Goal: Task Accomplishment & Management: Manage account settings

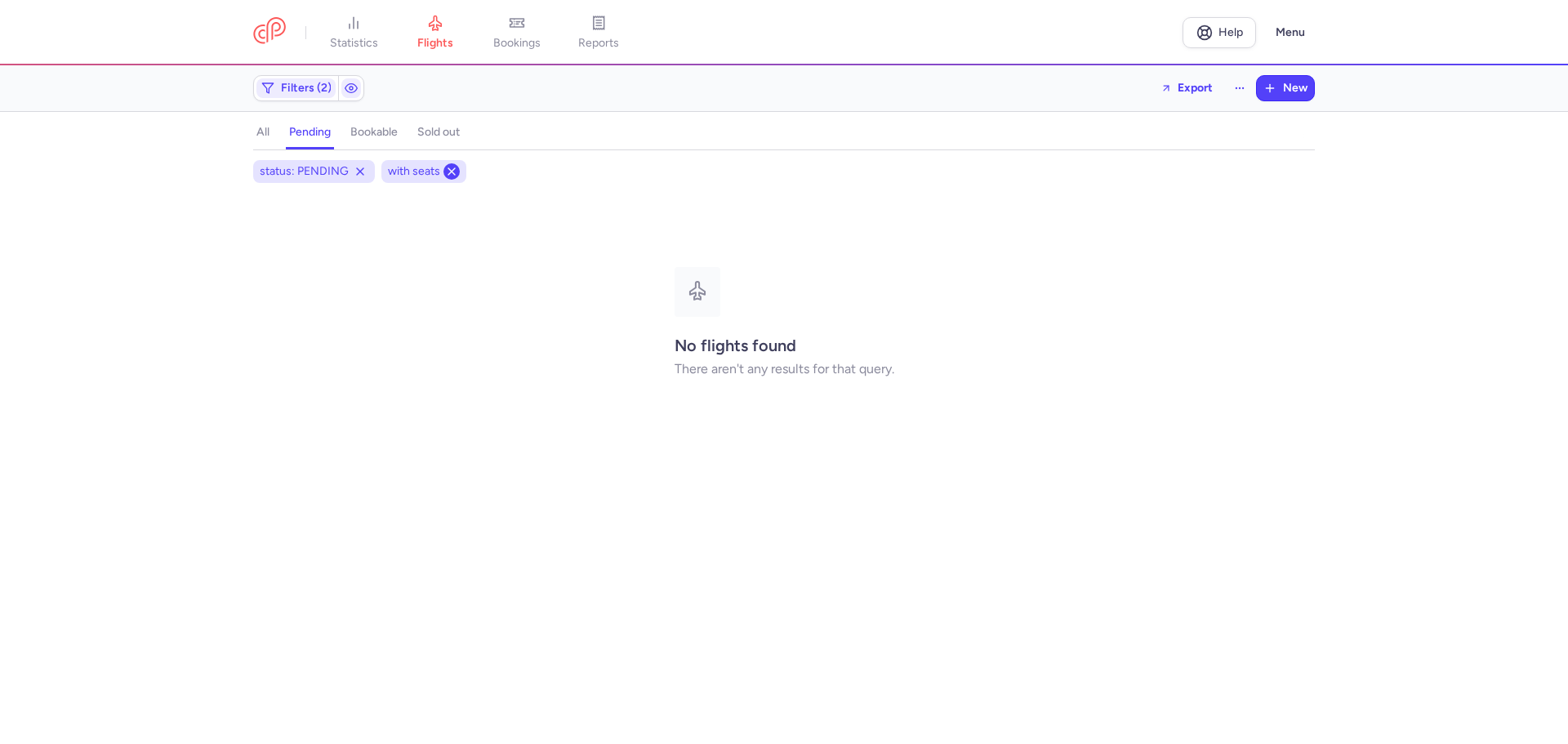
click at [450, 171] on line at bounding box center [452, 172] width 7 height 7
click at [353, 168] on icon at bounding box center [359, 171] width 13 height 13
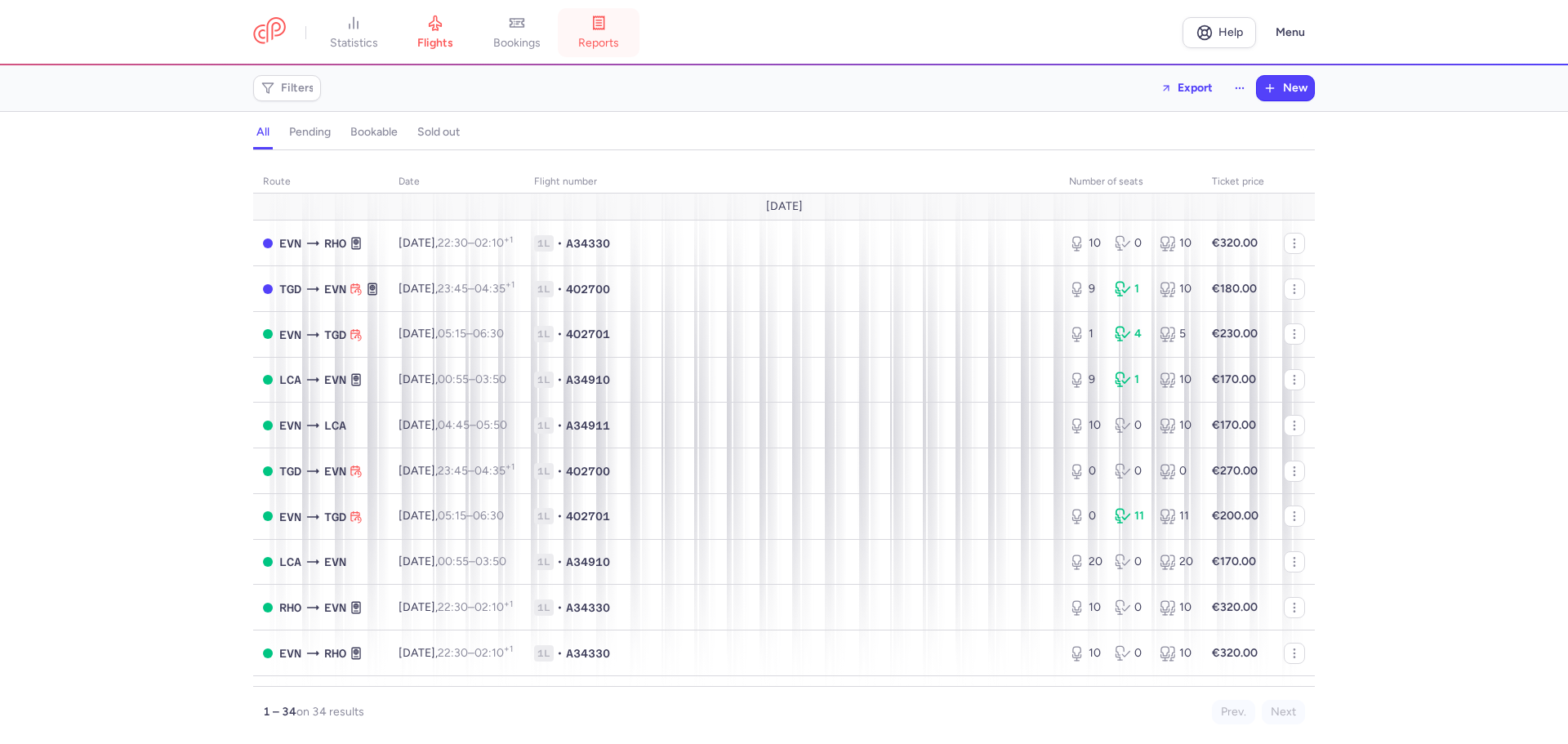
click at [606, 24] on icon at bounding box center [598, 22] width 16 height 16
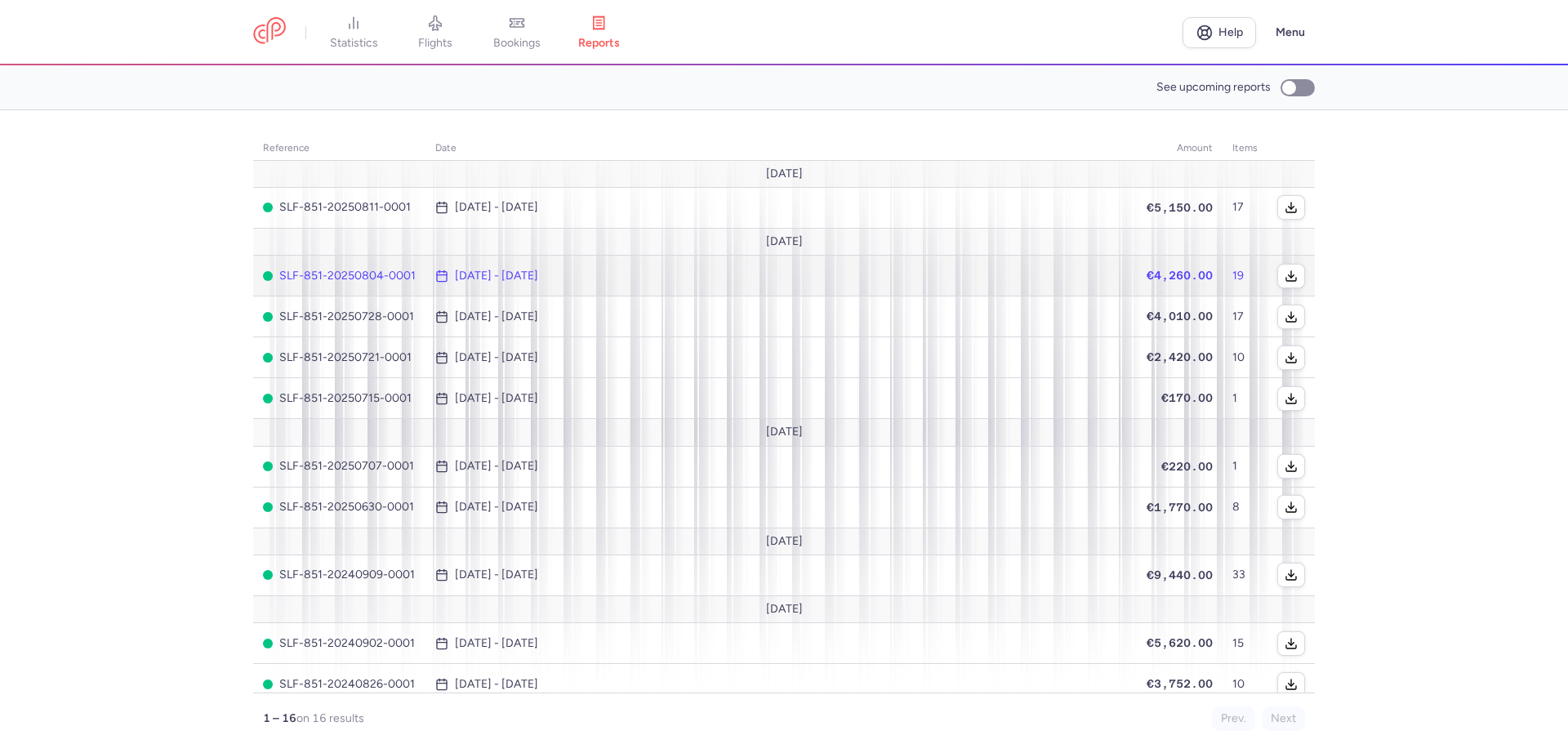
click at [998, 258] on td "Jul 28, 2025 - Aug 4, 2025" at bounding box center [781, 276] width 711 height 41
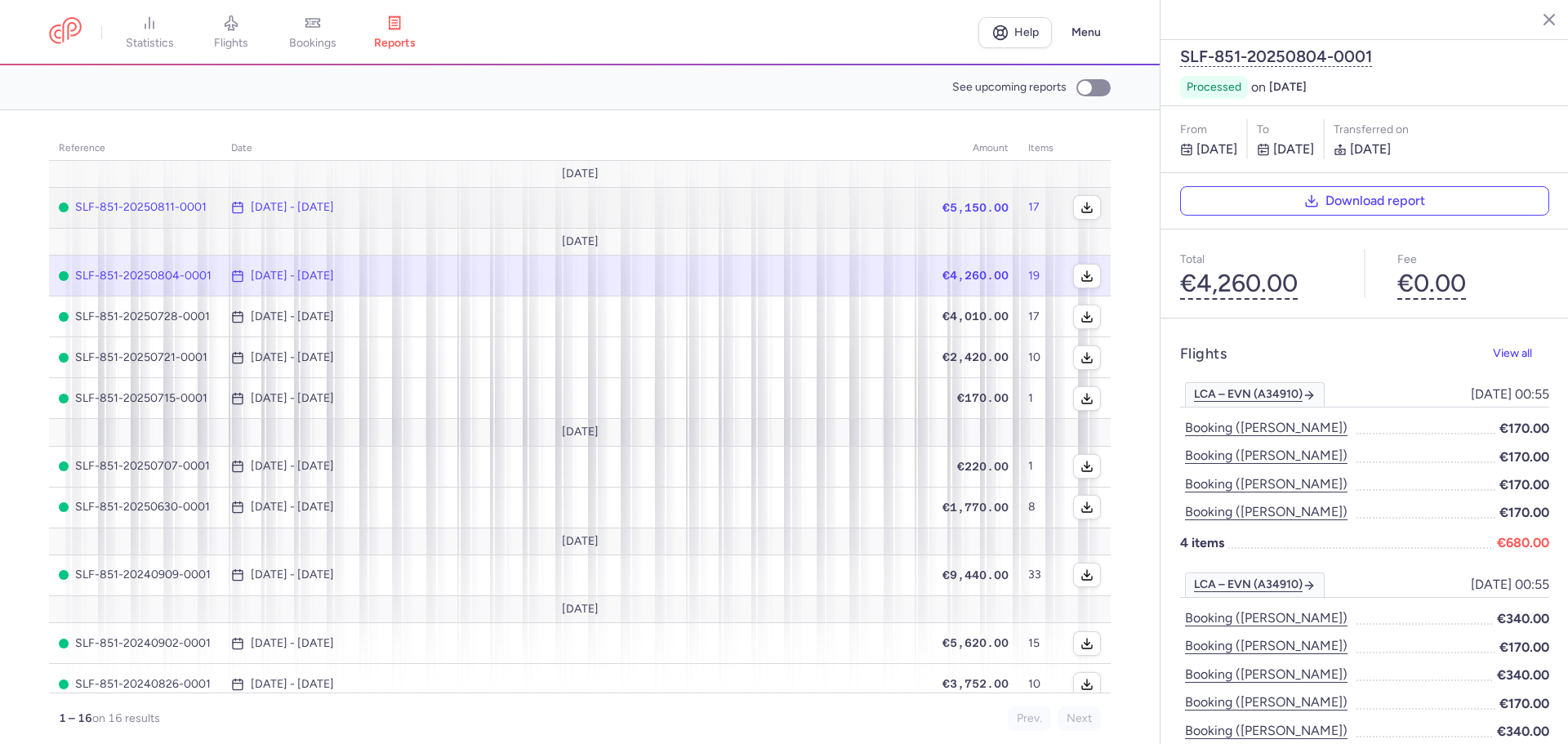
click at [596, 208] on span "Aug 4, 2025 - Aug 11, 2025" at bounding box center [576, 207] width 691 height 13
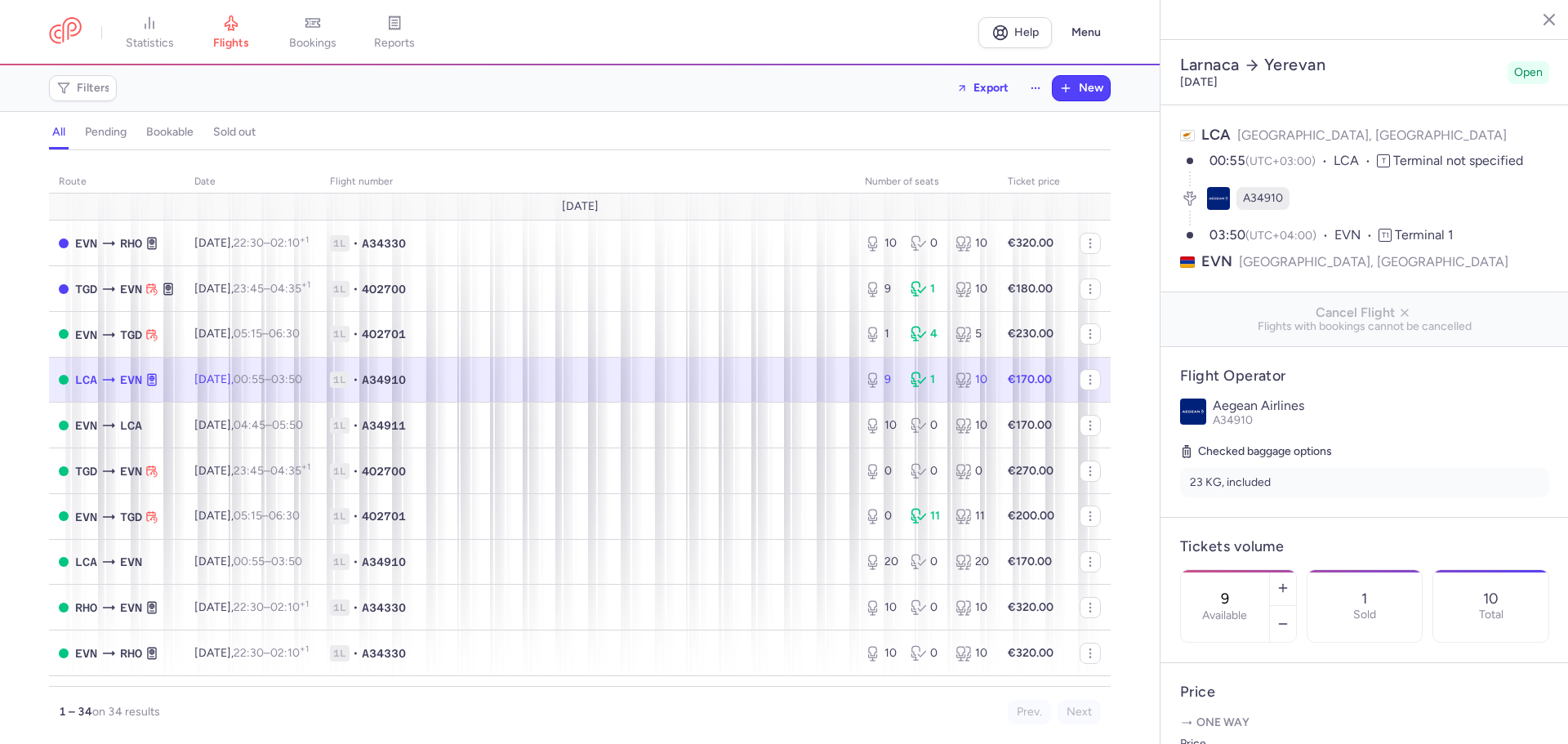
select select "hours"
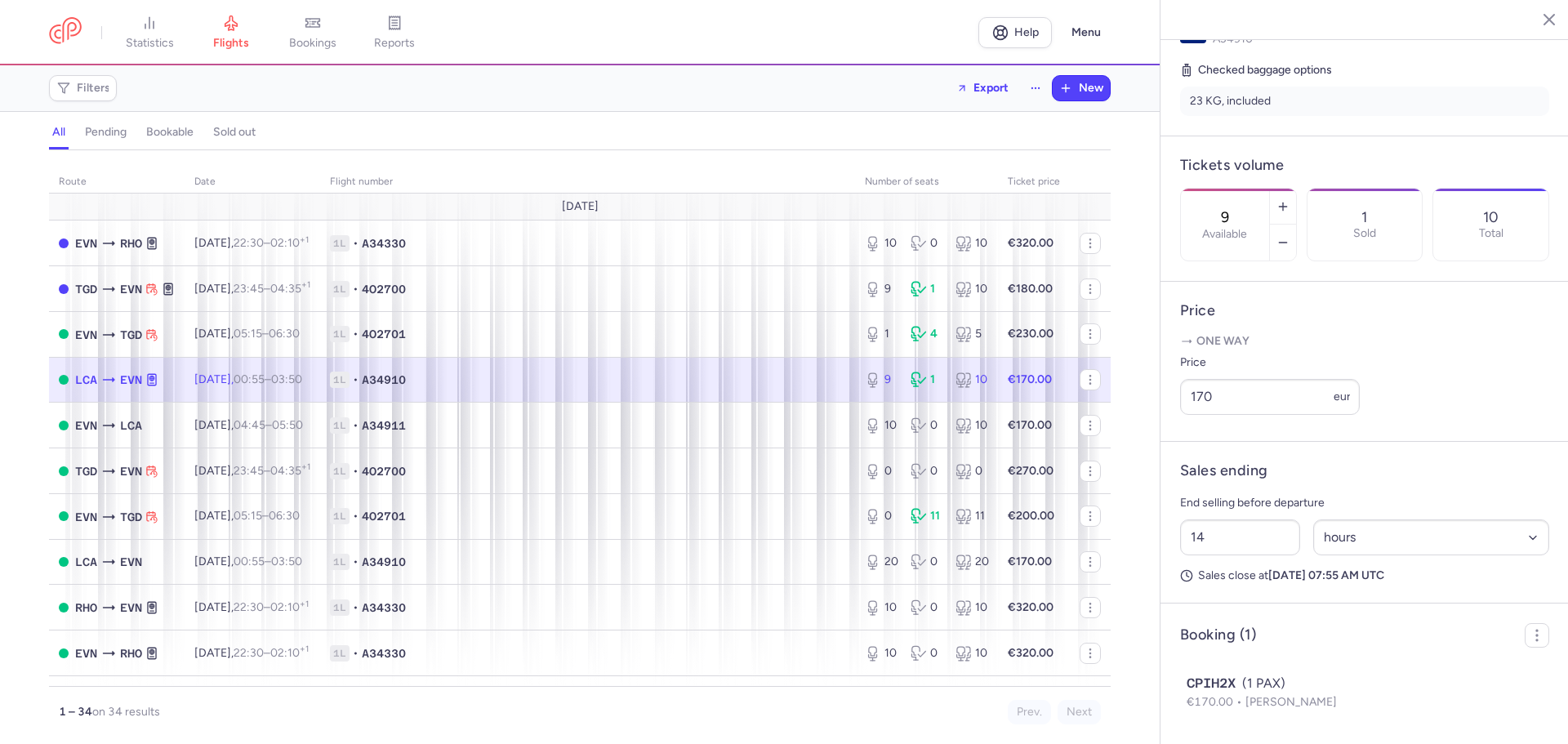
scroll to position [425, 0]
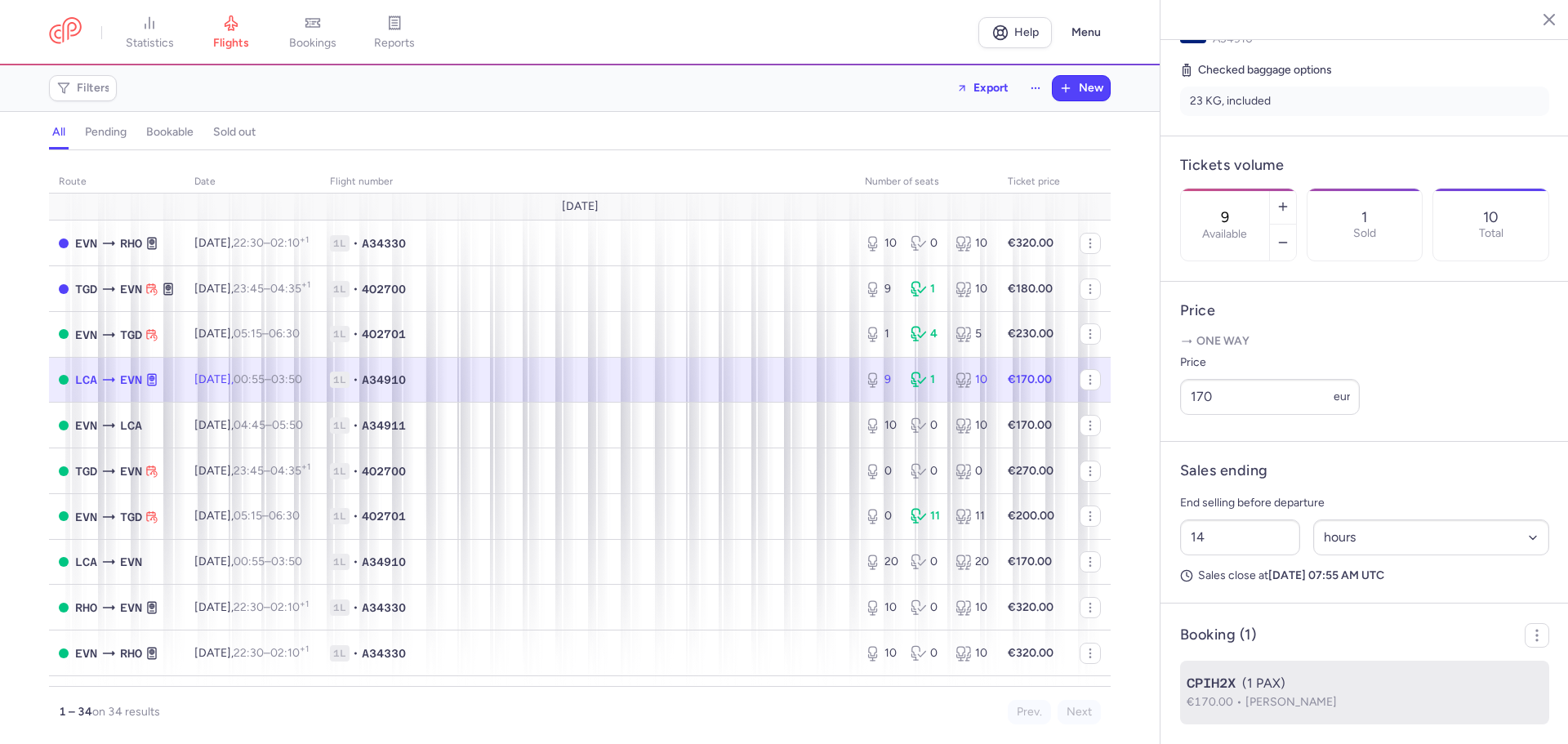
click at [1373, 691] on div "CPIH2X (1 PAX)" at bounding box center [1364, 683] width 356 height 20
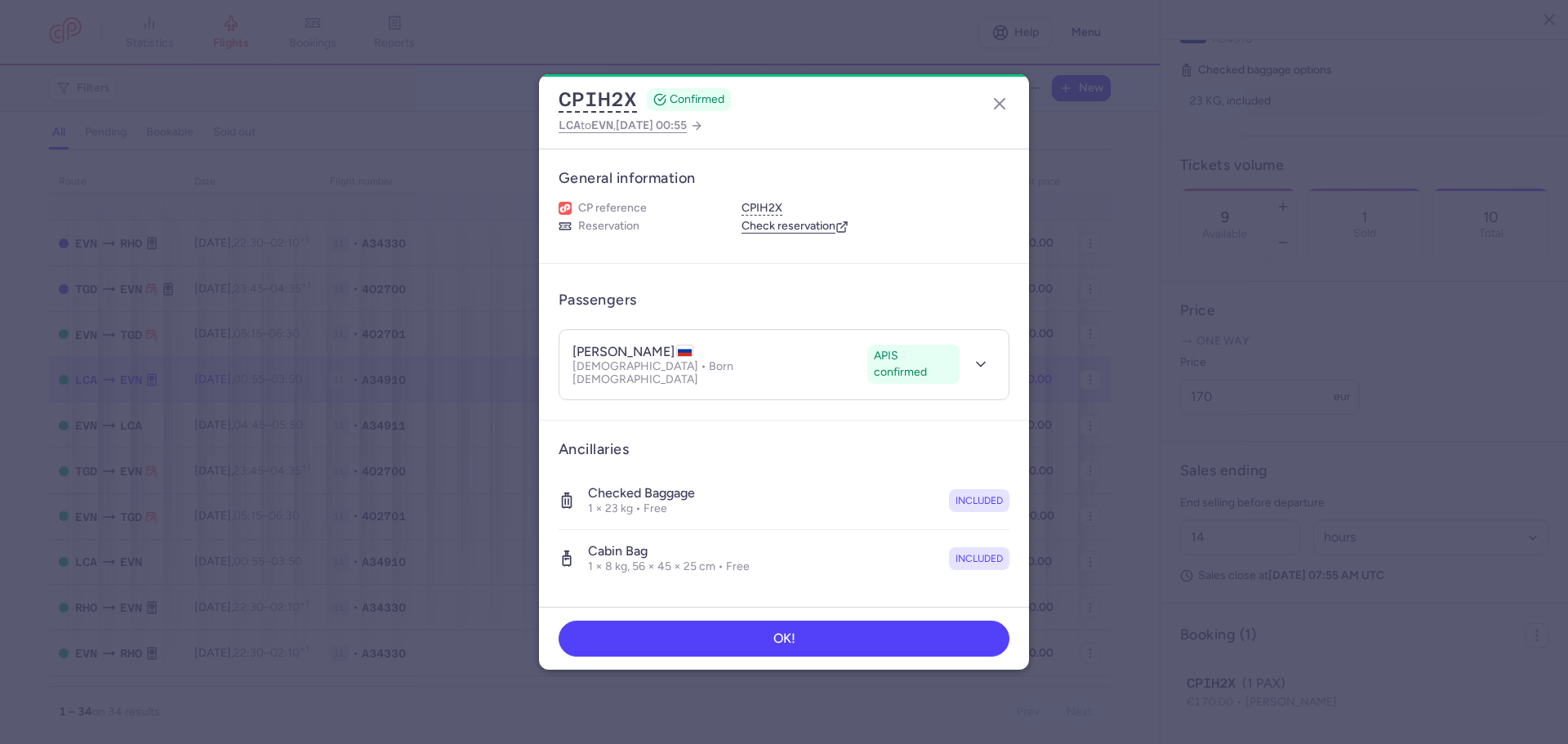
scroll to position [425, 0]
drag, startPoint x: 999, startPoint y: 106, endPoint x: 1018, endPoint y: 148, distance: 46.1
click at [999, 107] on icon "button" at bounding box center [999, 103] width 20 height 20
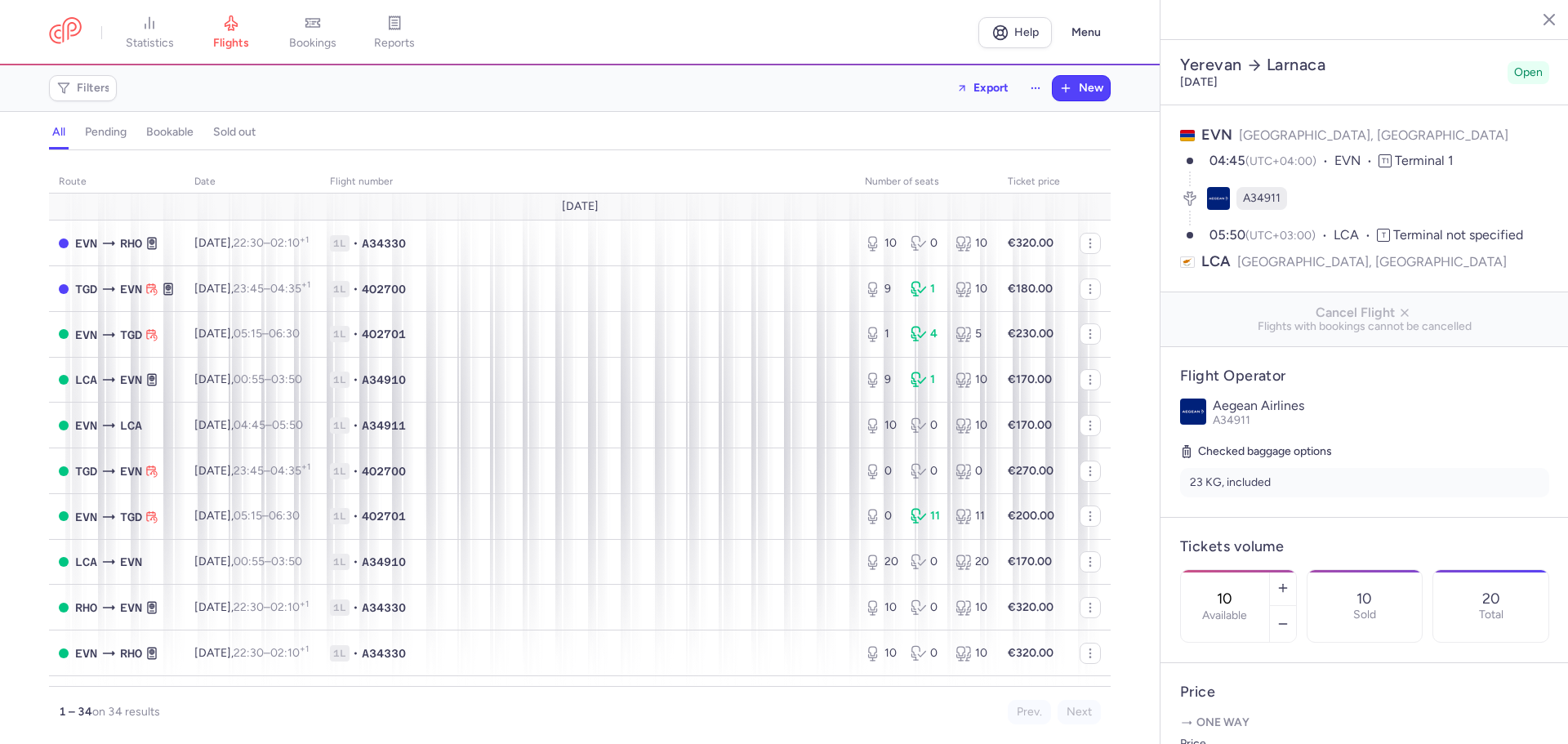
select select "hours"
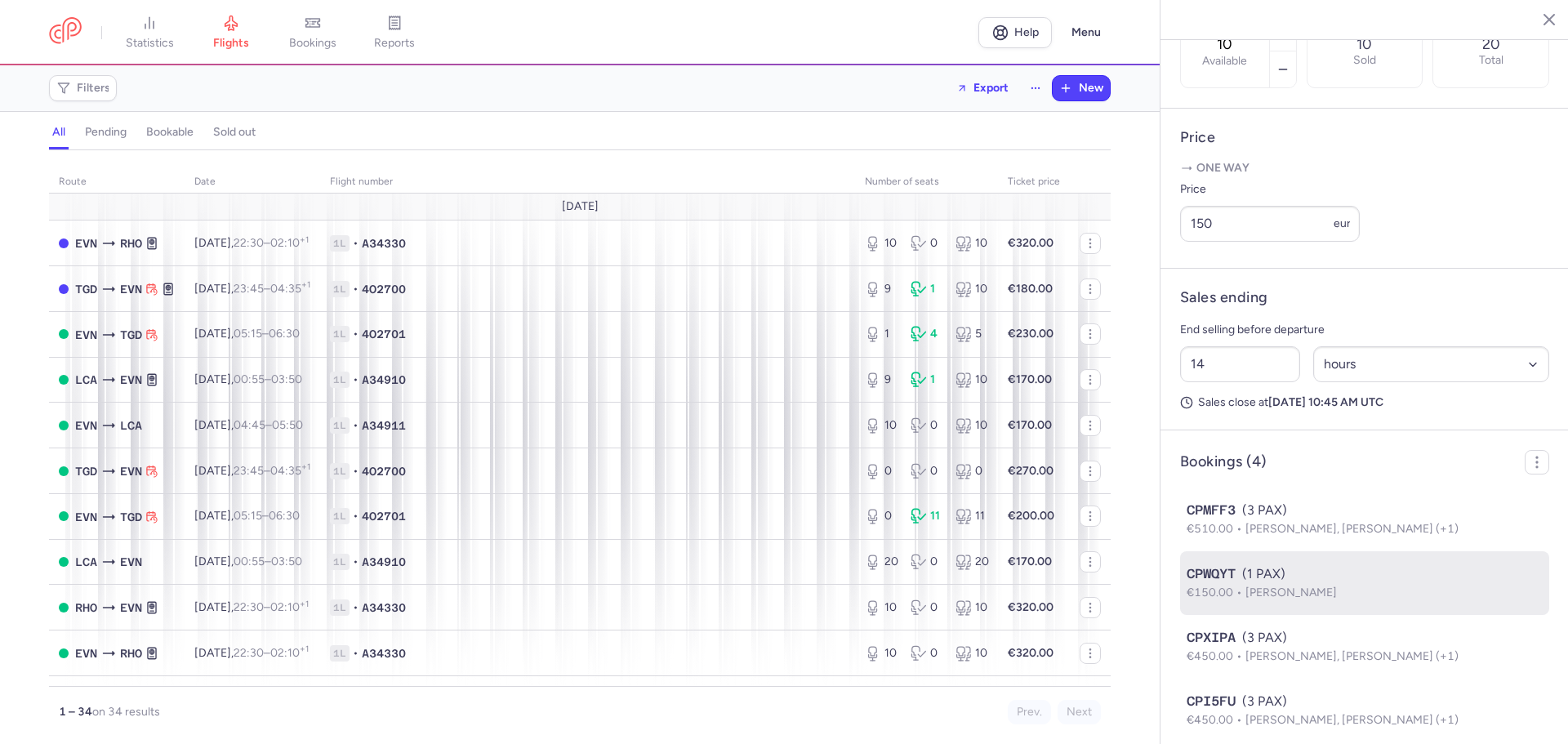
scroll to position [616, 0]
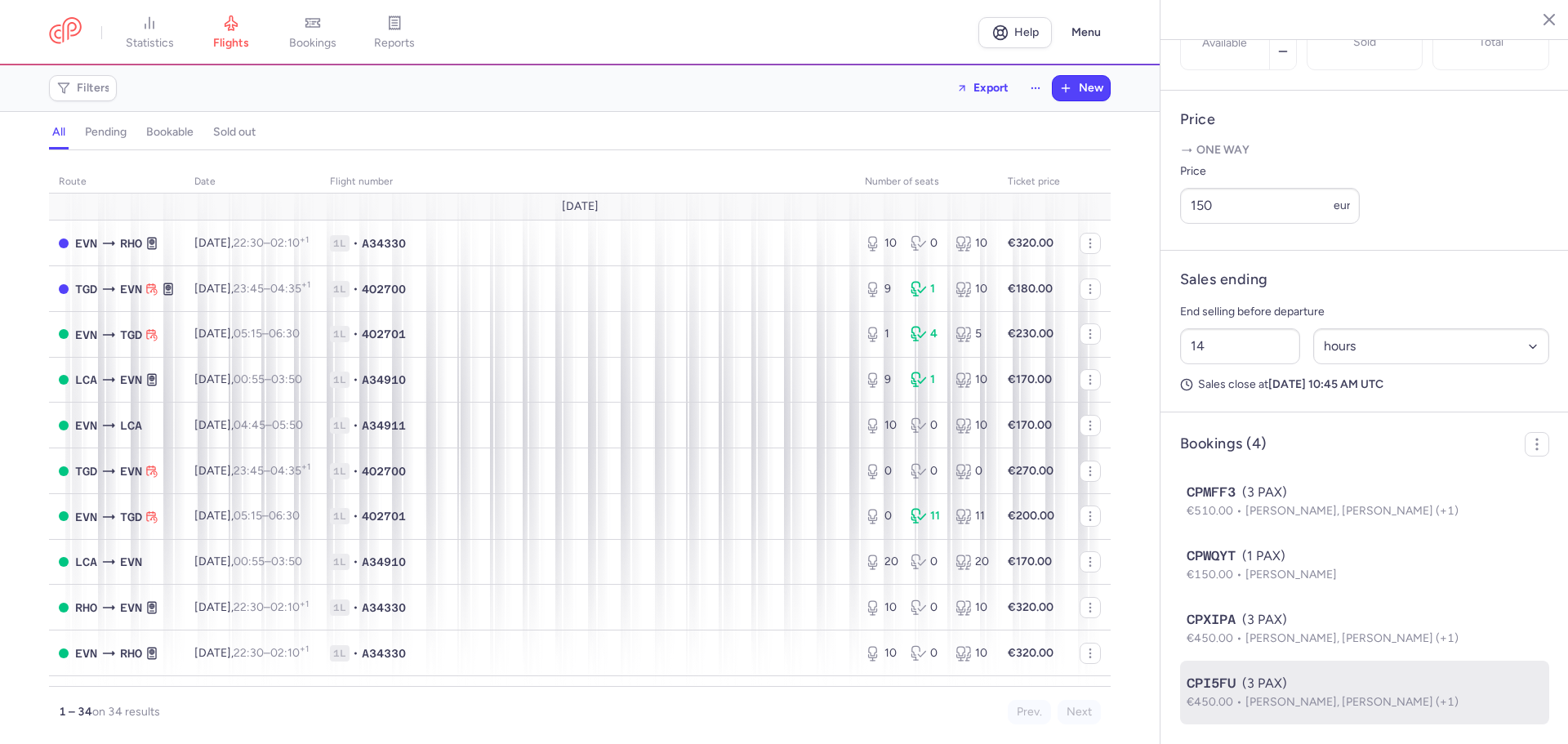
click at [1358, 702] on span "[PERSON_NAME], [PERSON_NAME] (+1)" at bounding box center [1352, 702] width 214 height 14
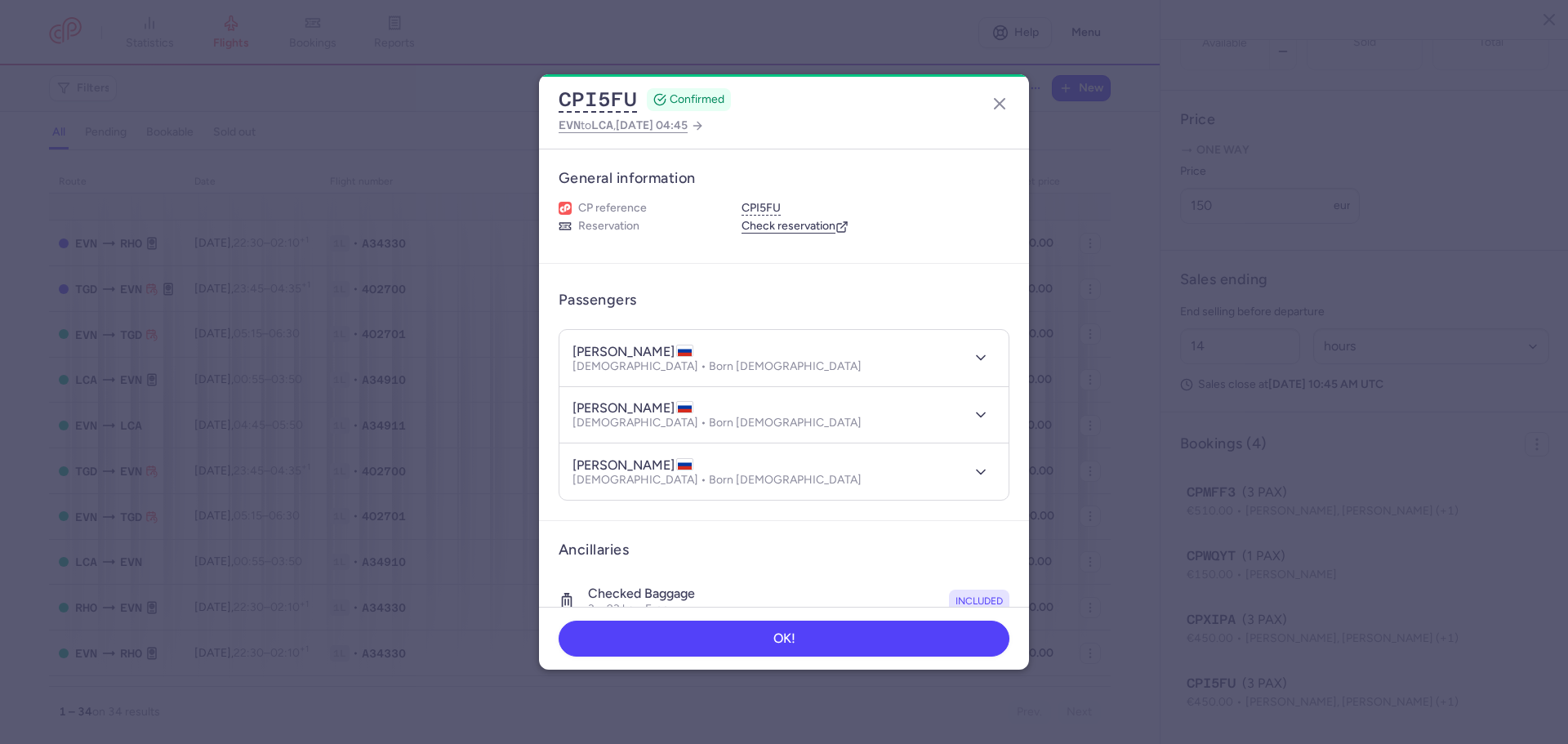
scroll to position [616, 0]
click at [1007, 108] on icon "button" at bounding box center [999, 103] width 20 height 20
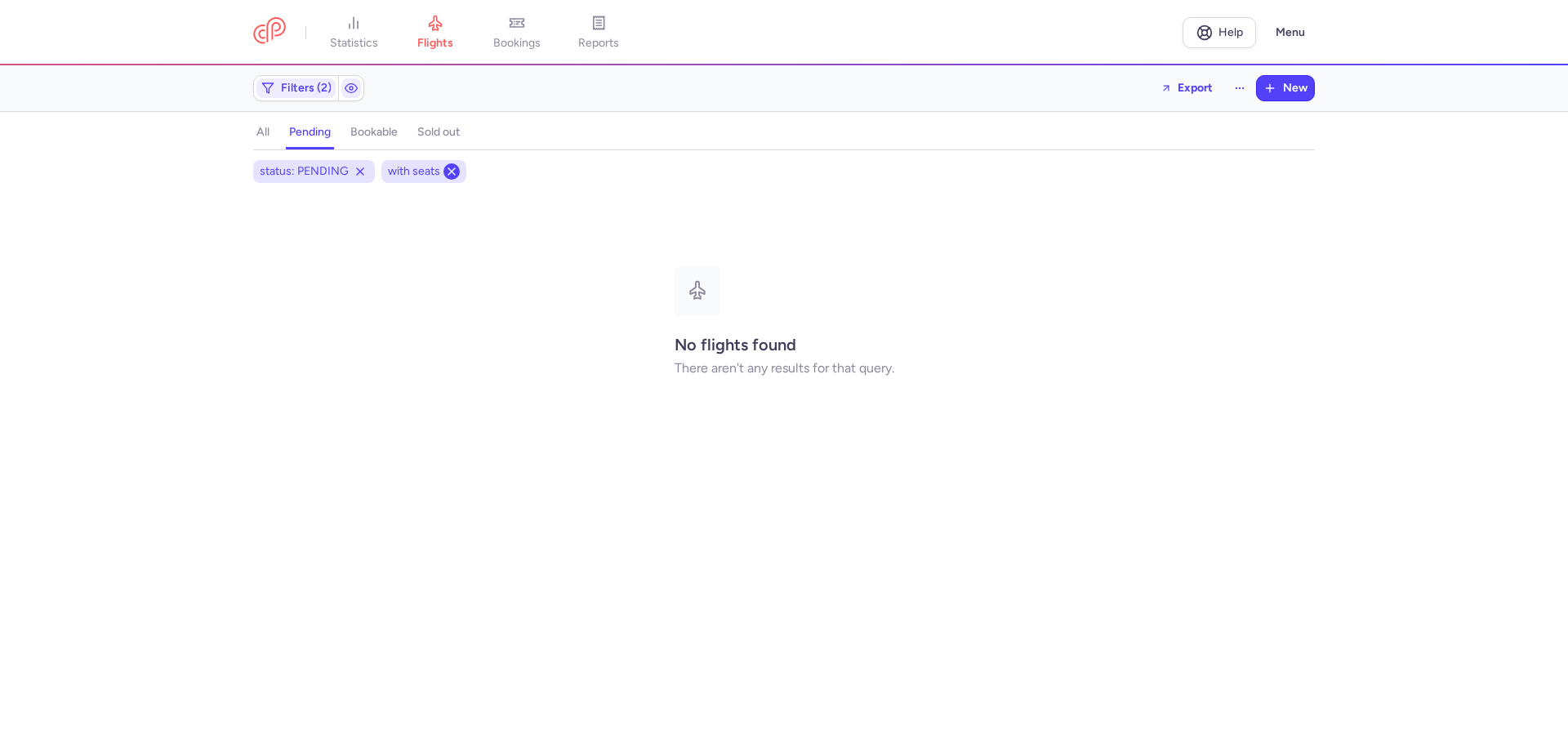
click at [447, 173] on icon at bounding box center [451, 171] width 13 height 13
click at [356, 172] on icon at bounding box center [359, 171] width 13 height 13
click at [447, 171] on icon at bounding box center [451, 171] width 13 height 13
click at [451, 176] on icon at bounding box center [451, 171] width 13 height 13
click at [360, 174] on icon at bounding box center [359, 171] width 13 height 13
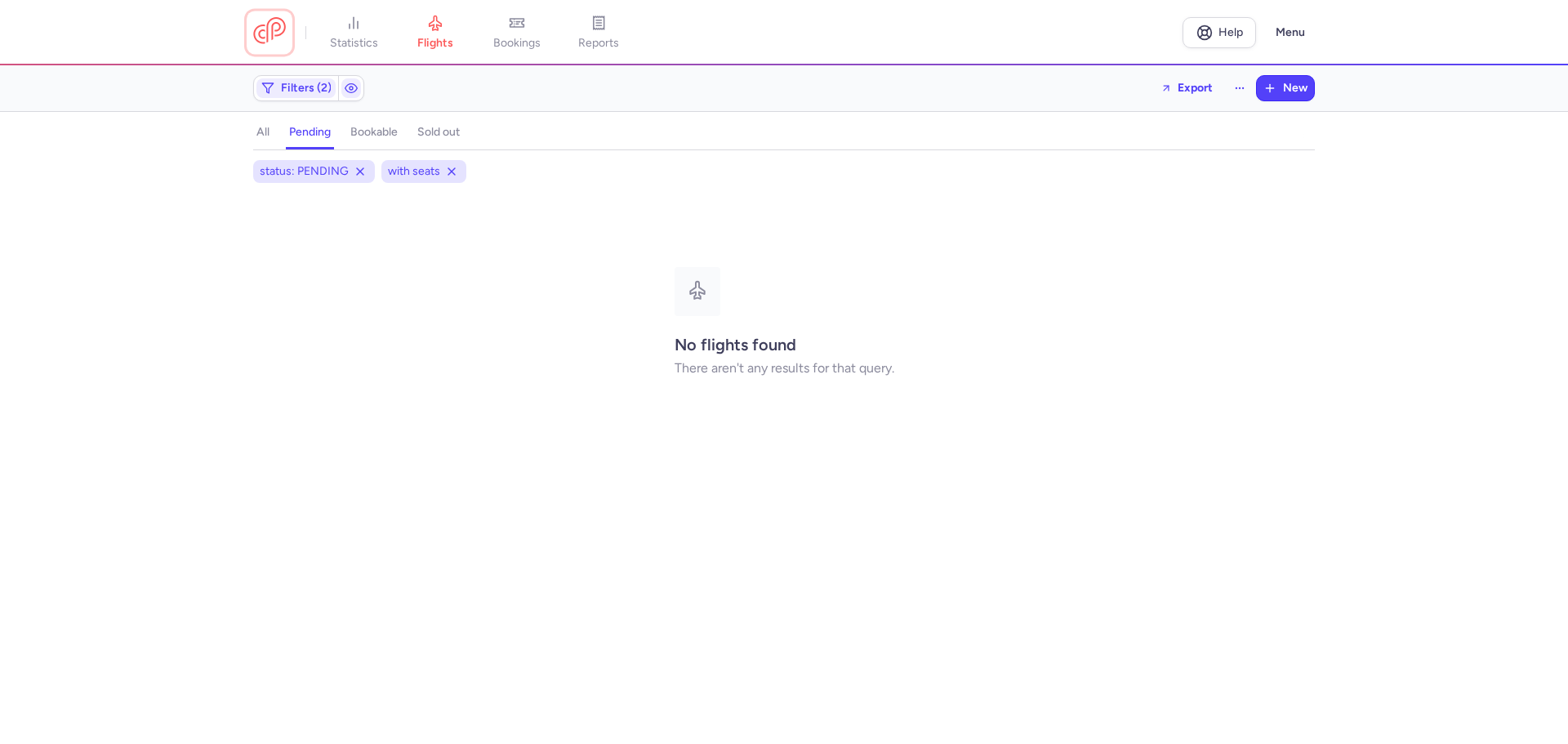
click at [286, 32] on link at bounding box center [269, 32] width 33 height 30
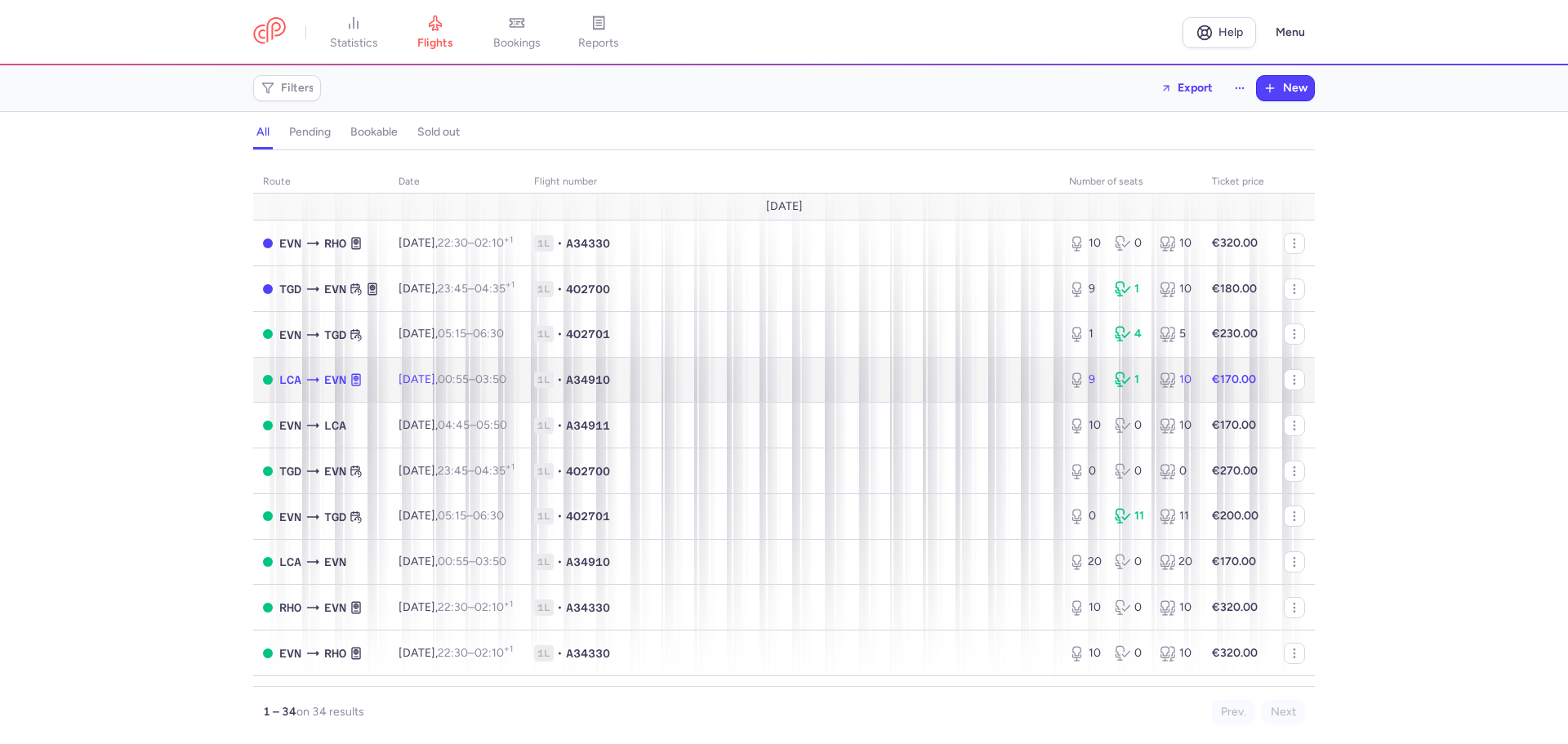
click at [835, 392] on td "1L • A34910" at bounding box center [792, 379] width 535 height 45
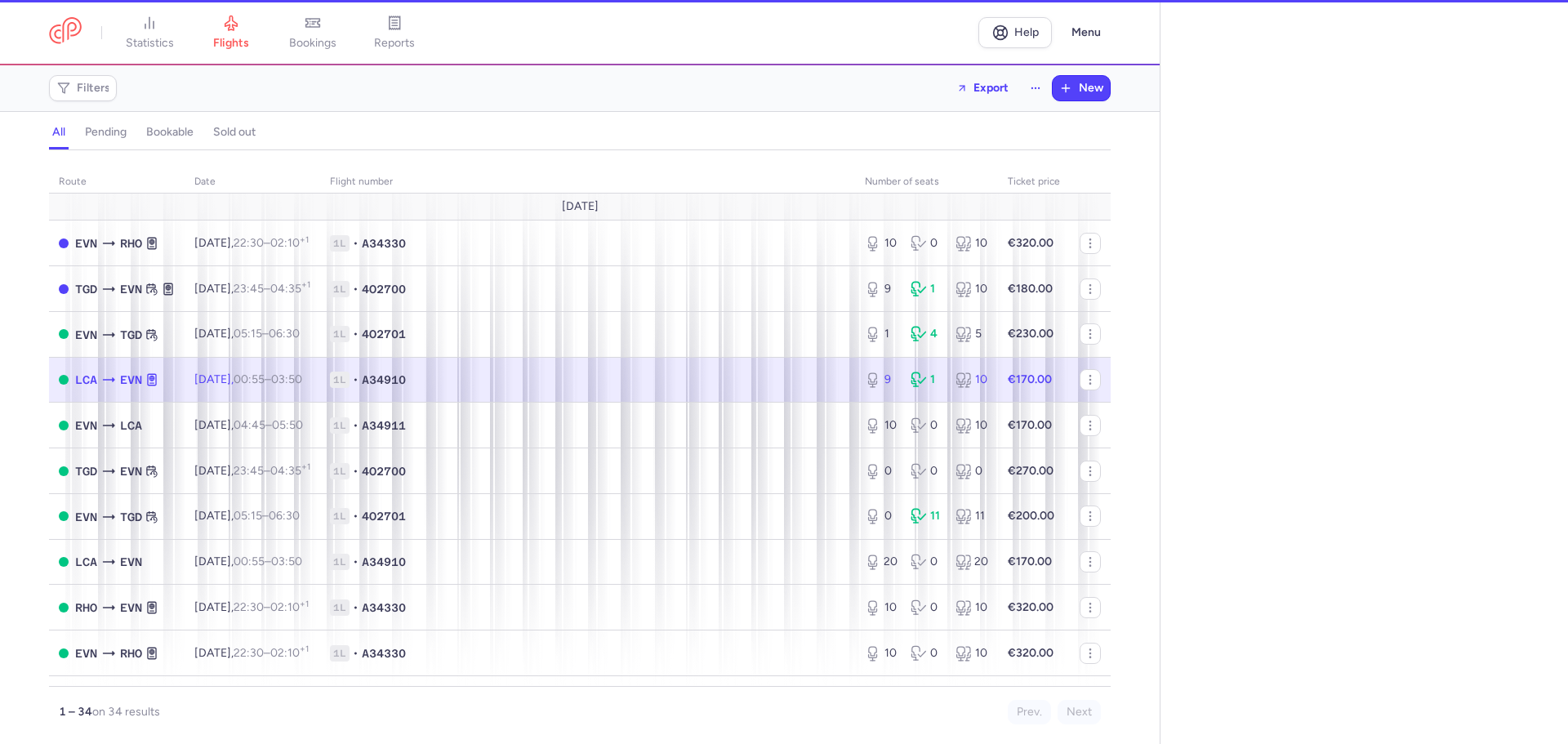
select select "hours"
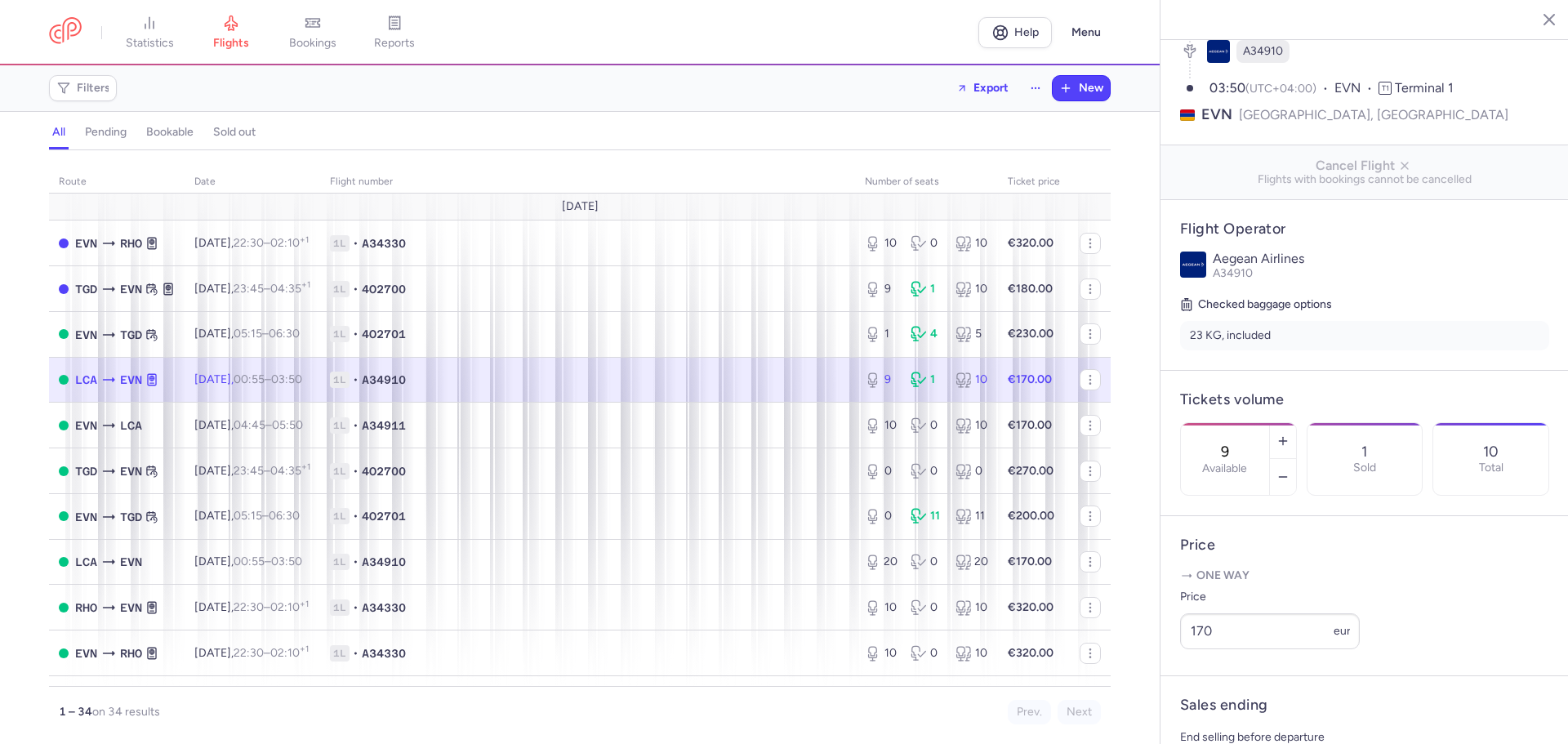
scroll to position [327, 0]
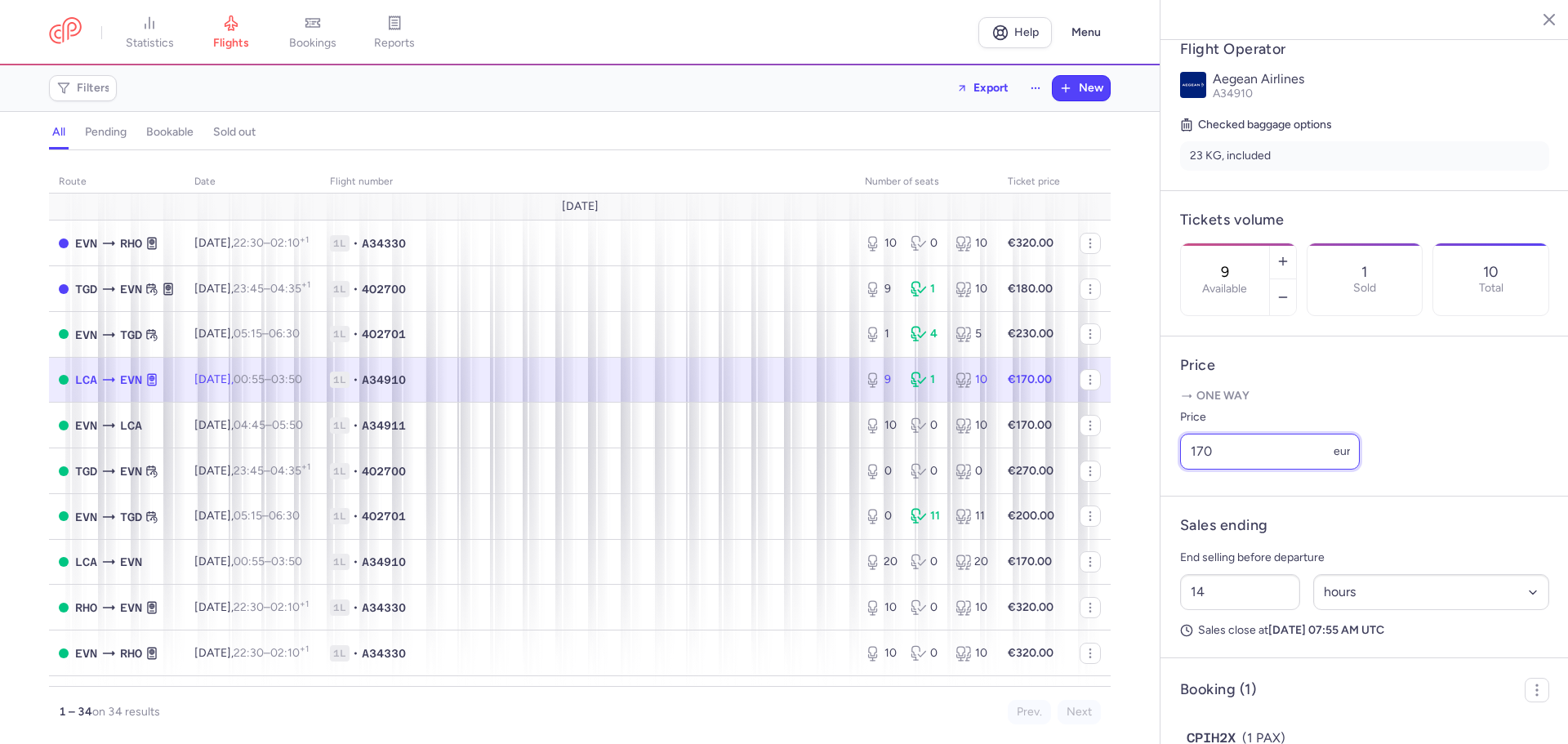
drag, startPoint x: 1209, startPoint y: 494, endPoint x: 1203, endPoint y: 481, distance: 14.3
click at [1194, 469] on input "170" at bounding box center [1269, 452] width 179 height 36
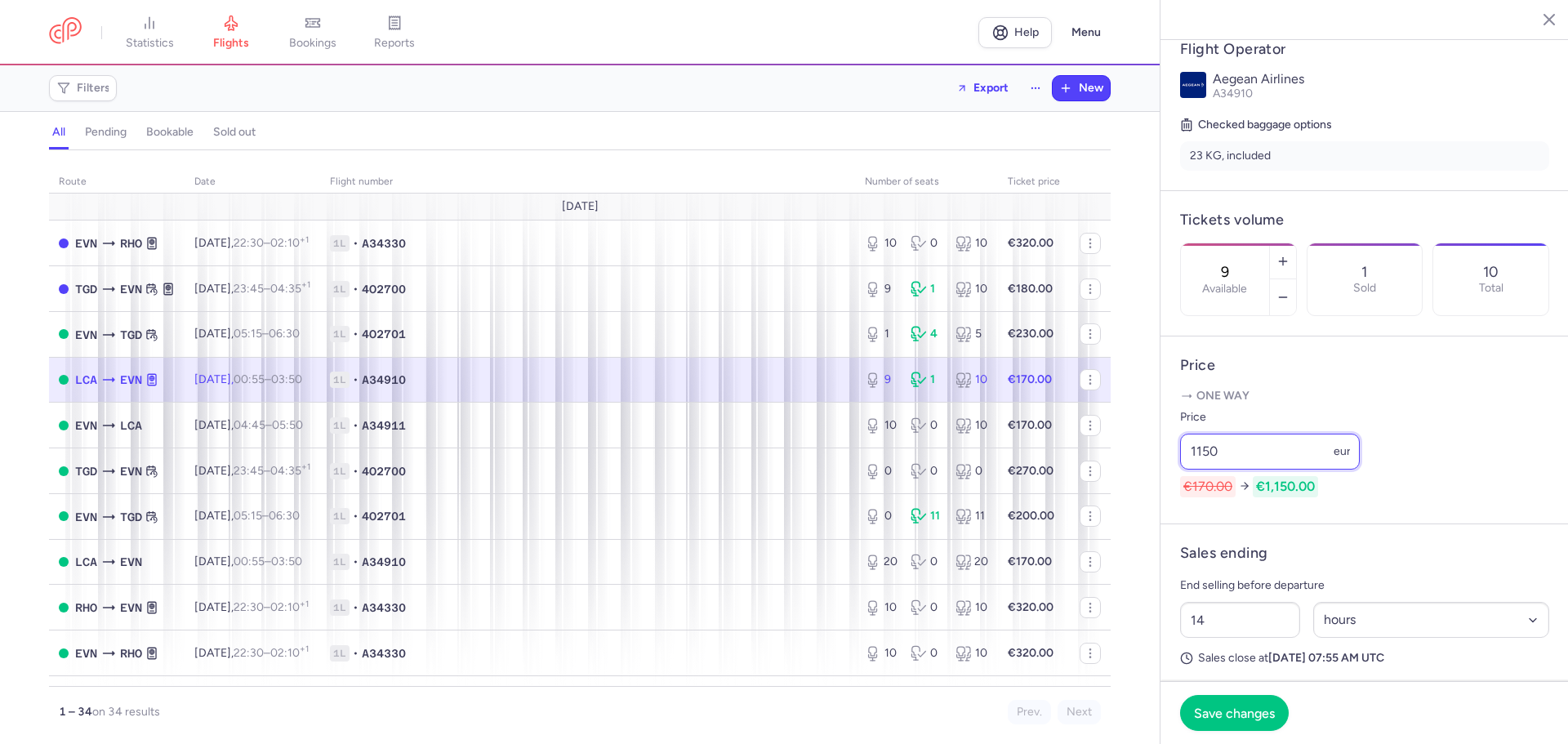
click at [1193, 469] on input "1150" at bounding box center [1269, 452] width 179 height 36
type input "150"
click at [1222, 722] on button "Save changes" at bounding box center [1234, 712] width 109 height 36
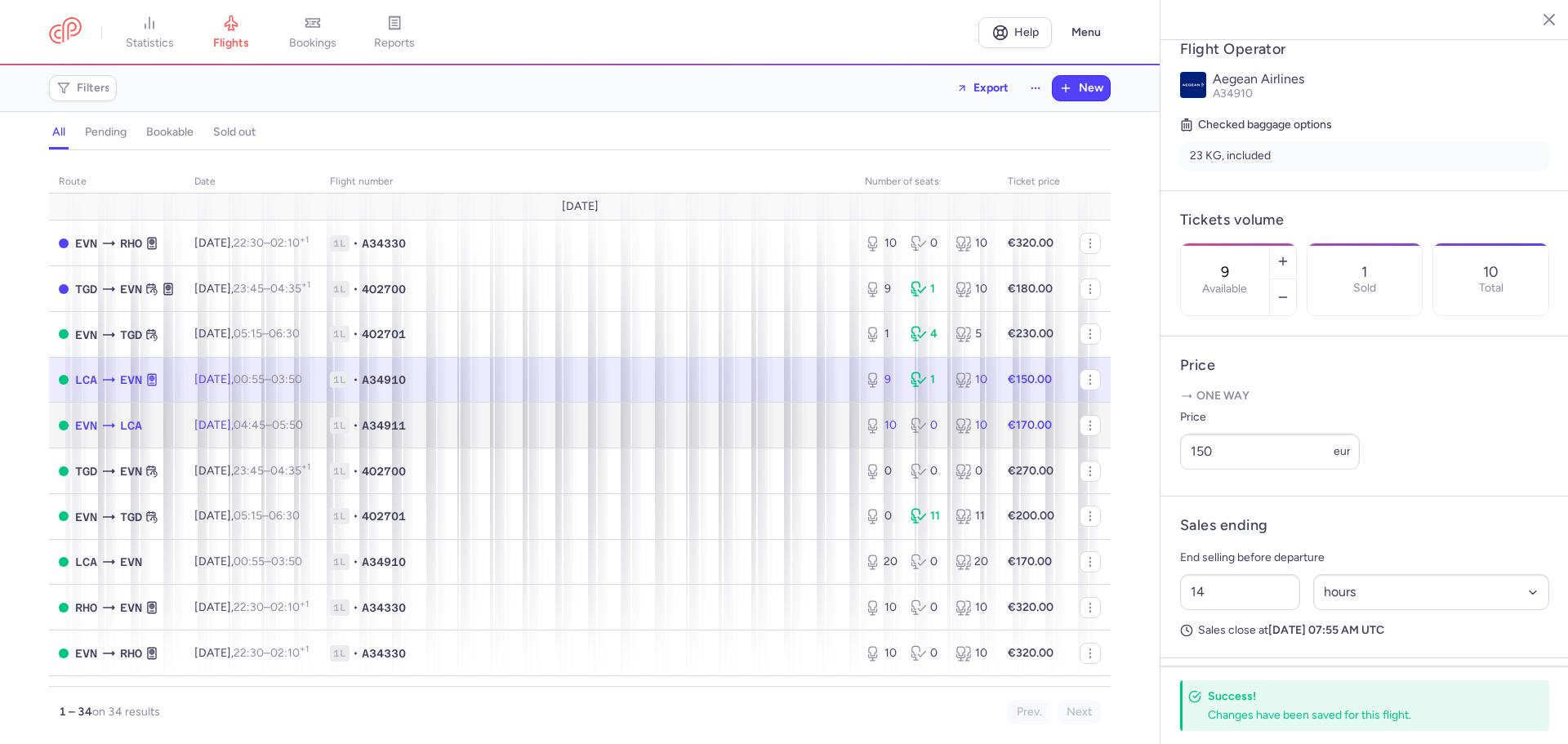
click at [480, 420] on span "1L • A34911" at bounding box center [588, 426] width 516 height 16
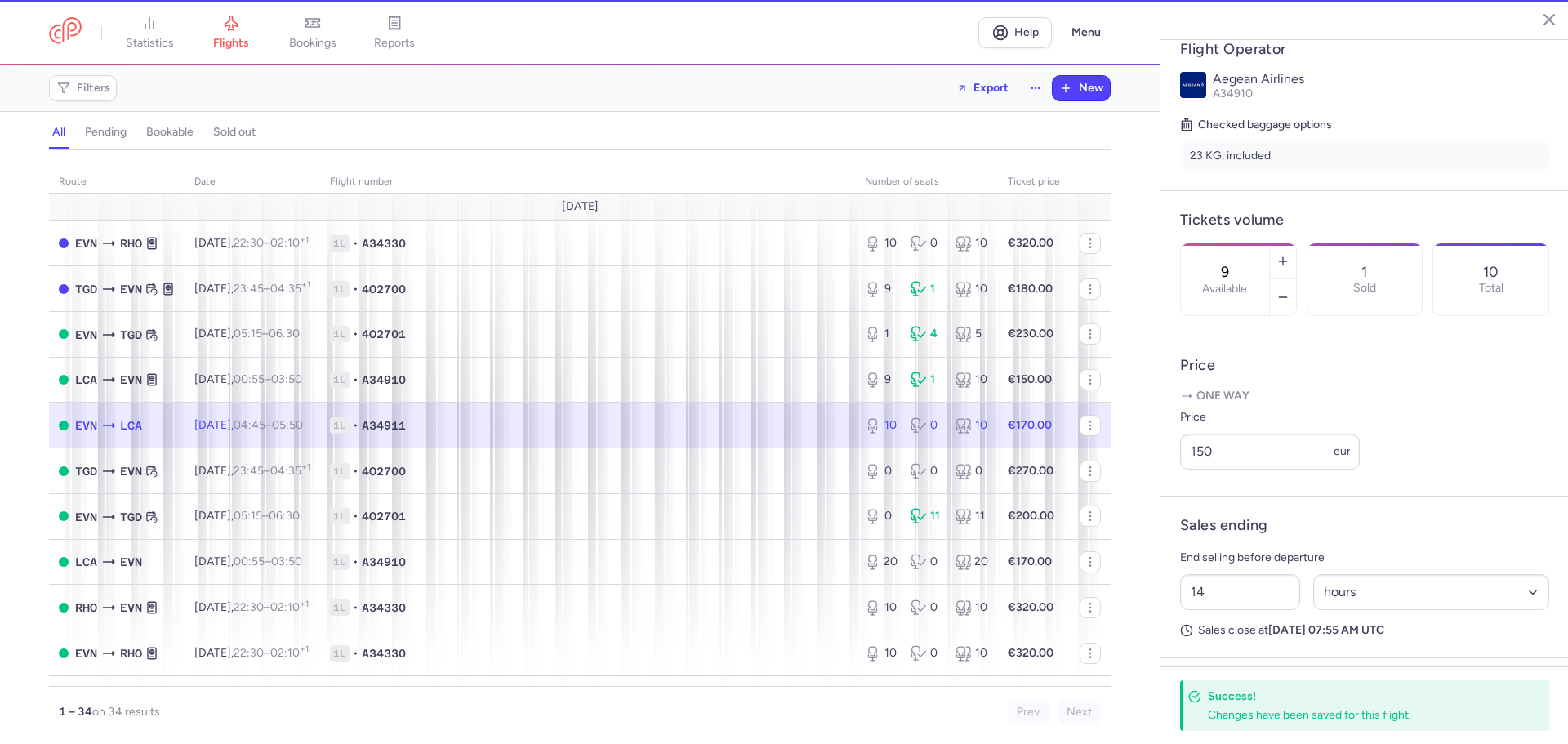
type input "10"
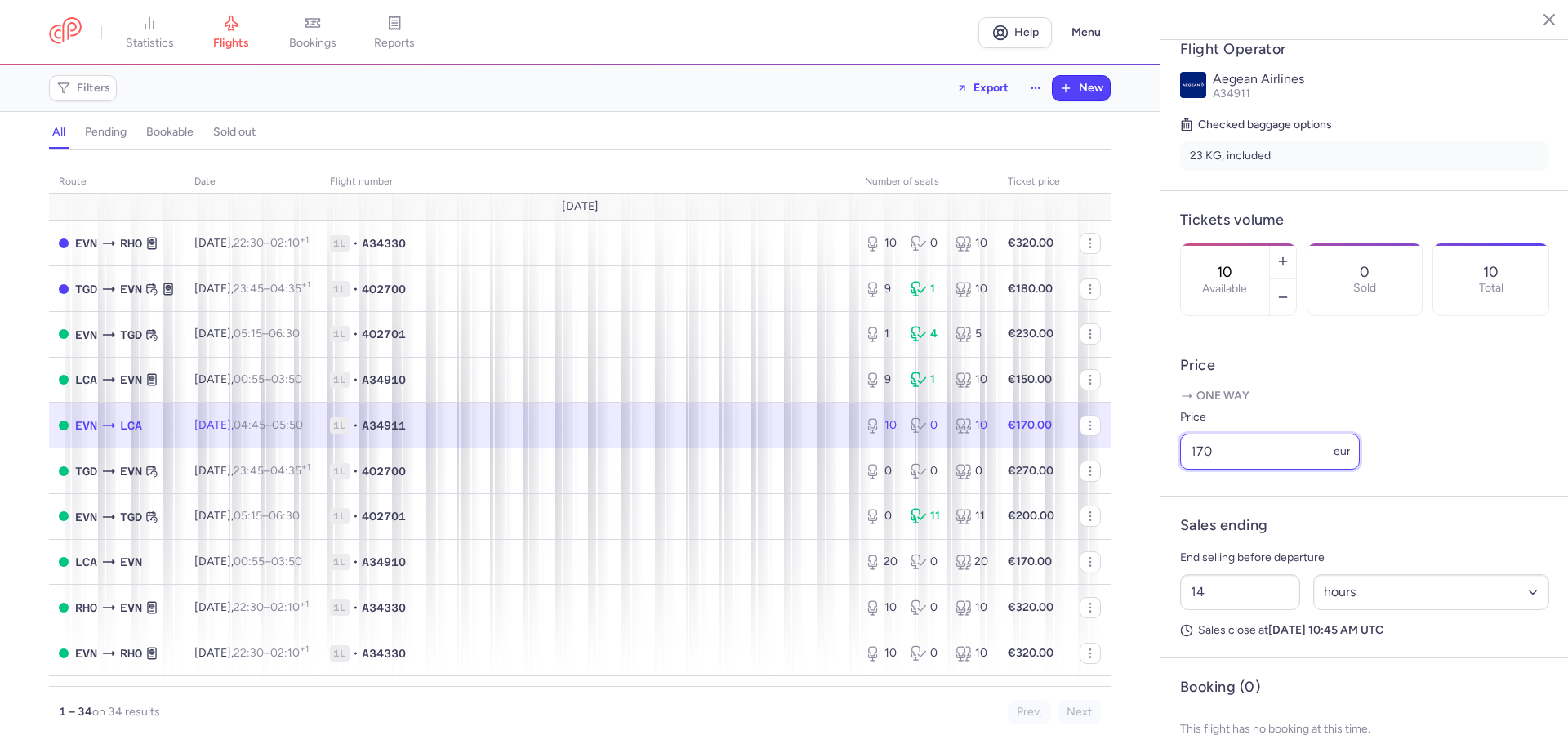
click at [1203, 469] on input "170" at bounding box center [1269, 452] width 179 height 36
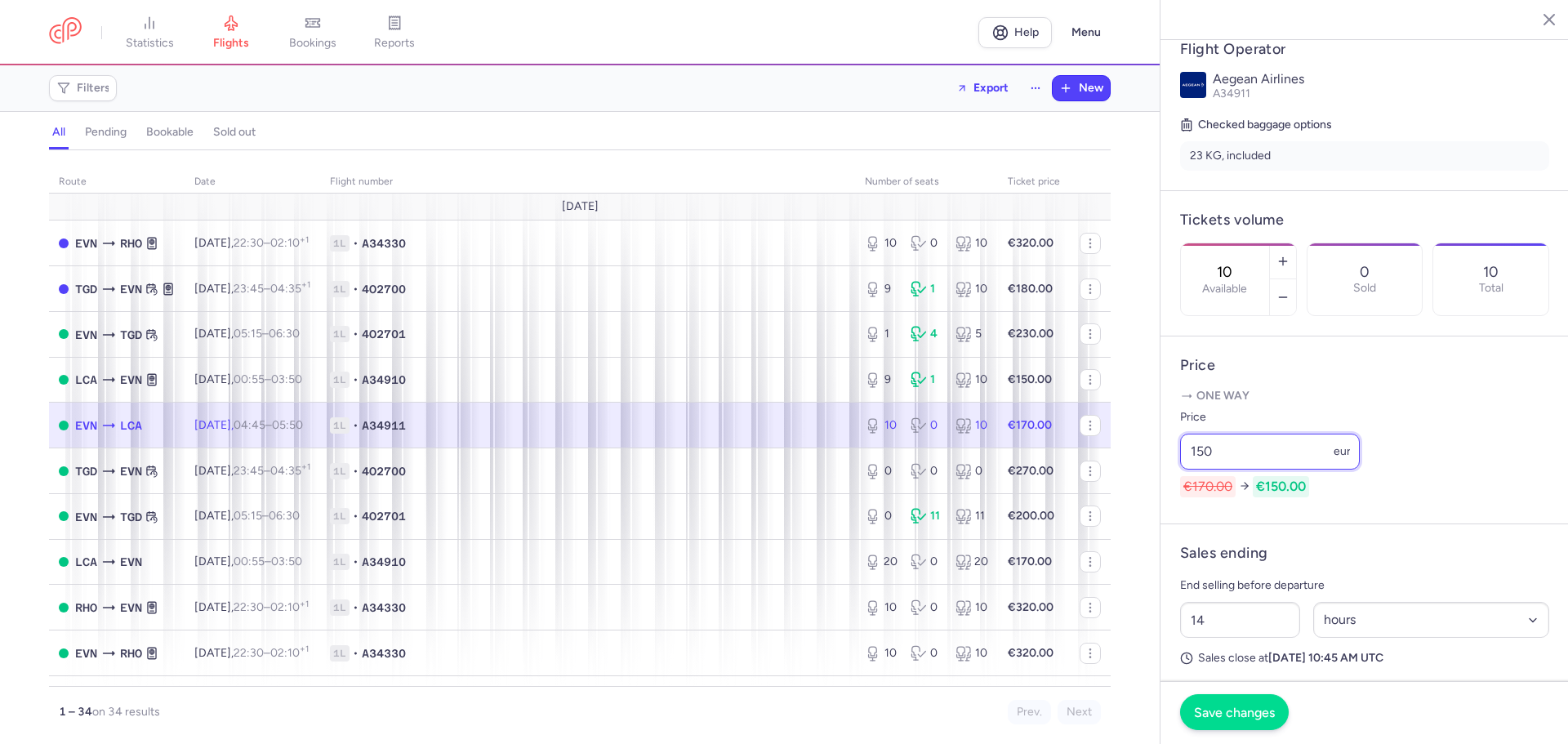
type input "150"
click at [1212, 704] on button "Save changes" at bounding box center [1234, 712] width 109 height 36
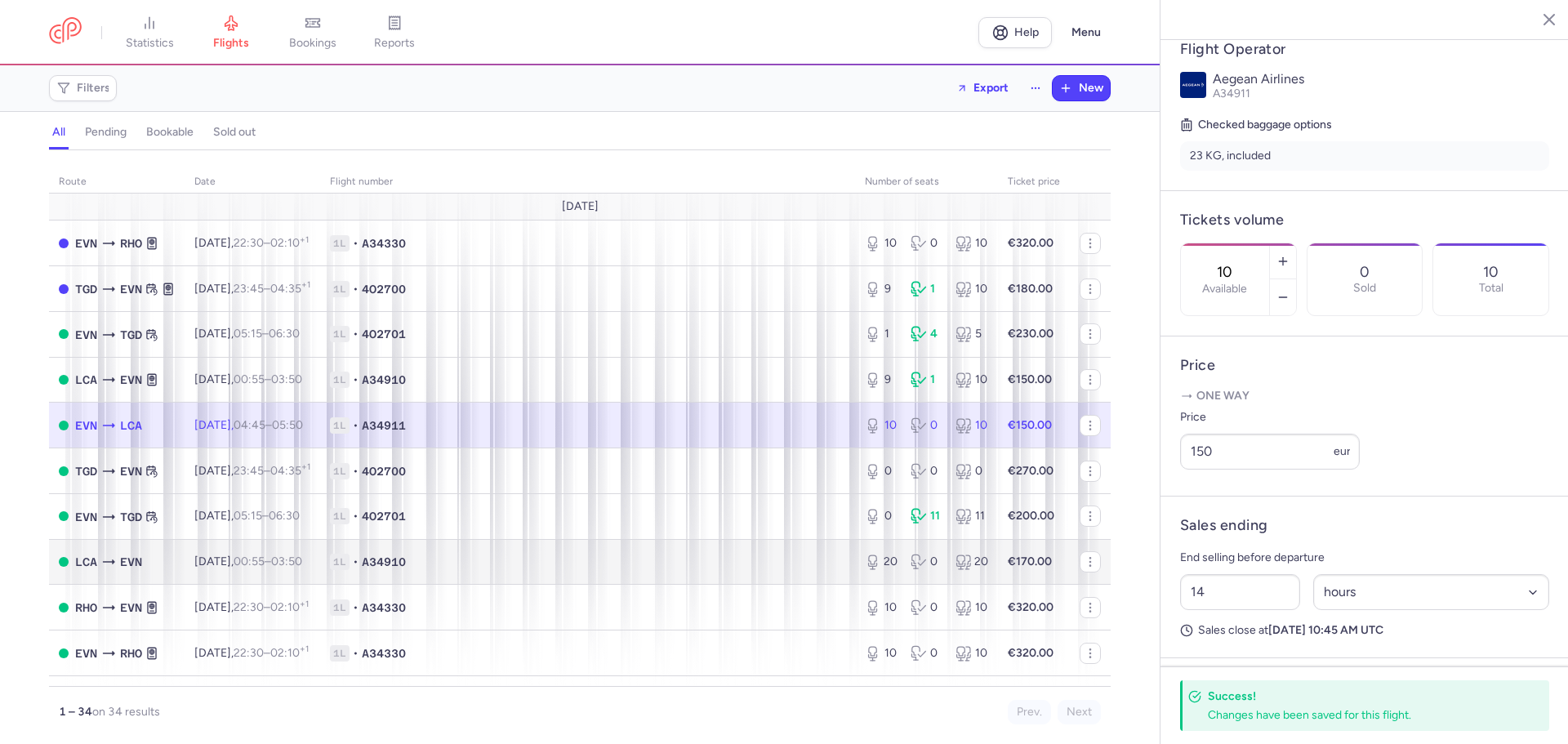
scroll to position [82, 0]
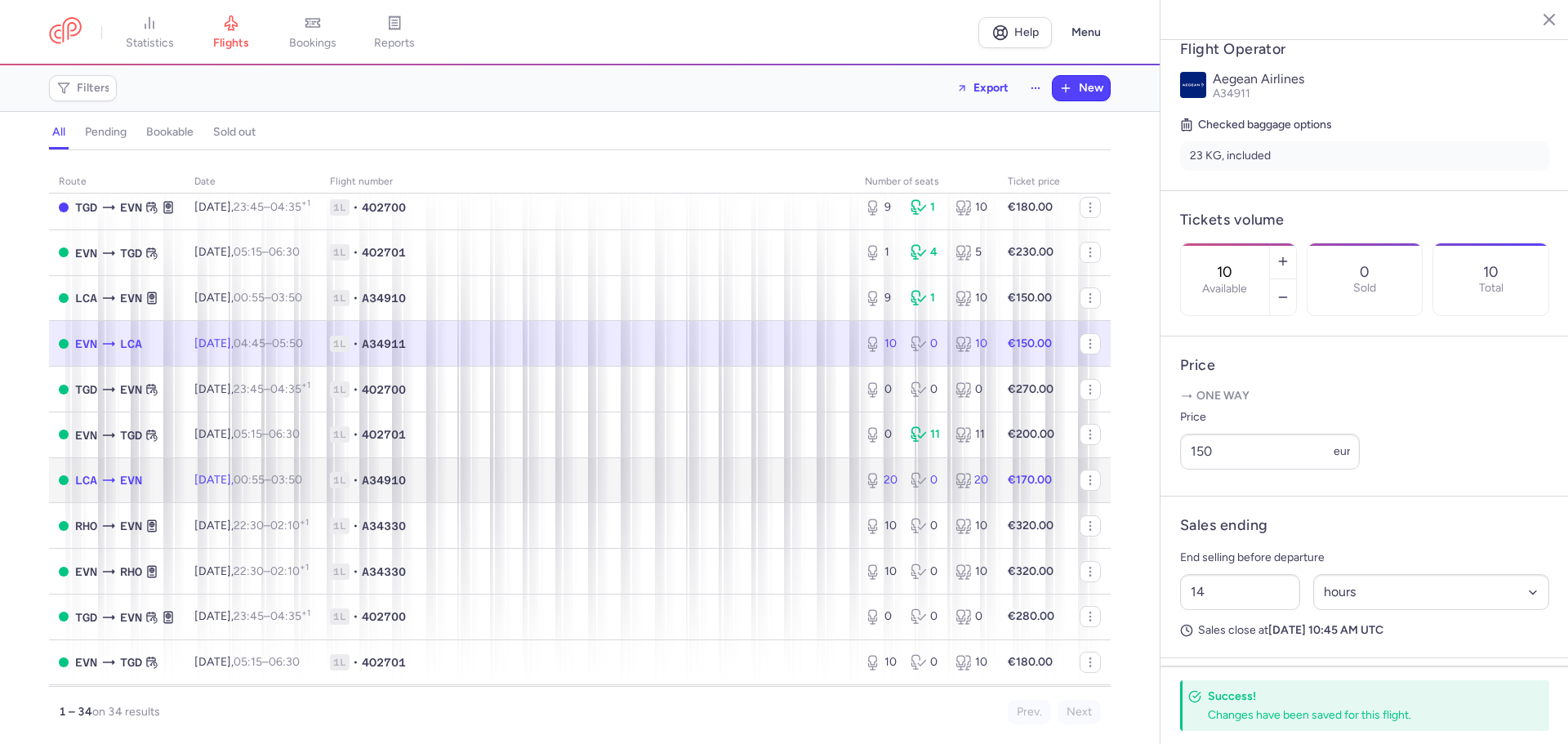
click at [715, 471] on td "1L • A34910" at bounding box center [588, 480] width 535 height 45
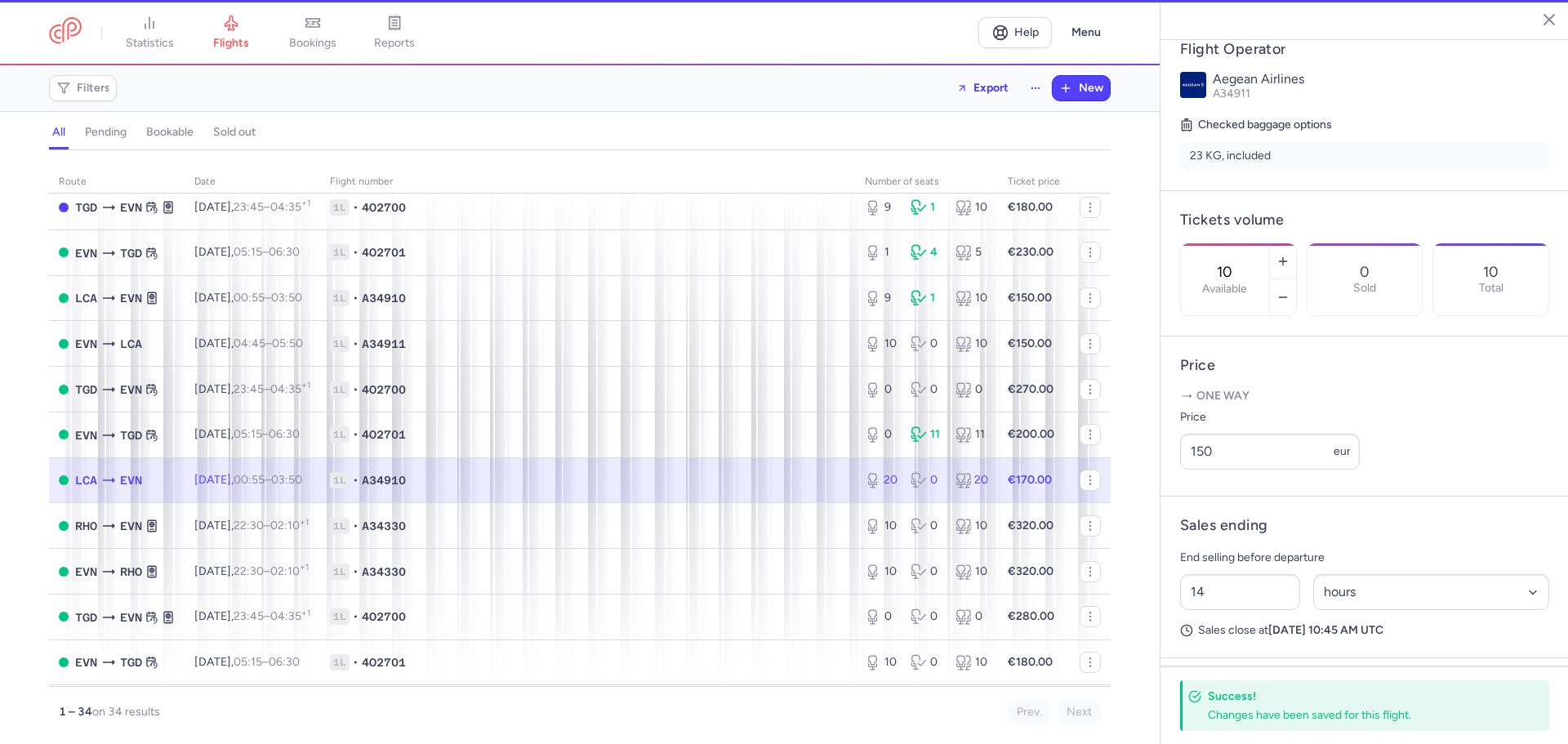
type input "20"
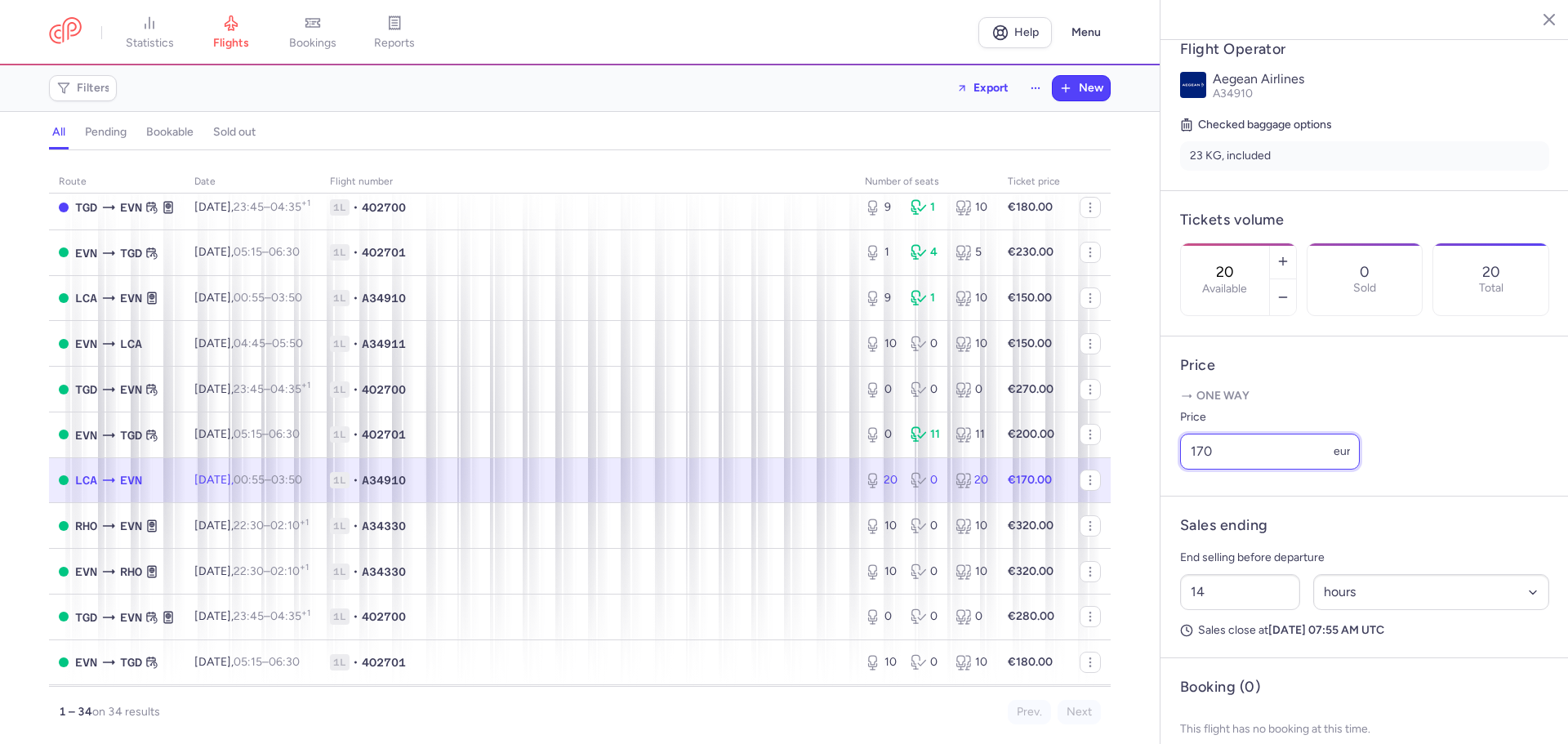
click at [1206, 469] on input "170" at bounding box center [1269, 452] width 179 height 36
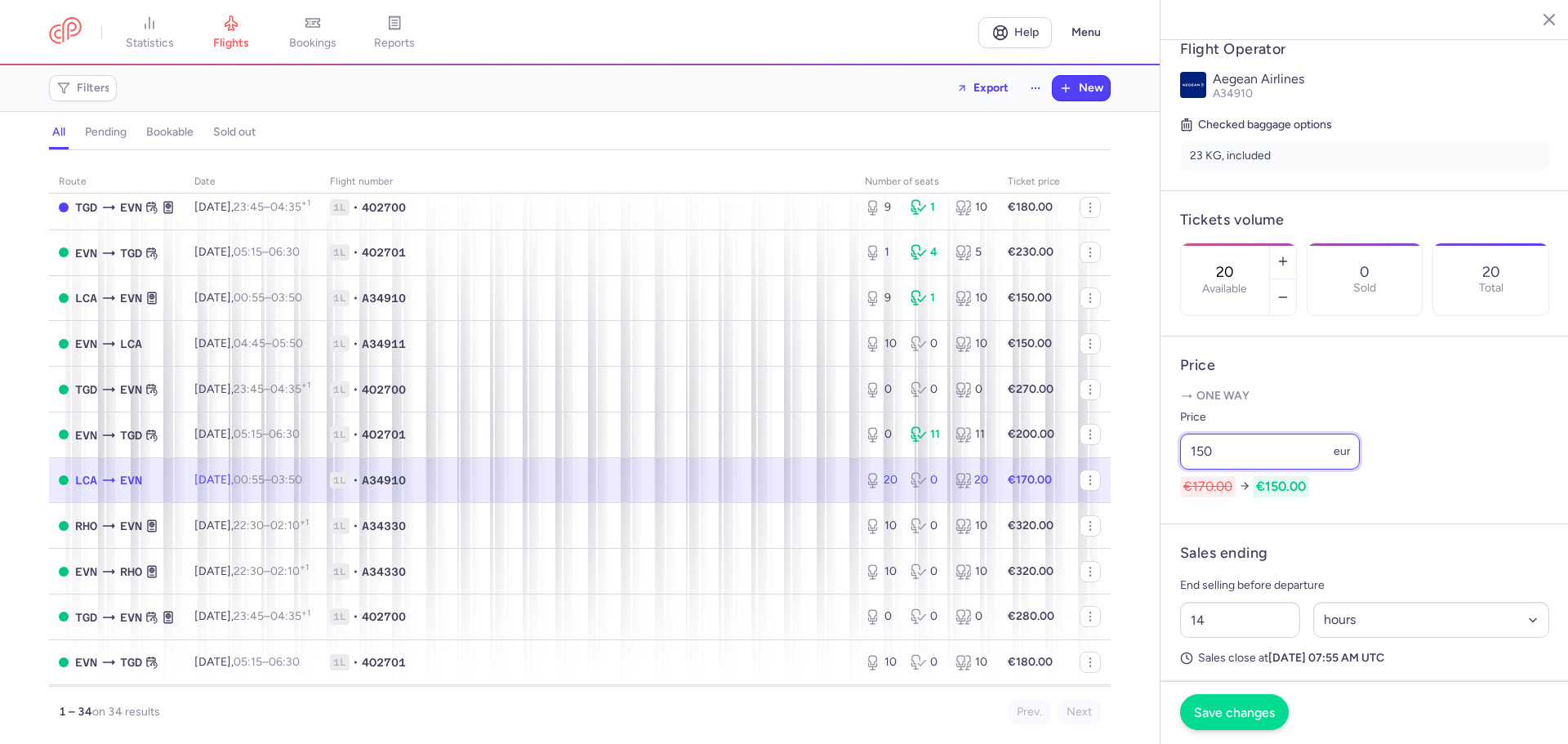
type input "150"
click at [1223, 711] on span "Save changes" at bounding box center [1234, 712] width 81 height 15
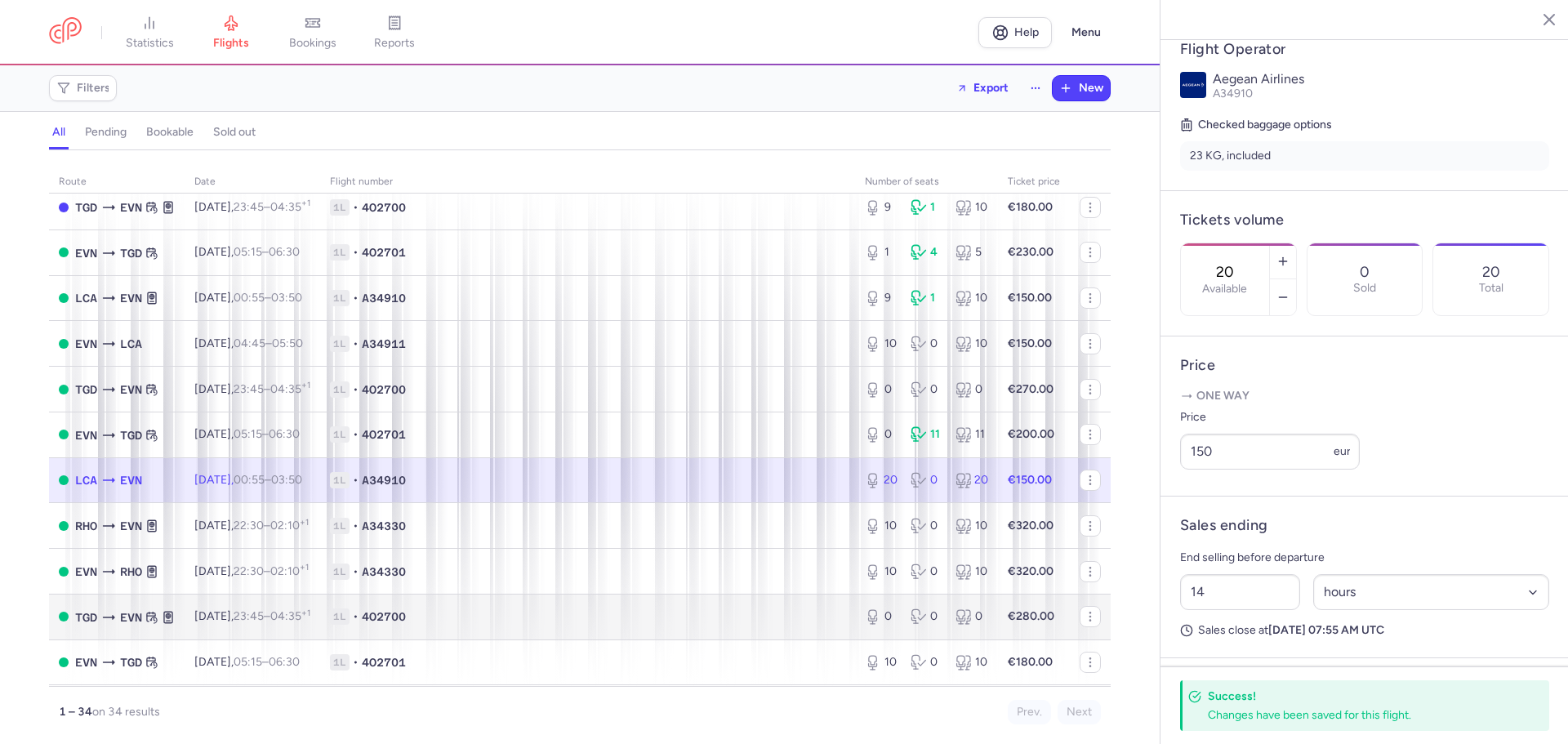
scroll to position [163, 0]
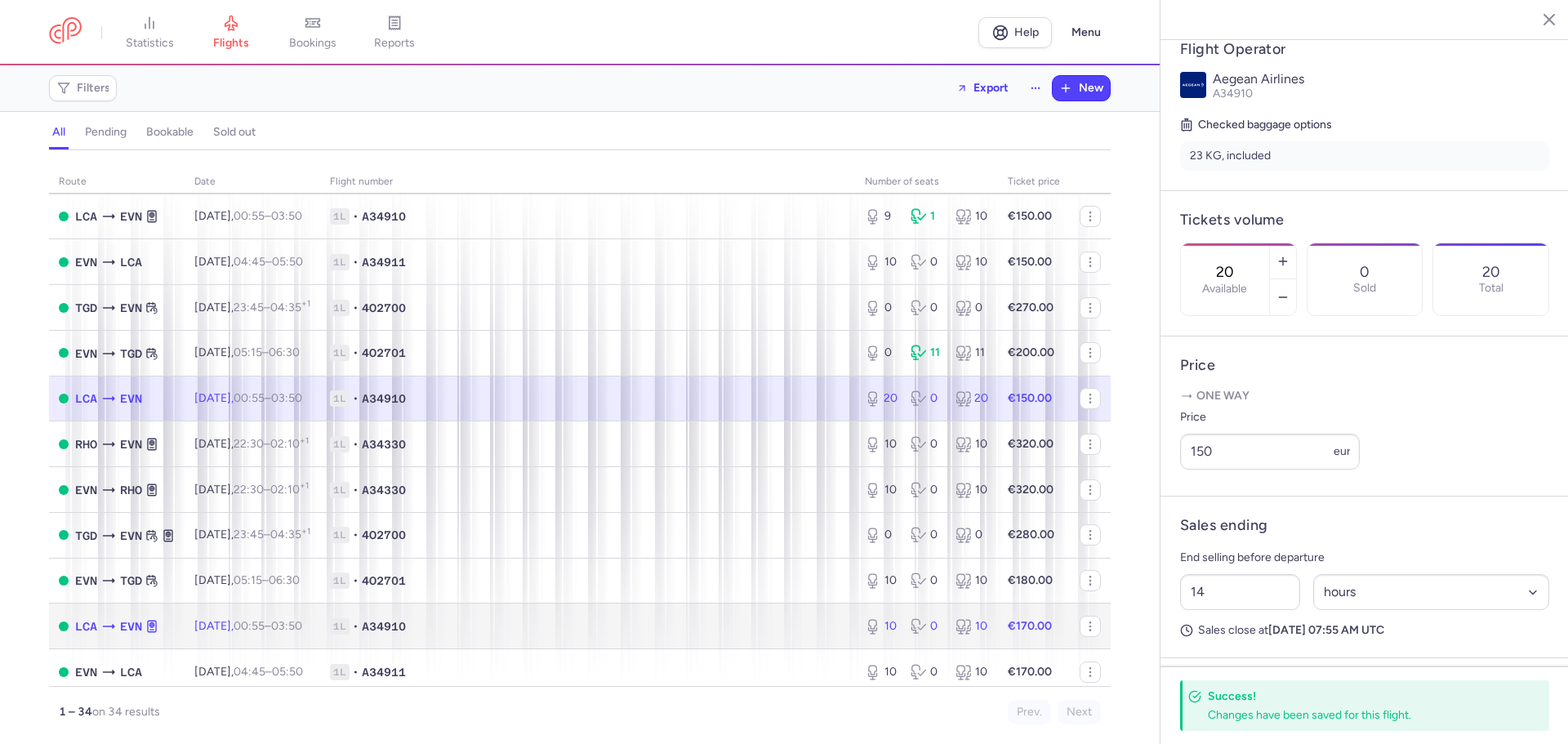
click at [720, 612] on td "1L • A34910" at bounding box center [588, 626] width 535 height 45
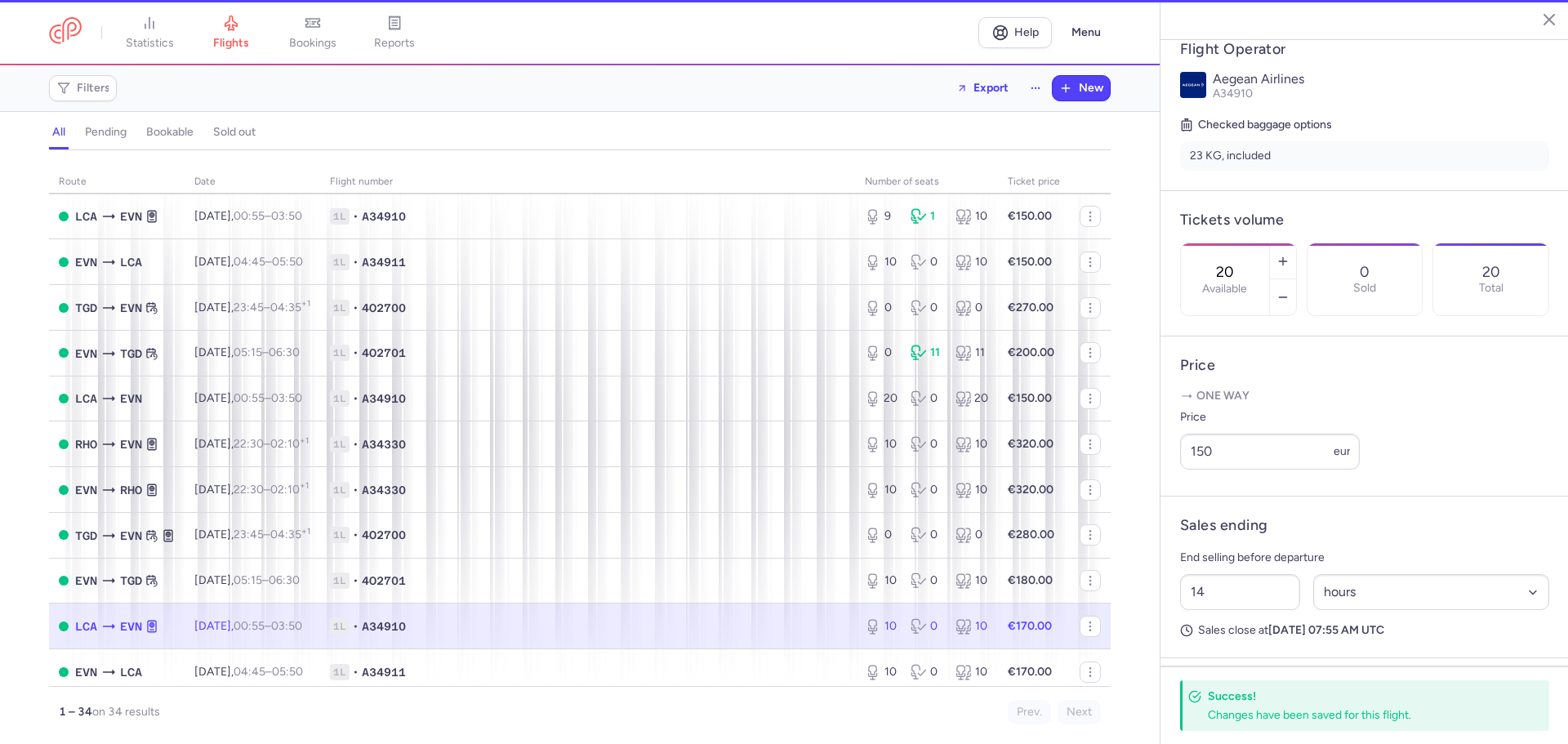
type input "10"
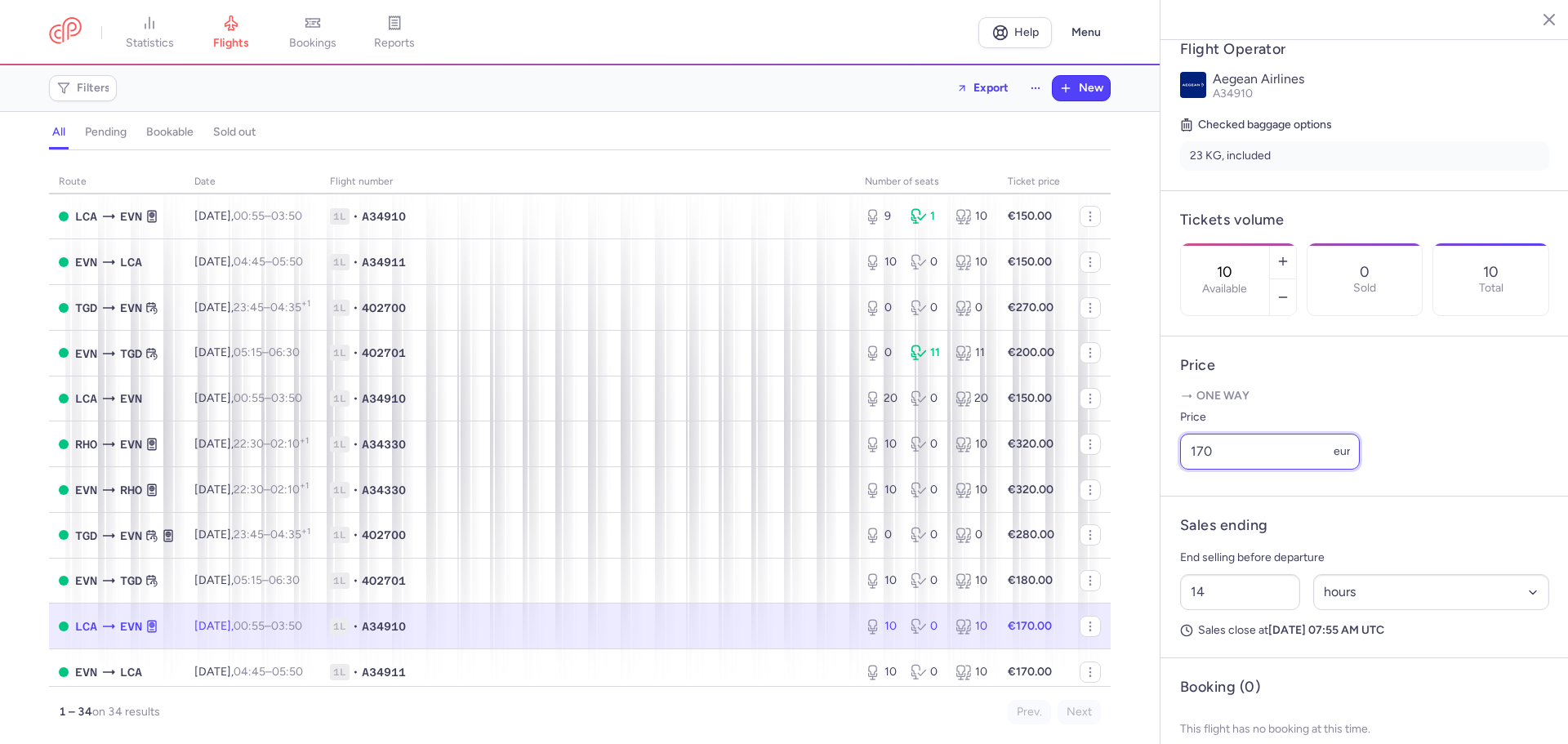
click at [1205, 469] on input "170" at bounding box center [1269, 452] width 179 height 36
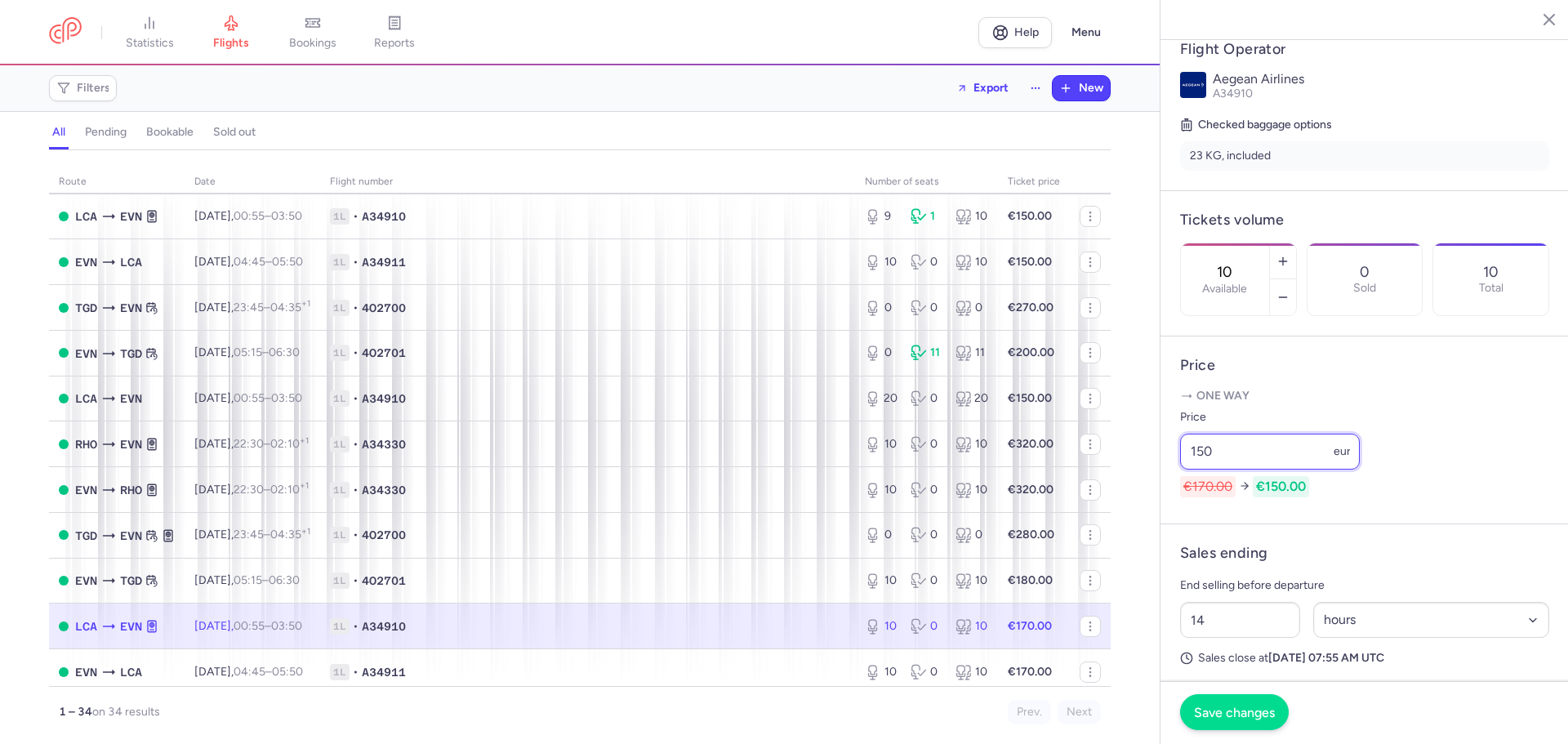
type input "150"
click at [1209, 718] on span "Save changes" at bounding box center [1234, 712] width 81 height 15
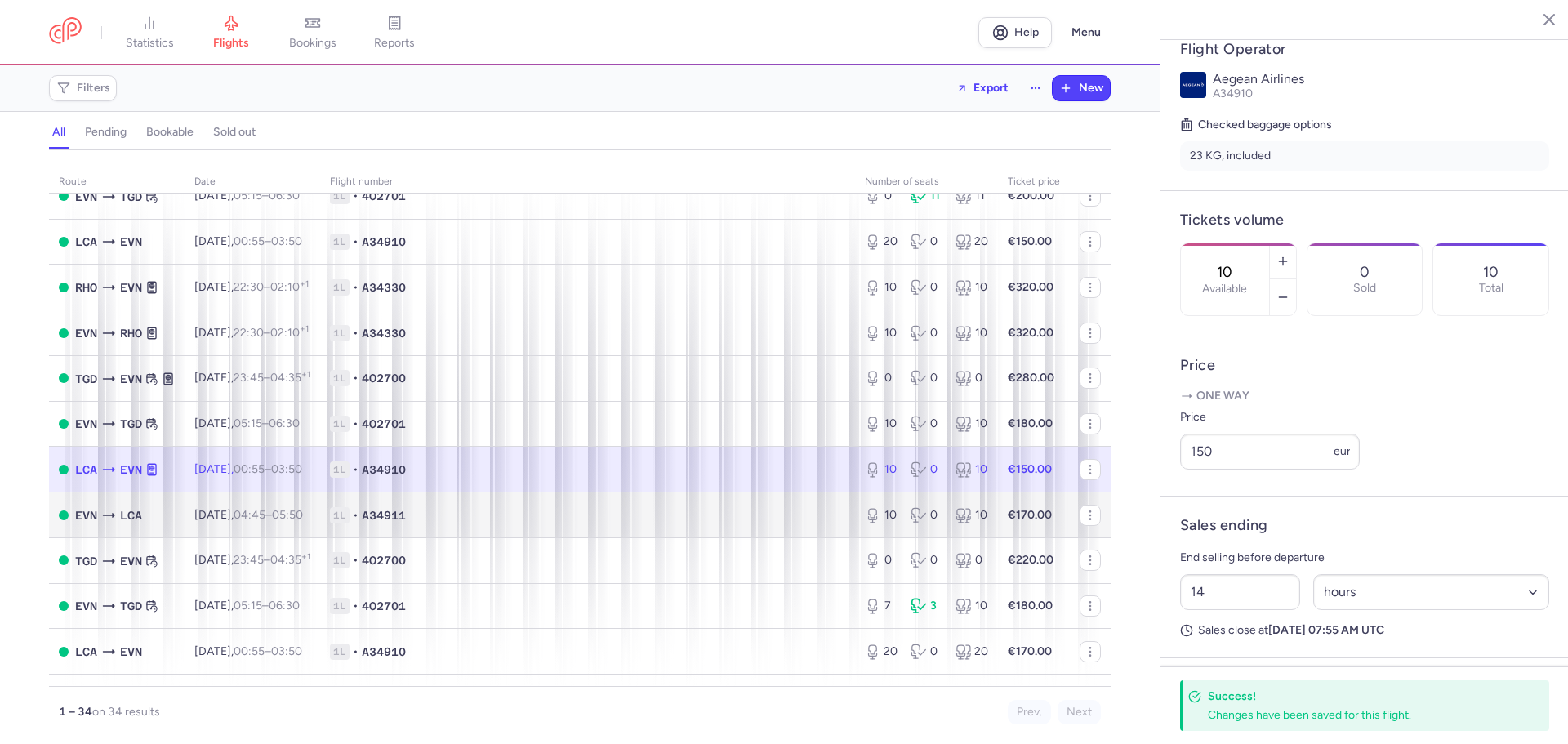
scroll to position [327, 0]
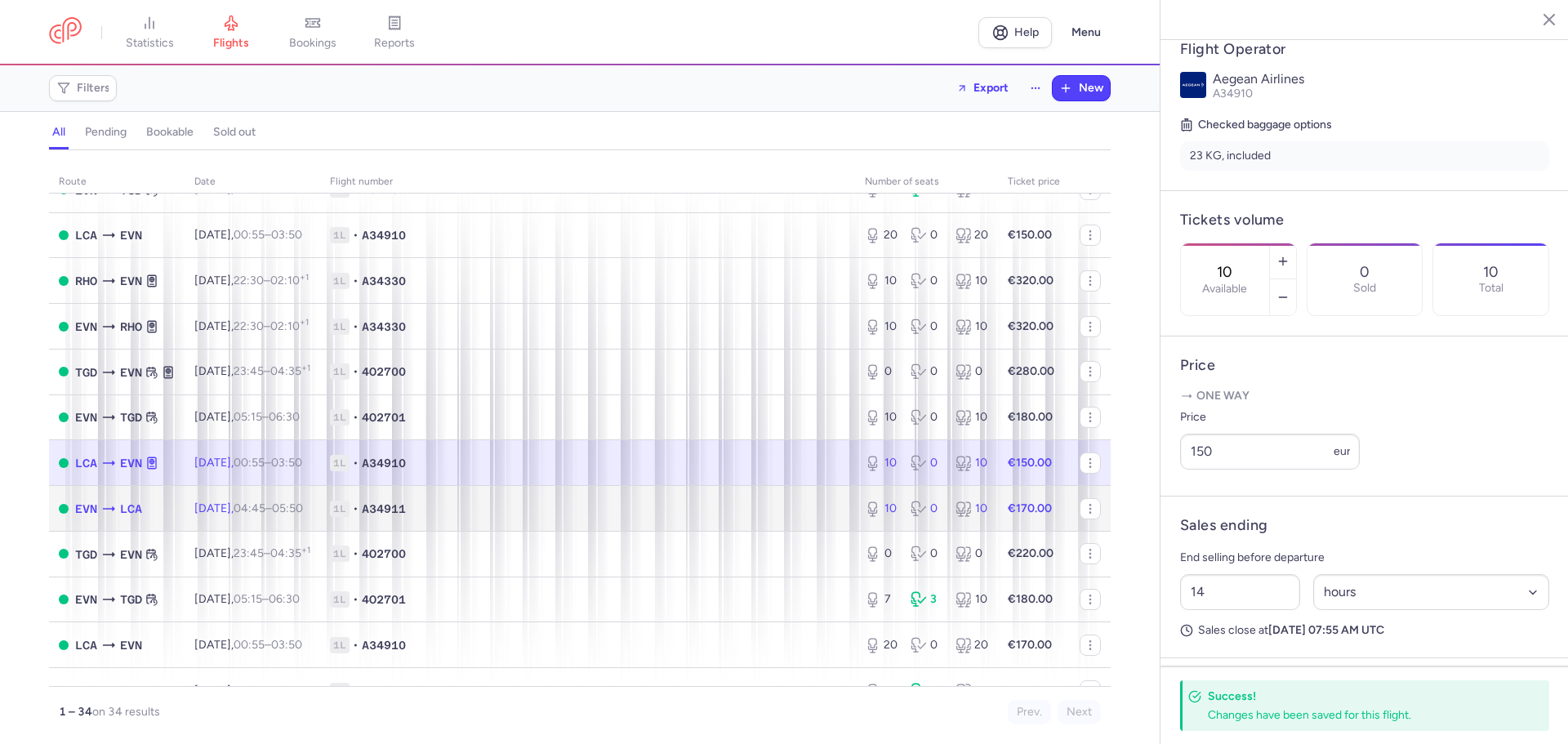
click at [552, 511] on span "1L • A34911" at bounding box center [588, 509] width 516 height 16
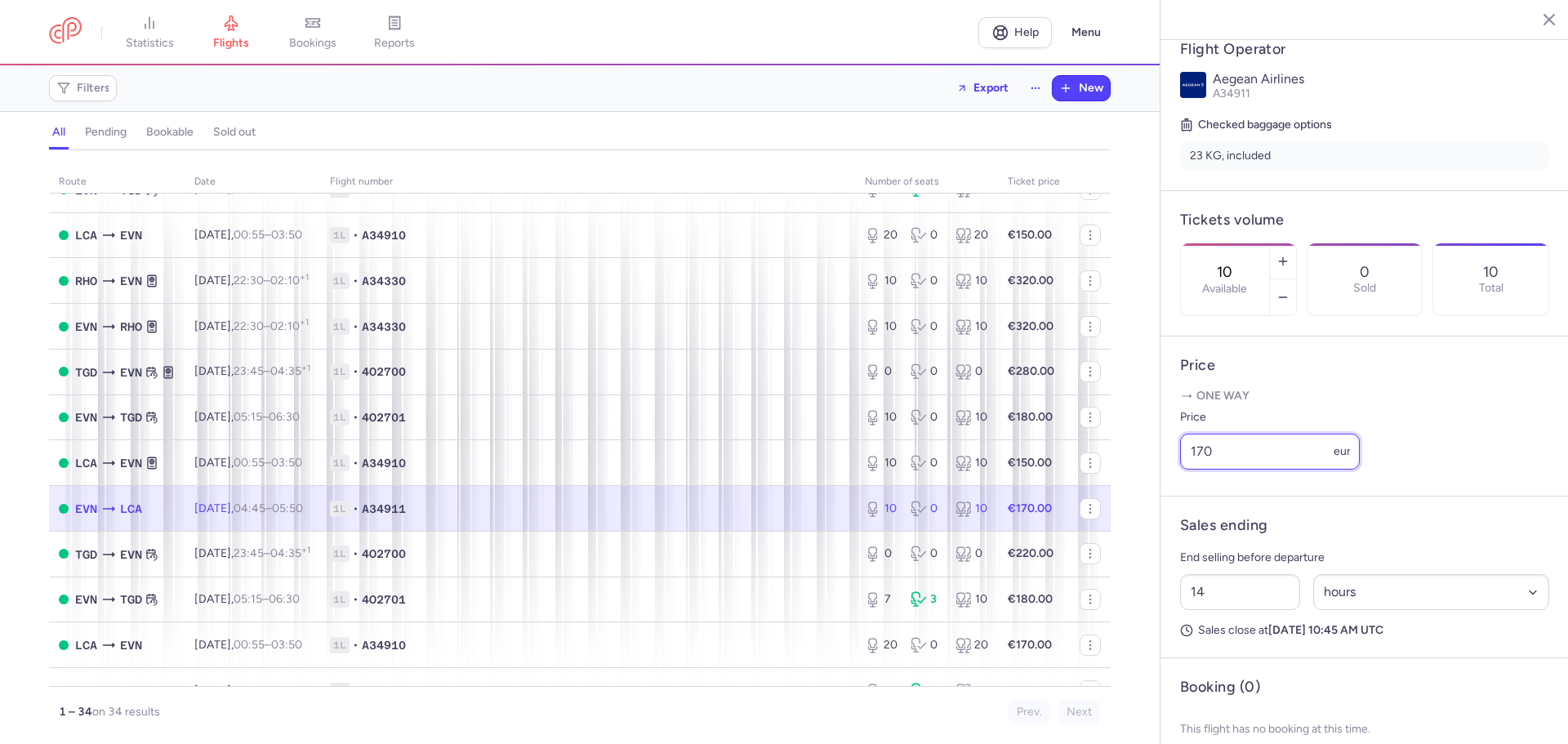
click at [1203, 469] on input "170" at bounding box center [1269, 452] width 179 height 36
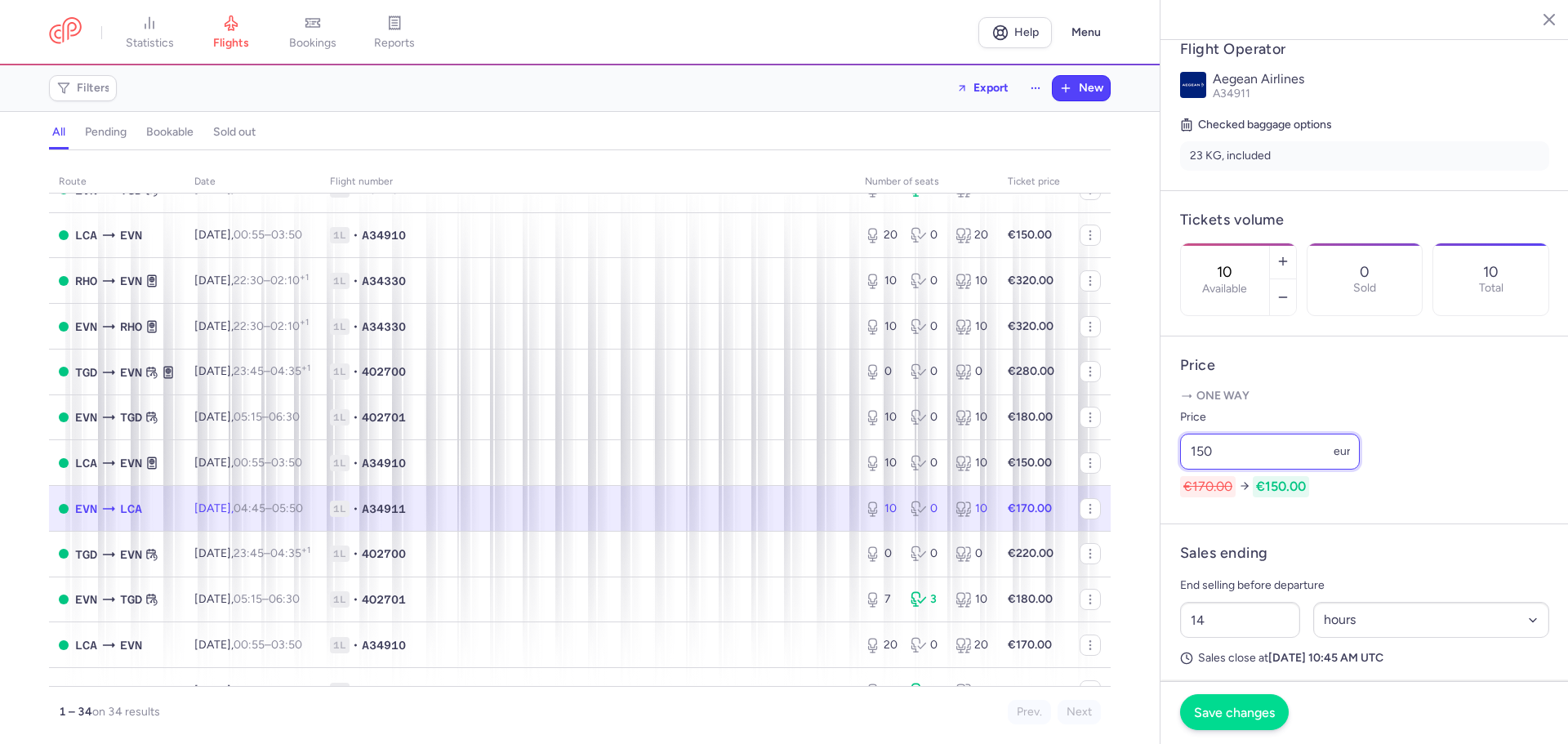
type input "150"
click at [1223, 715] on span "Save changes" at bounding box center [1234, 712] width 81 height 15
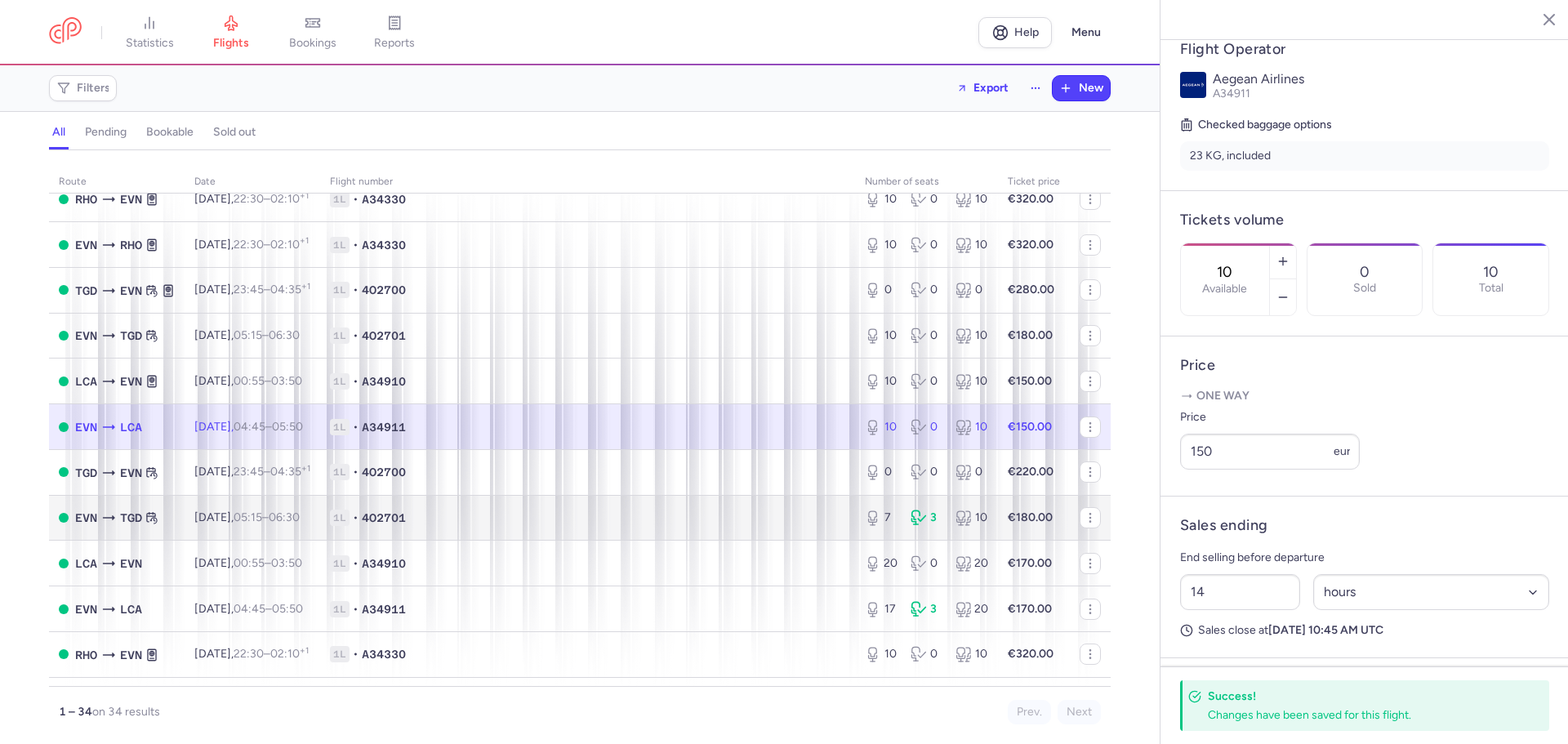
scroll to position [490, 0]
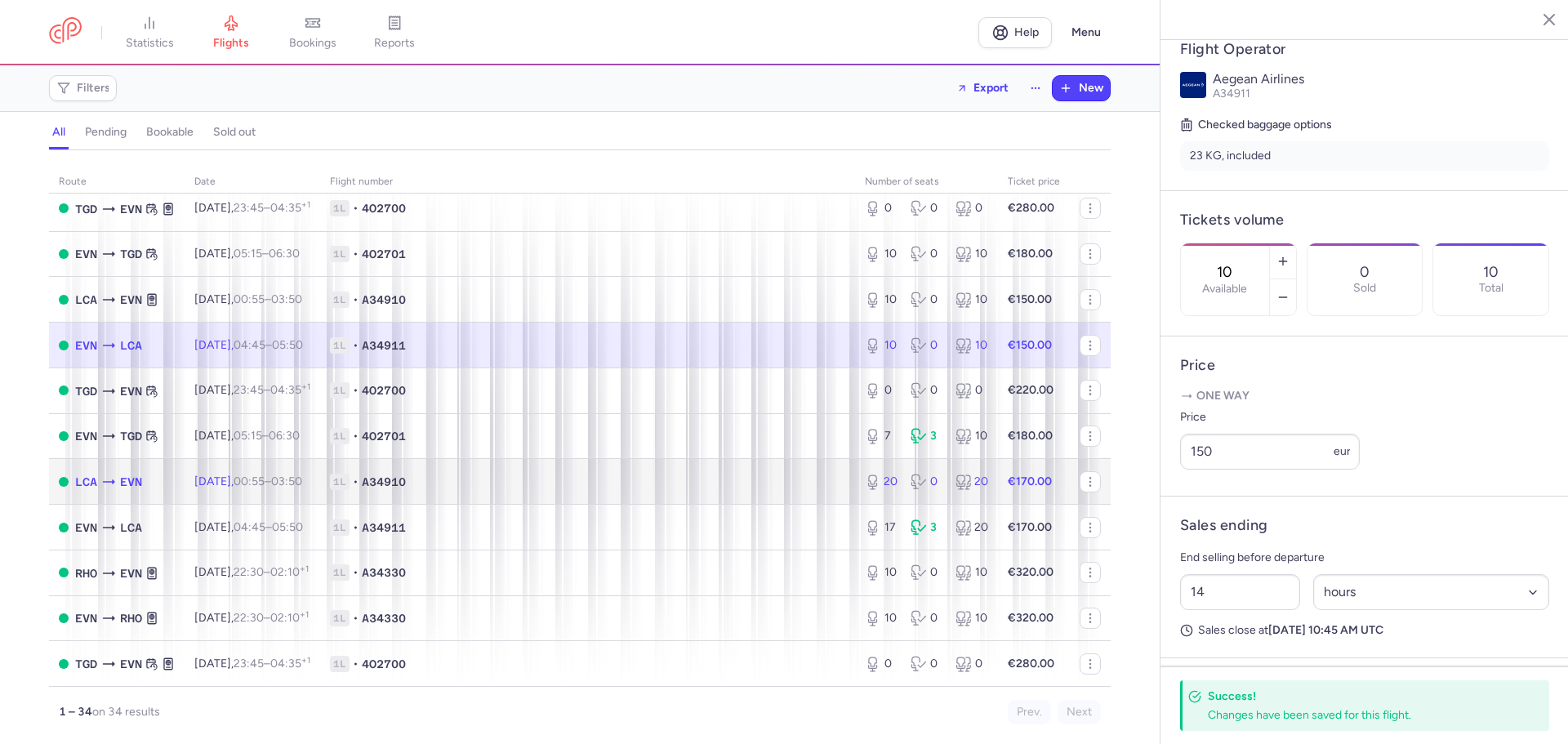
click at [535, 496] on td "1L • A34910" at bounding box center [588, 481] width 535 height 45
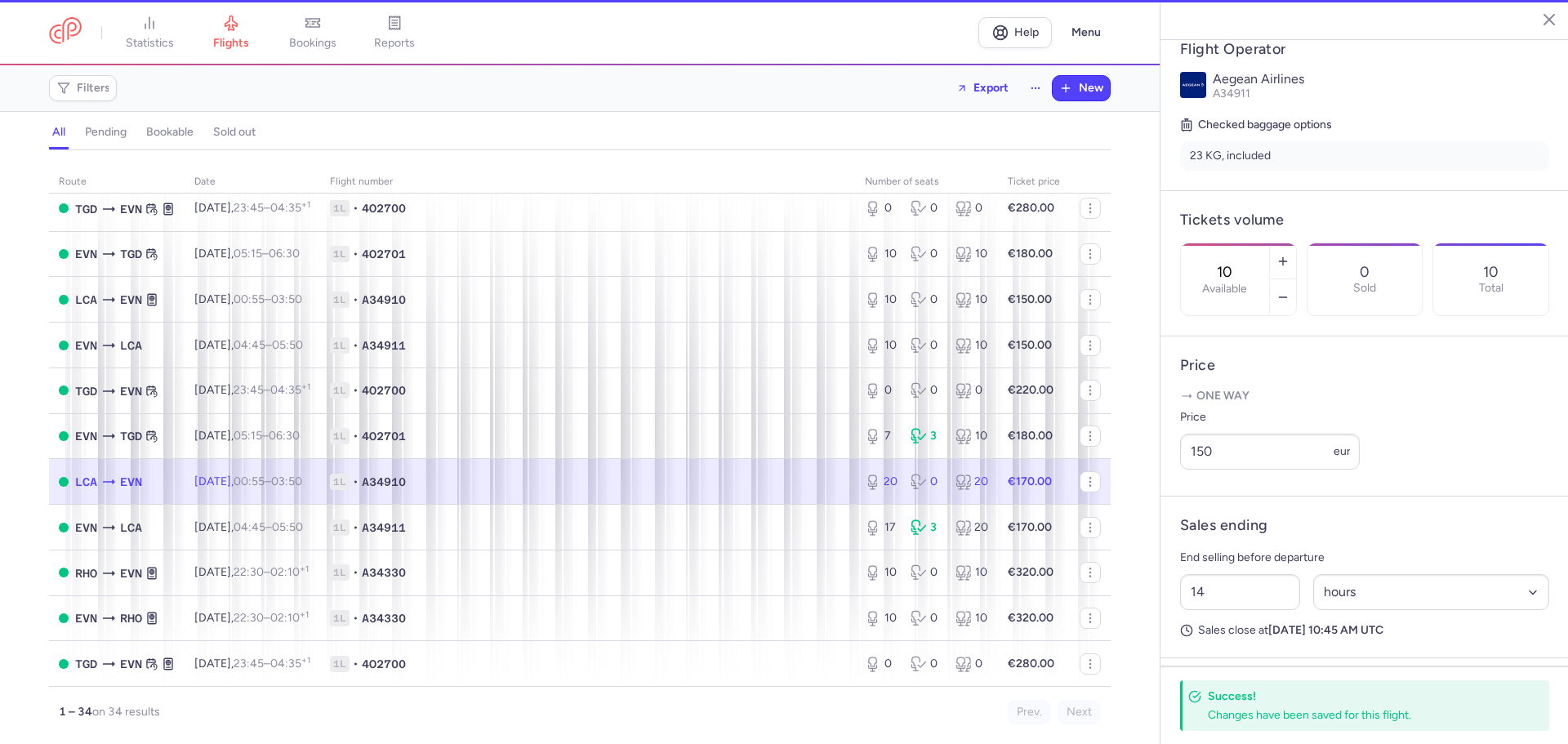
type input "20"
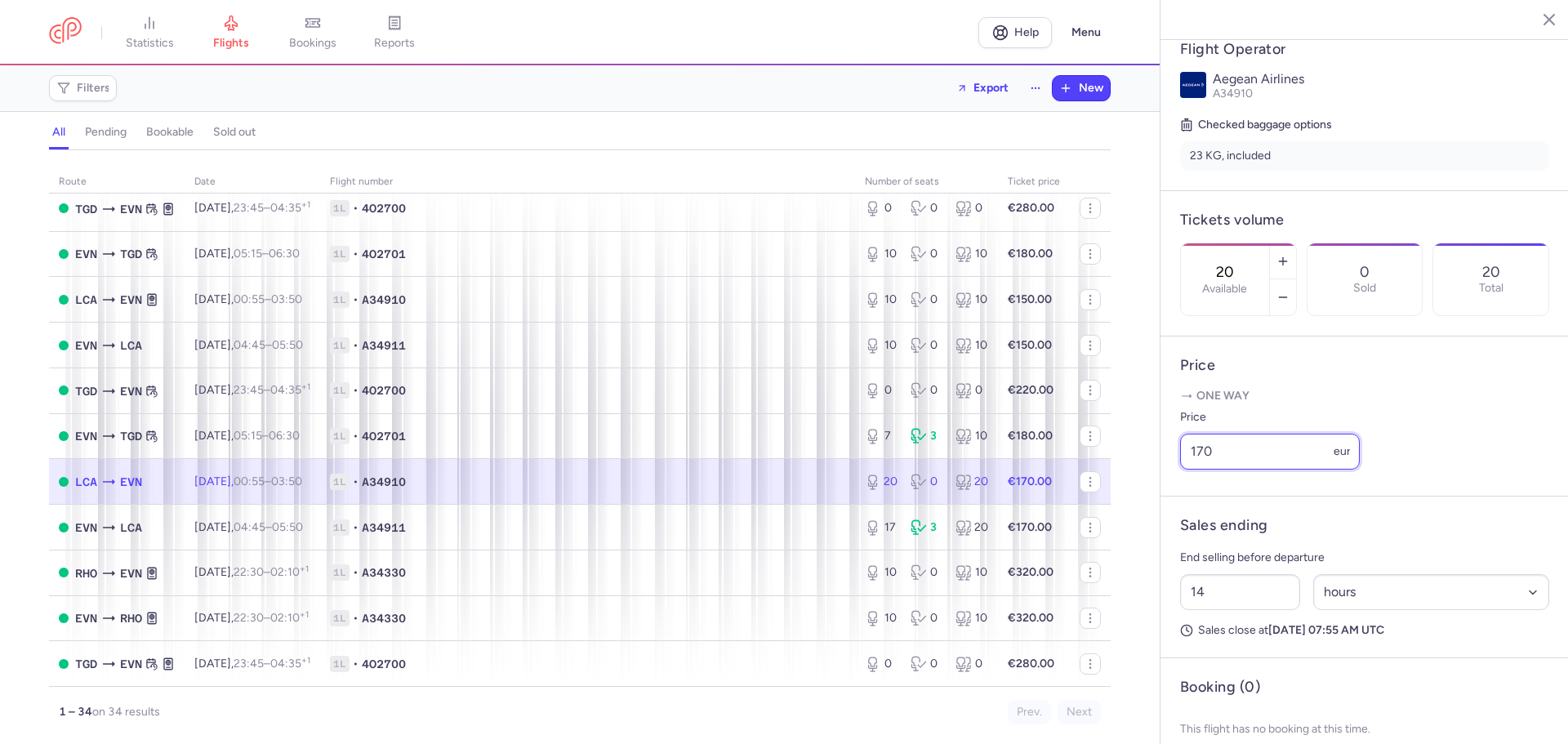
click at [1209, 469] on input "170" at bounding box center [1269, 452] width 179 height 36
click at [1203, 469] on input "170" at bounding box center [1269, 452] width 179 height 36
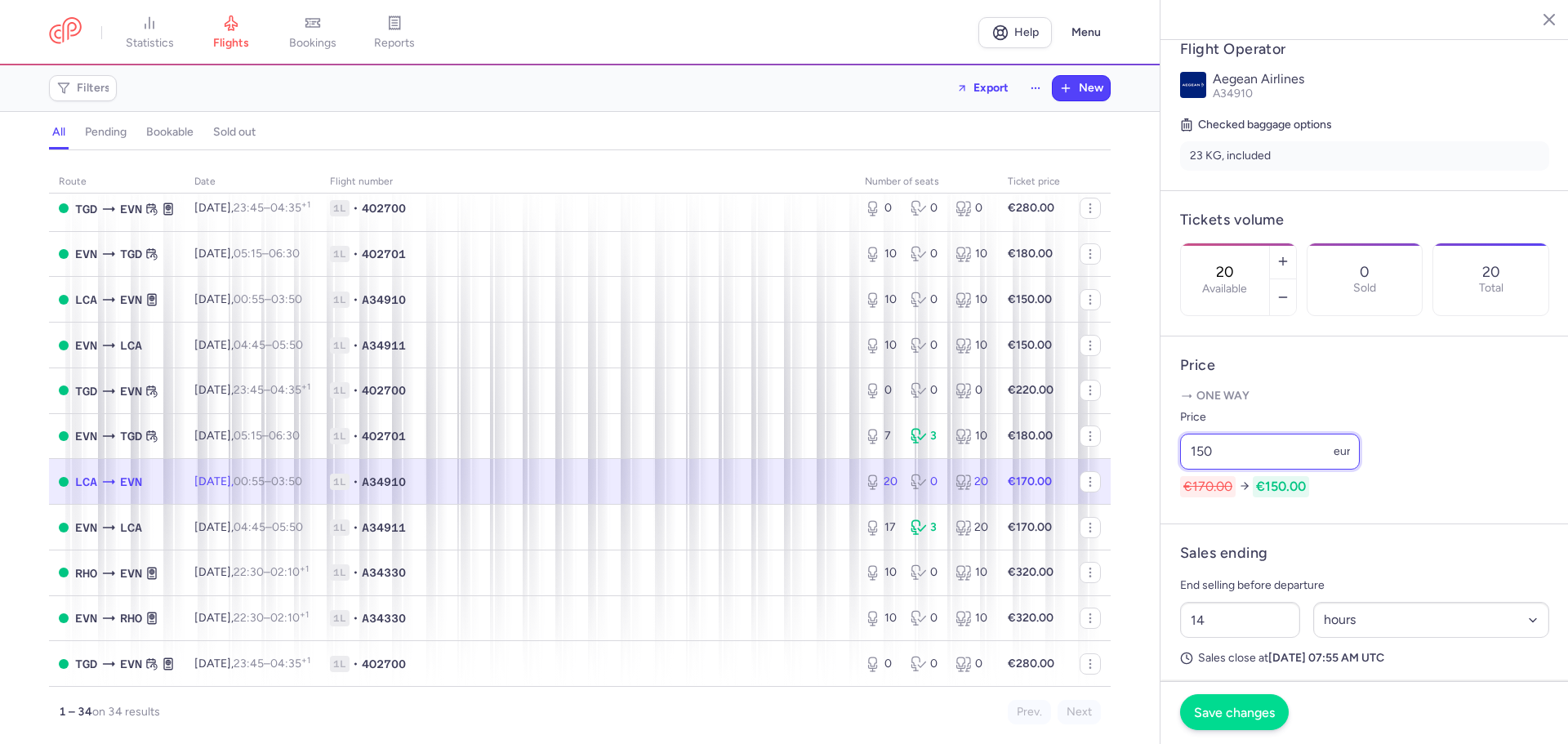
type input "150"
click at [1223, 713] on span "Save changes" at bounding box center [1234, 712] width 81 height 15
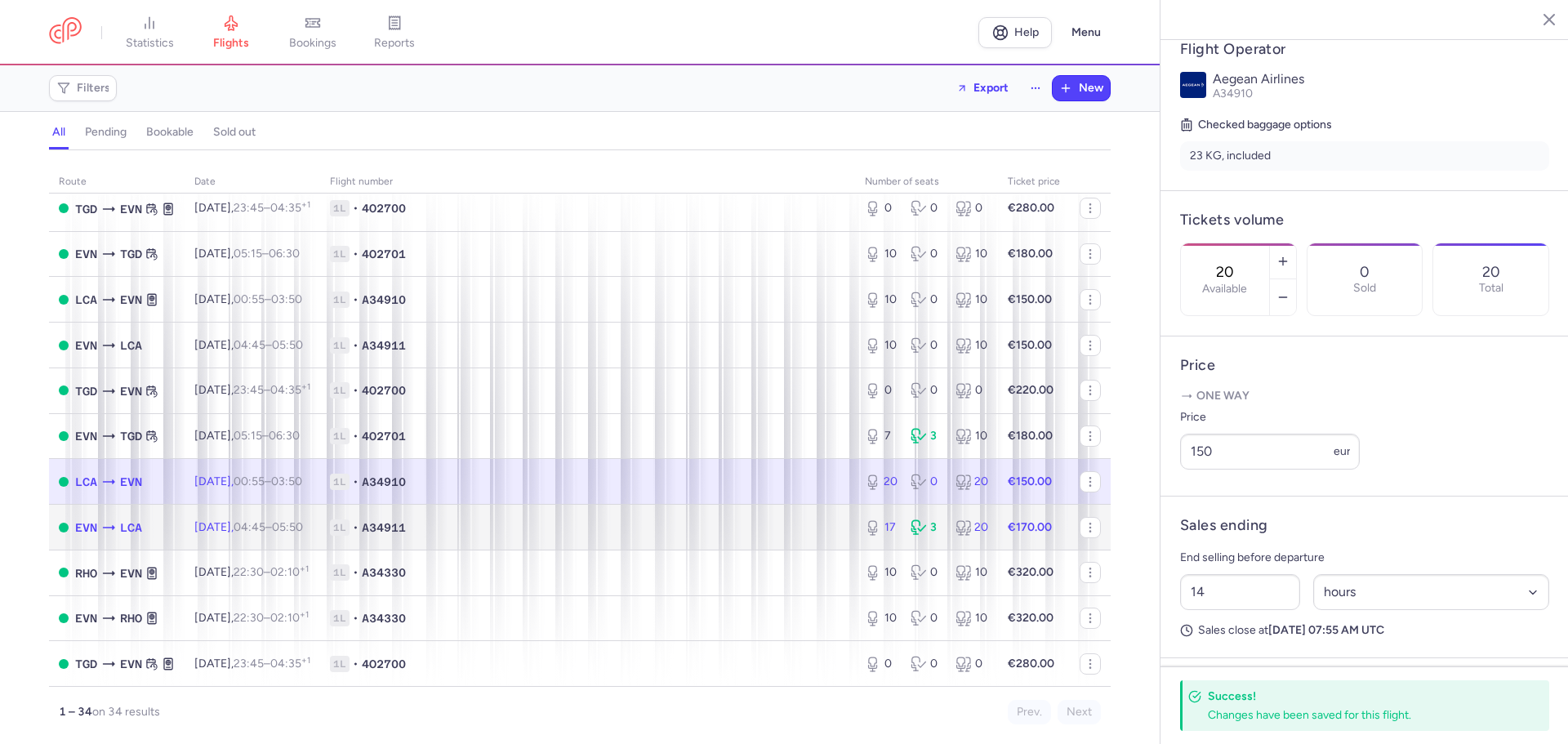
click at [663, 537] on td "1L • A34911" at bounding box center [588, 527] width 535 height 45
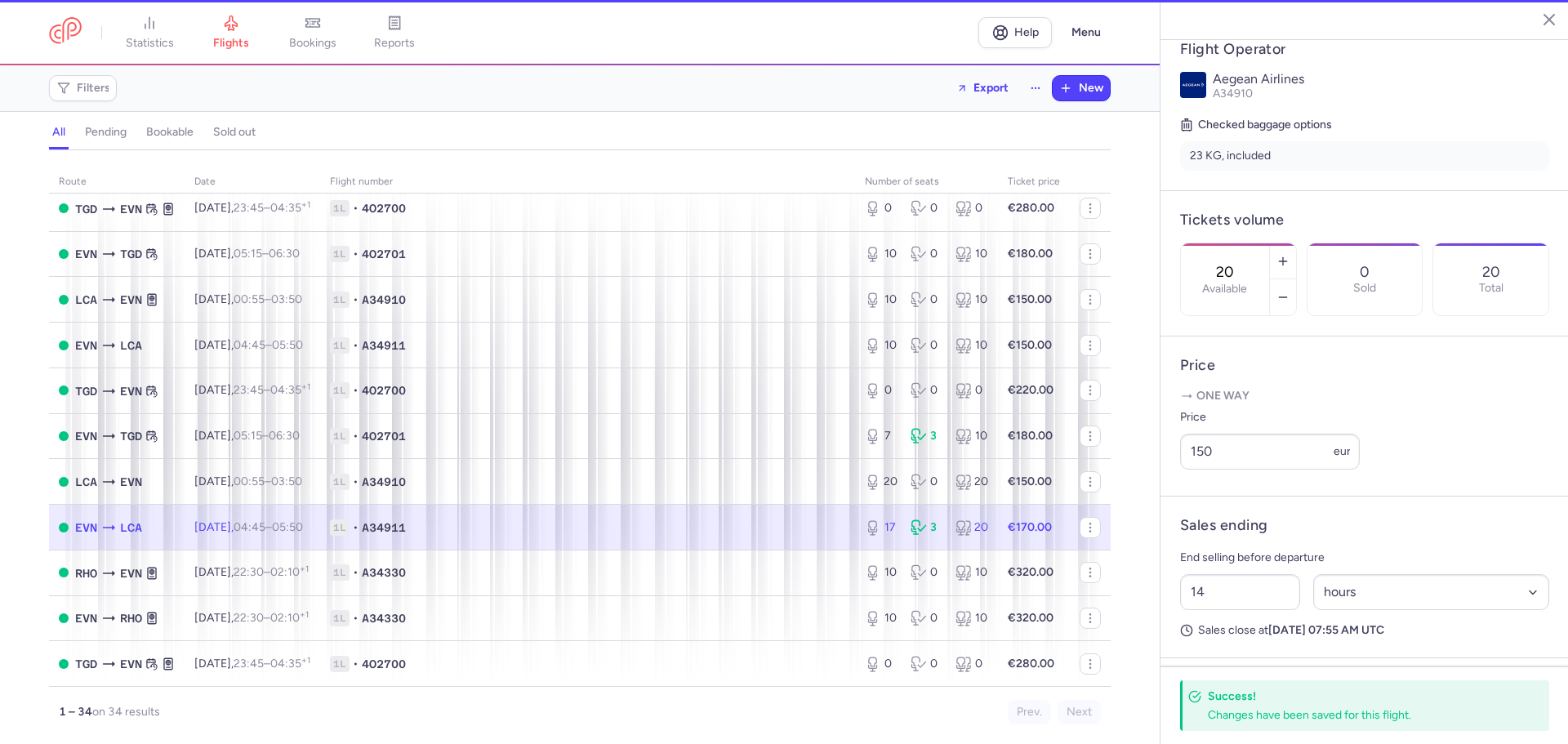
type input "17"
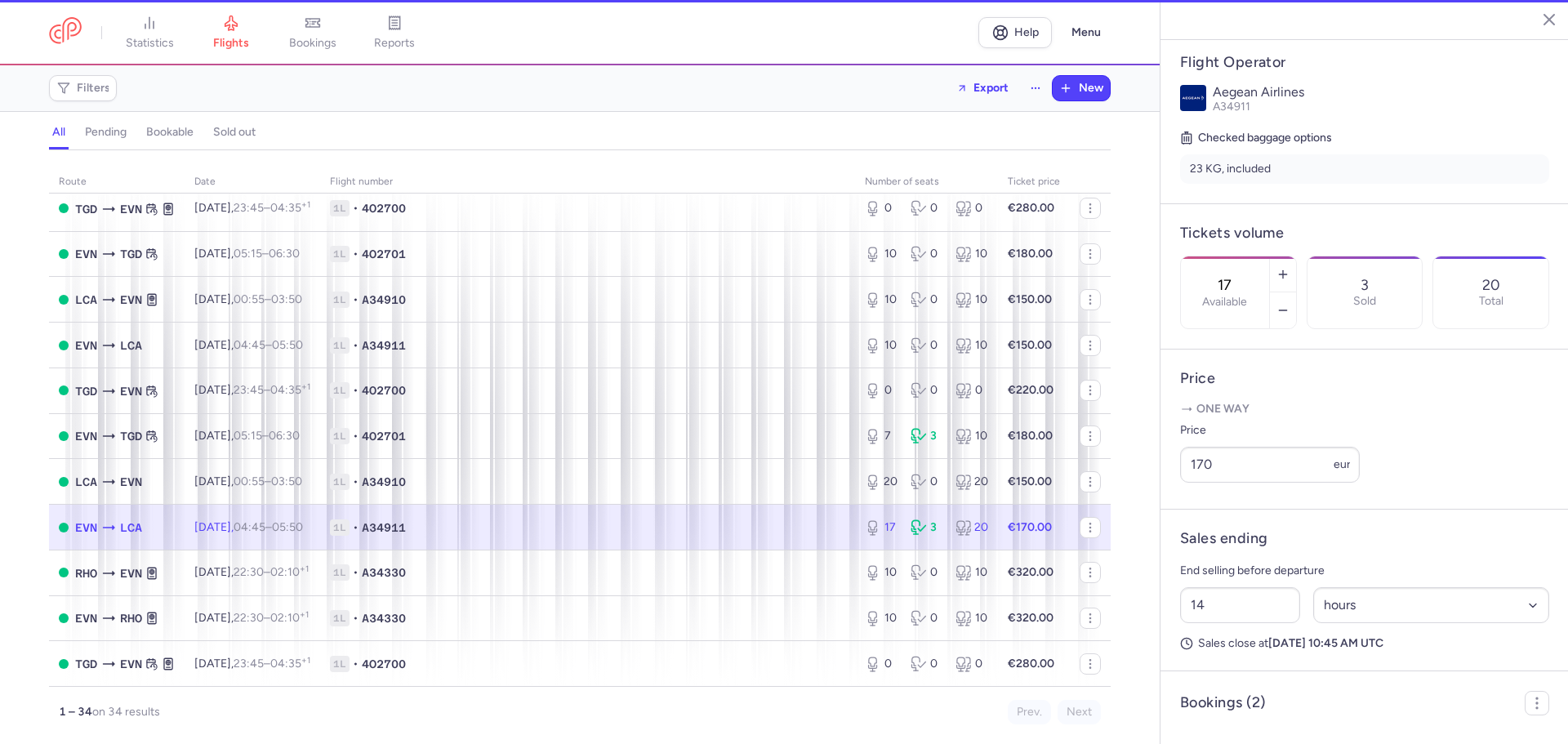
scroll to position [327, 0]
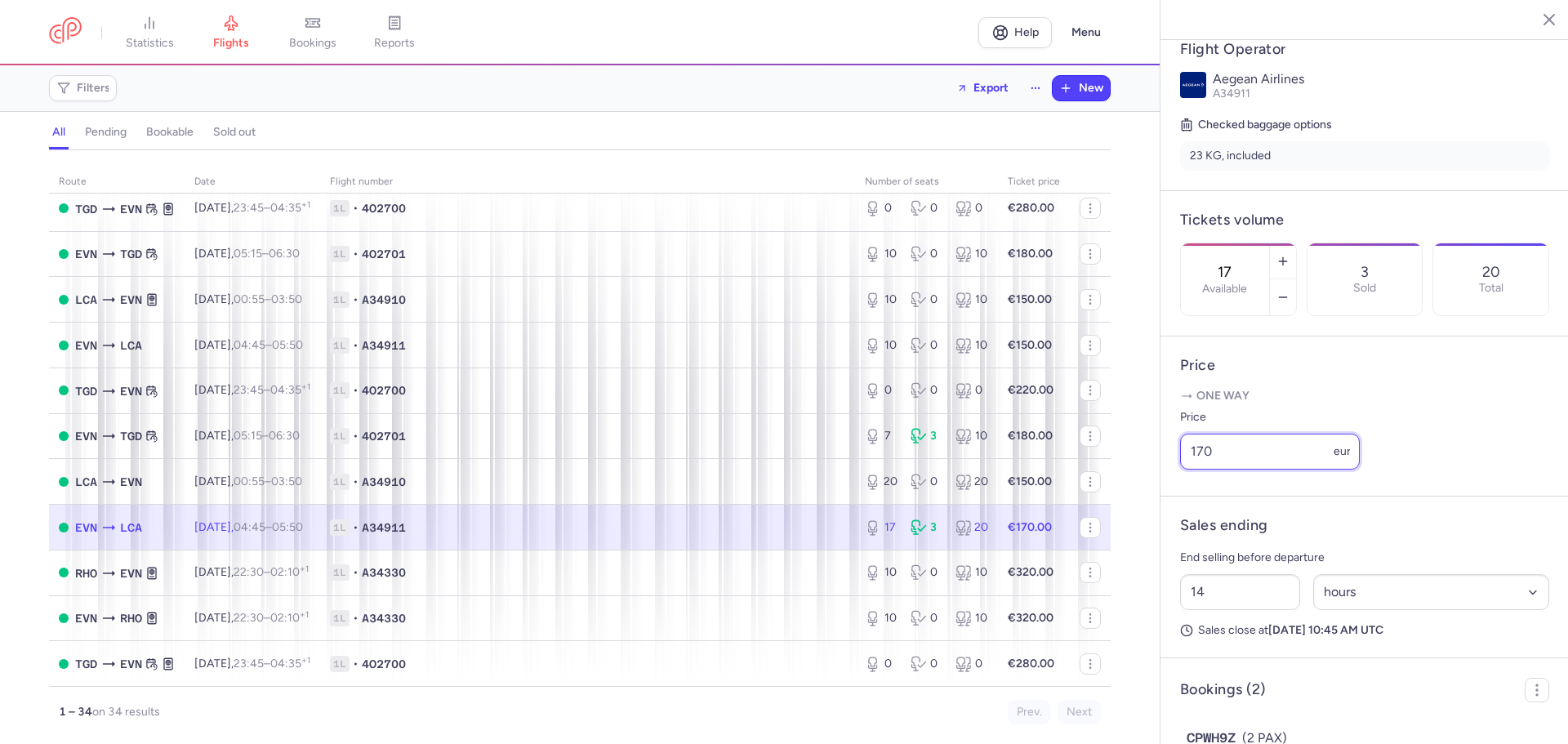
click at [1202, 469] on input "170" at bounding box center [1269, 452] width 179 height 36
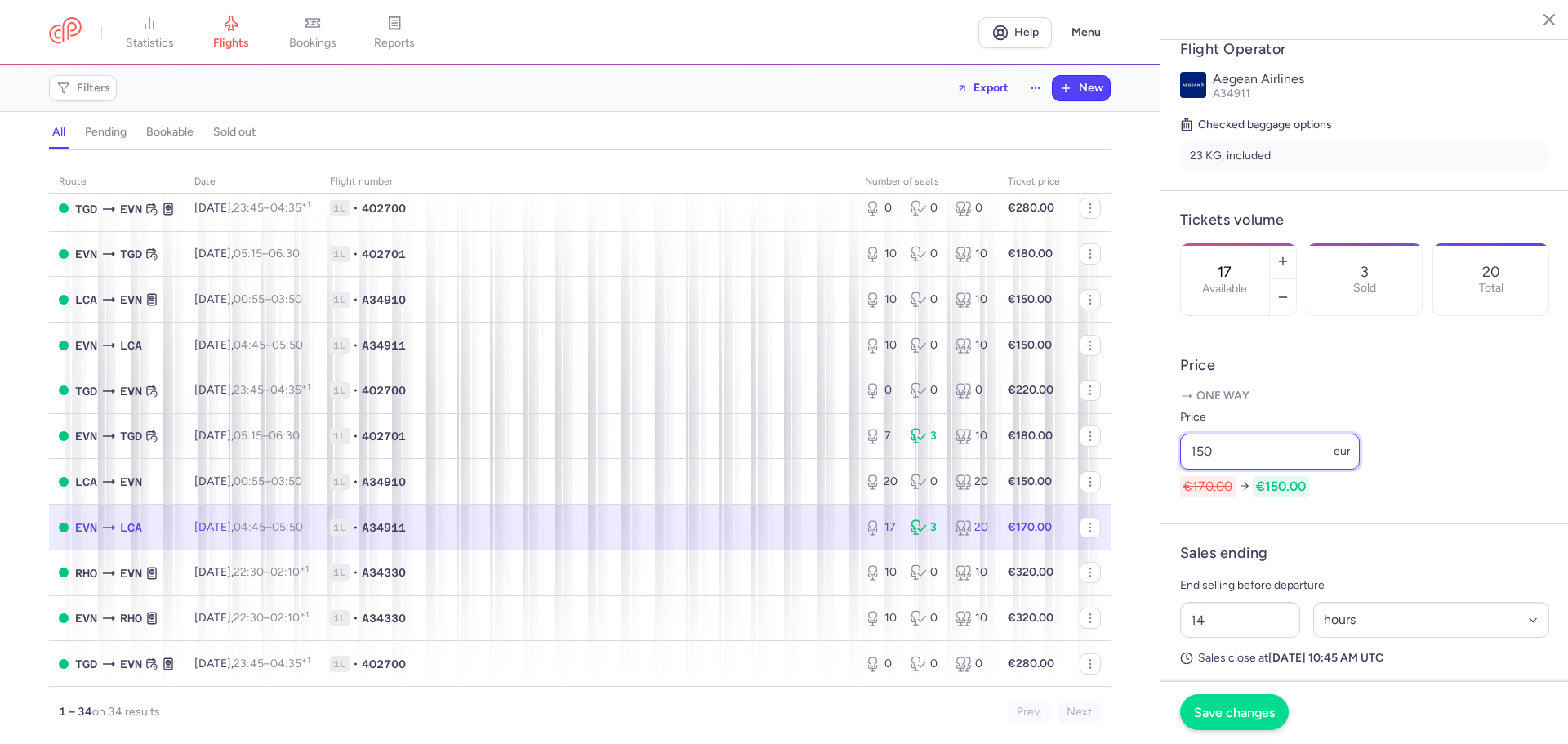
type input "150"
click at [1202, 711] on span "Save changes" at bounding box center [1234, 712] width 81 height 15
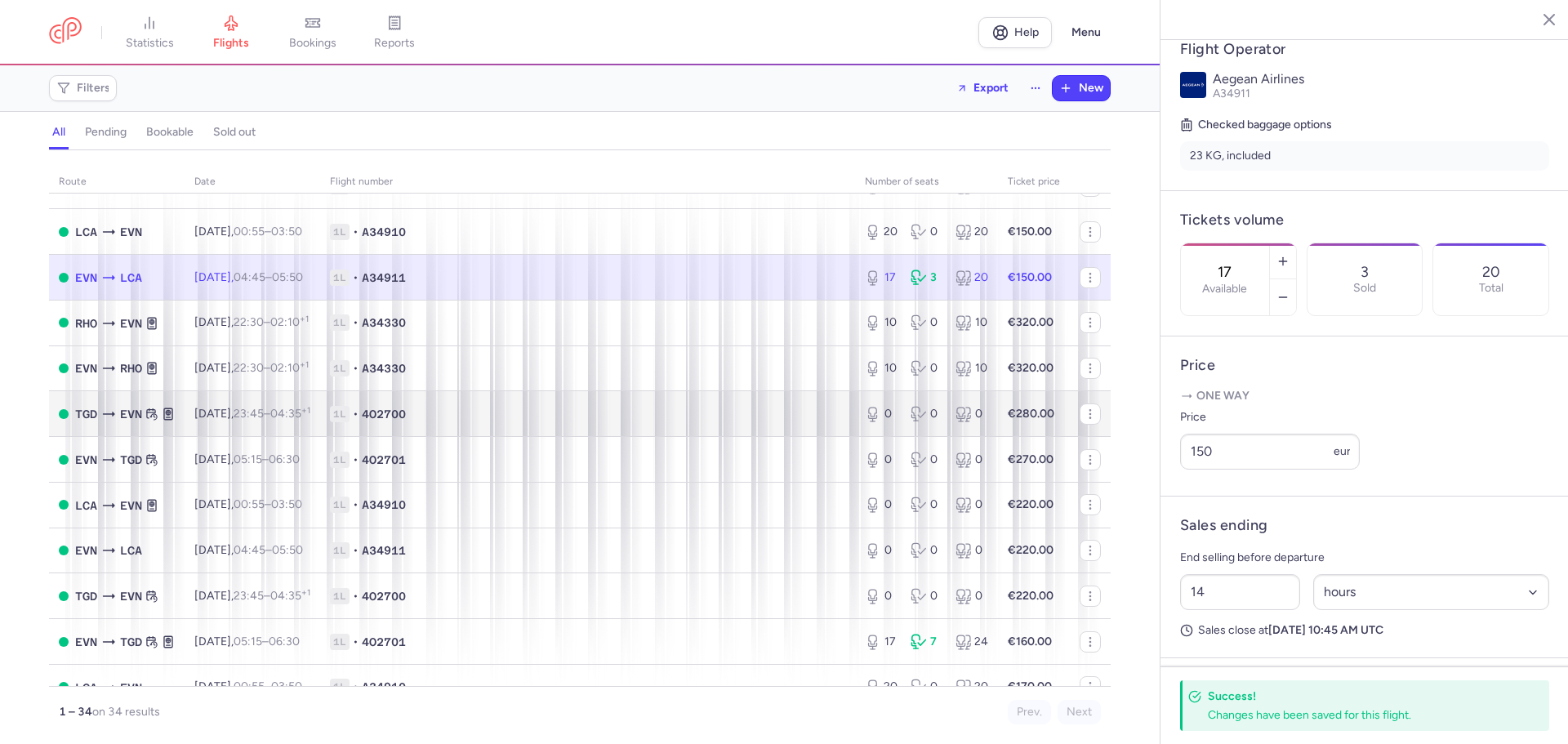
scroll to position [817, 0]
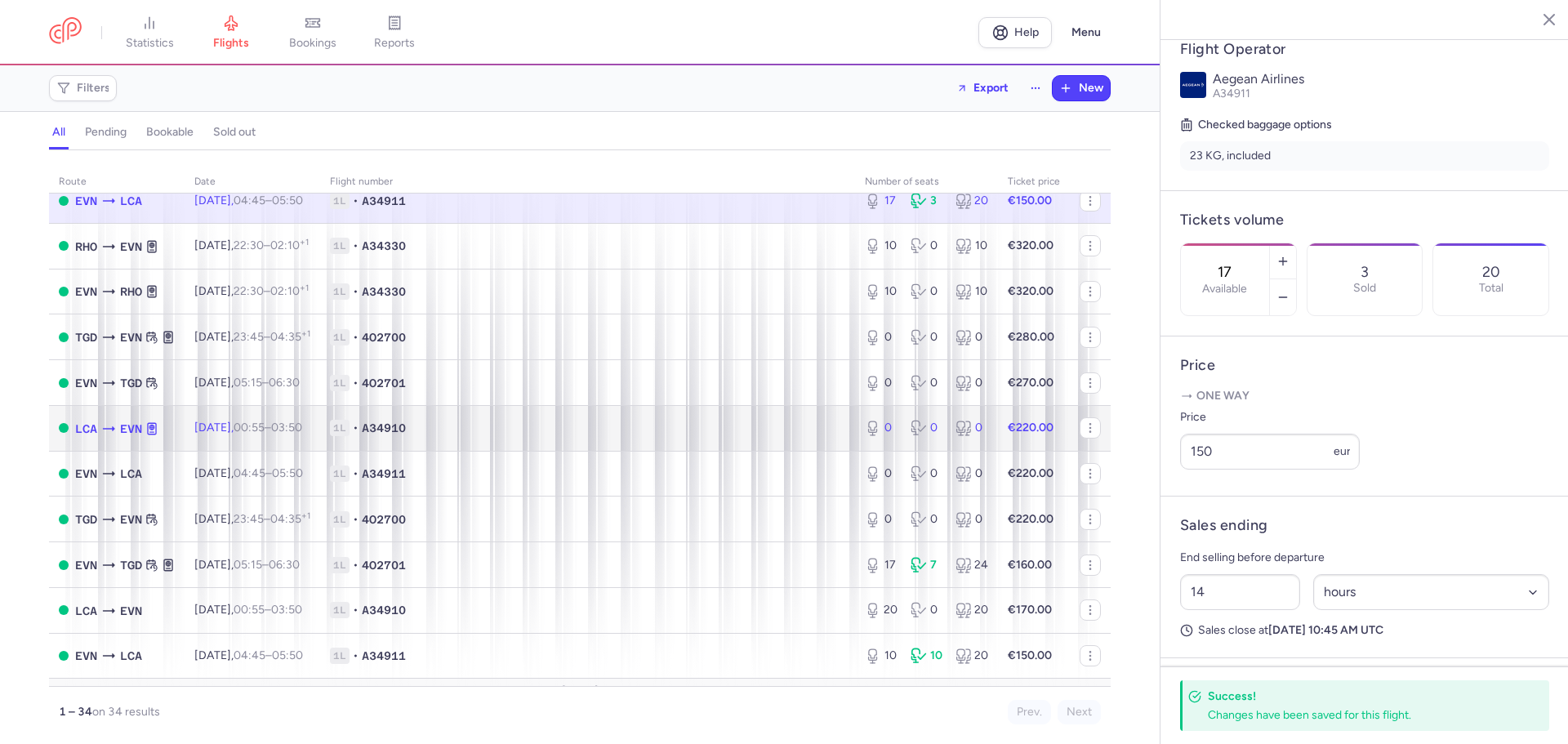
click at [636, 427] on span "1L • A34910" at bounding box center [588, 427] width 516 height 16
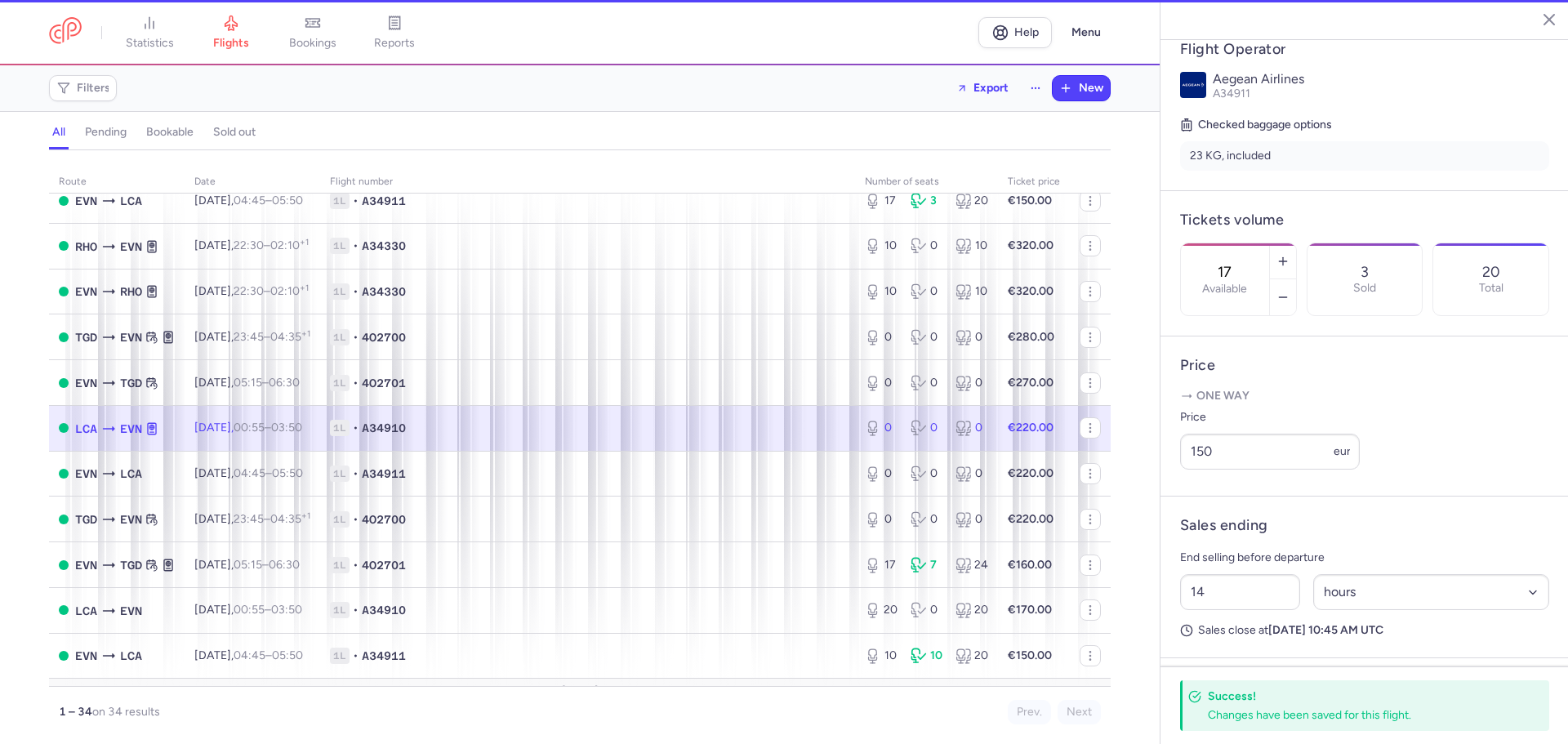
type input "0"
type input "12"
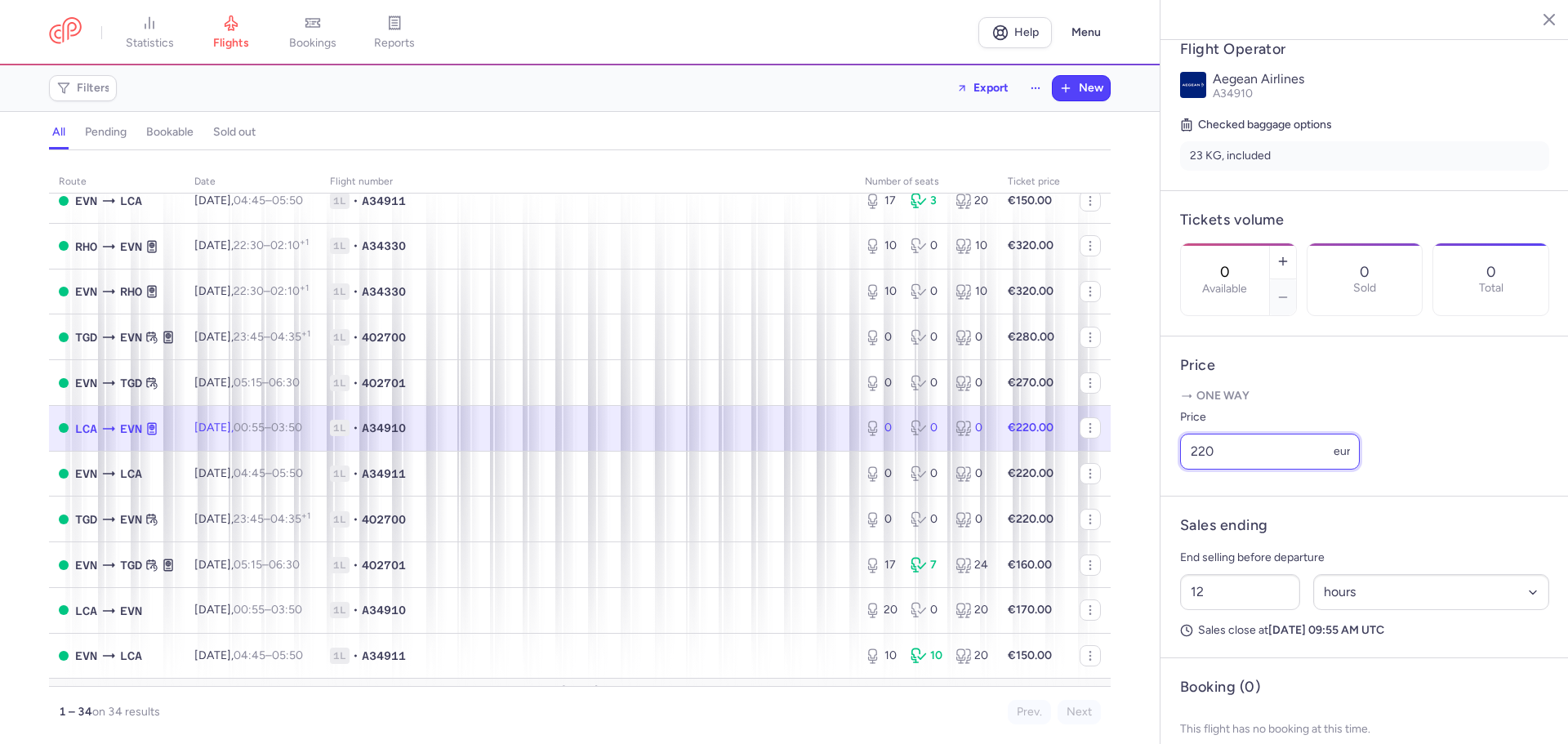
drag, startPoint x: 1220, startPoint y: 494, endPoint x: 1186, endPoint y: 493, distance: 34.0
click at [1186, 469] on input "220" at bounding box center [1269, 452] width 179 height 36
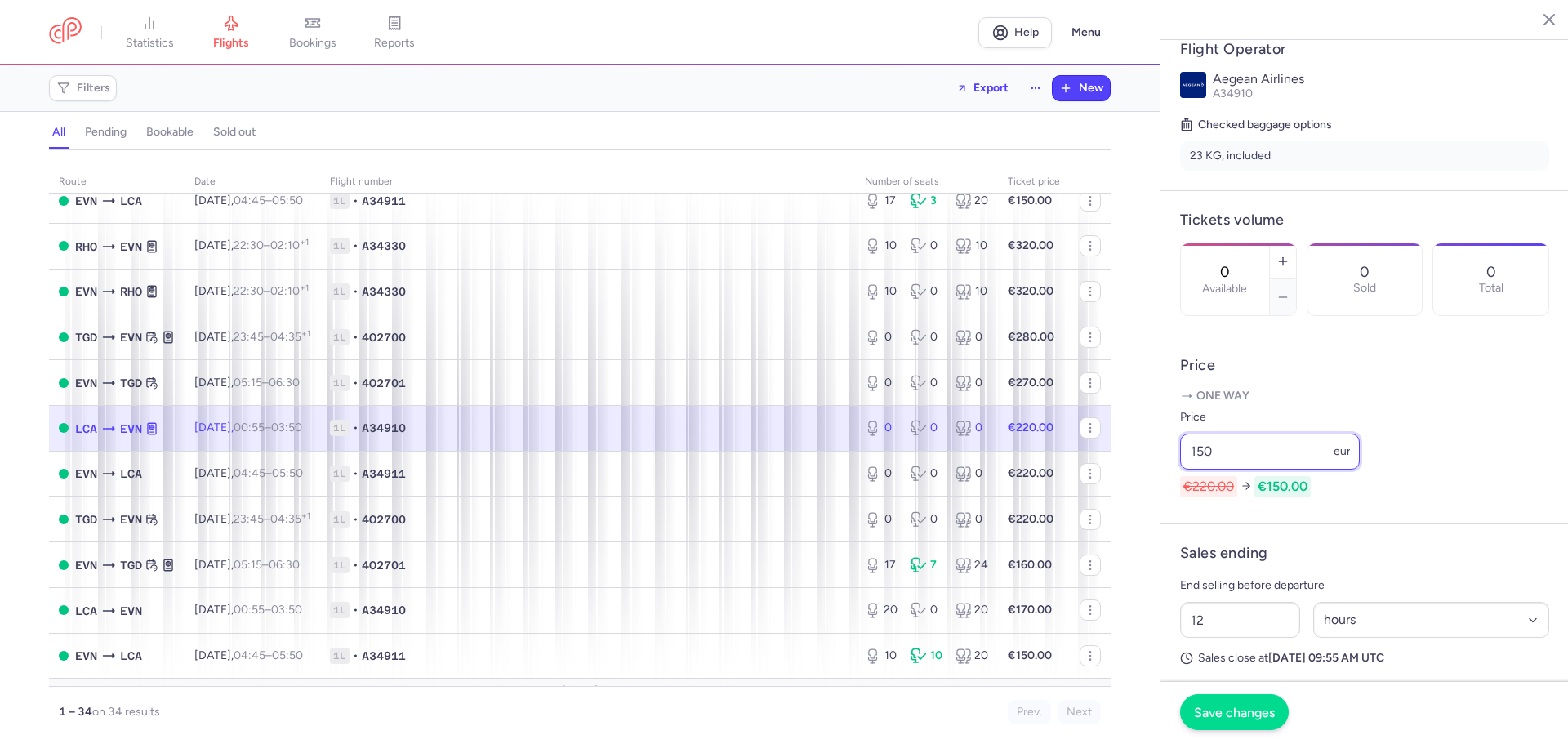
type input "150"
click at [1269, 709] on span "Save changes" at bounding box center [1234, 712] width 81 height 15
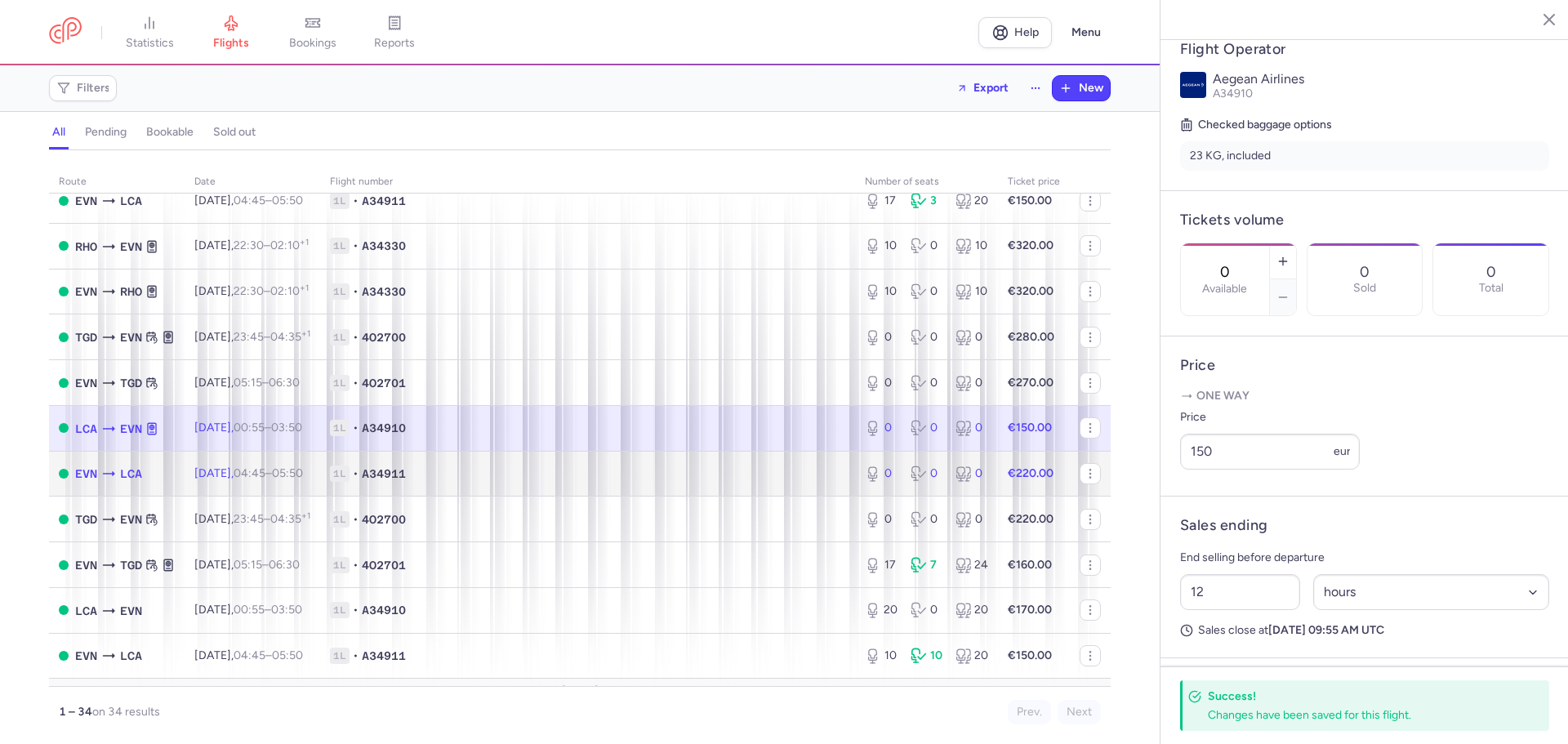
click at [701, 488] on td "1L • A34911" at bounding box center [588, 474] width 535 height 45
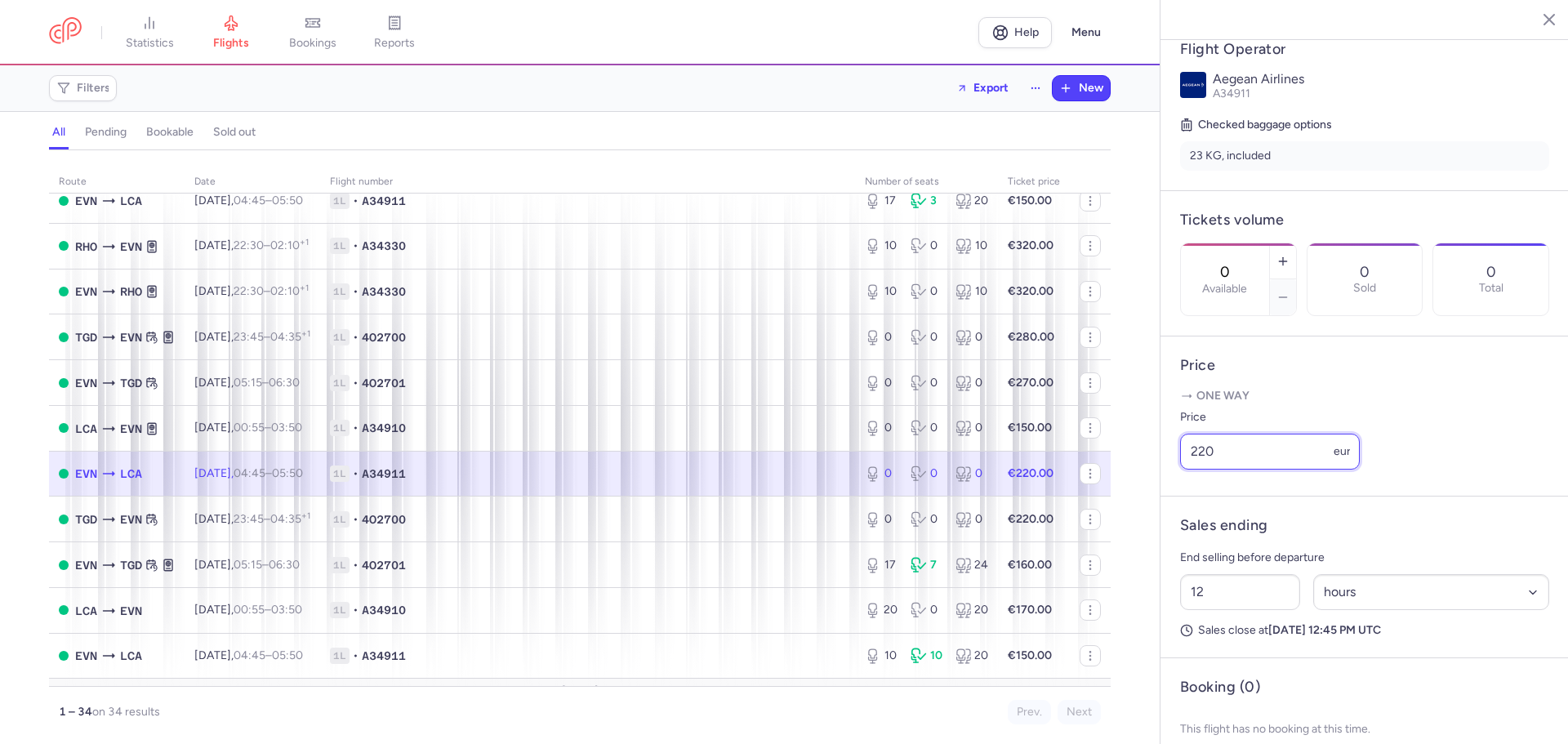
drag, startPoint x: 1227, startPoint y: 494, endPoint x: 1166, endPoint y: 490, distance: 61.1
click at [1166, 490] on article "Price One way Price 220 eur" at bounding box center [1365, 416] width 408 height 160
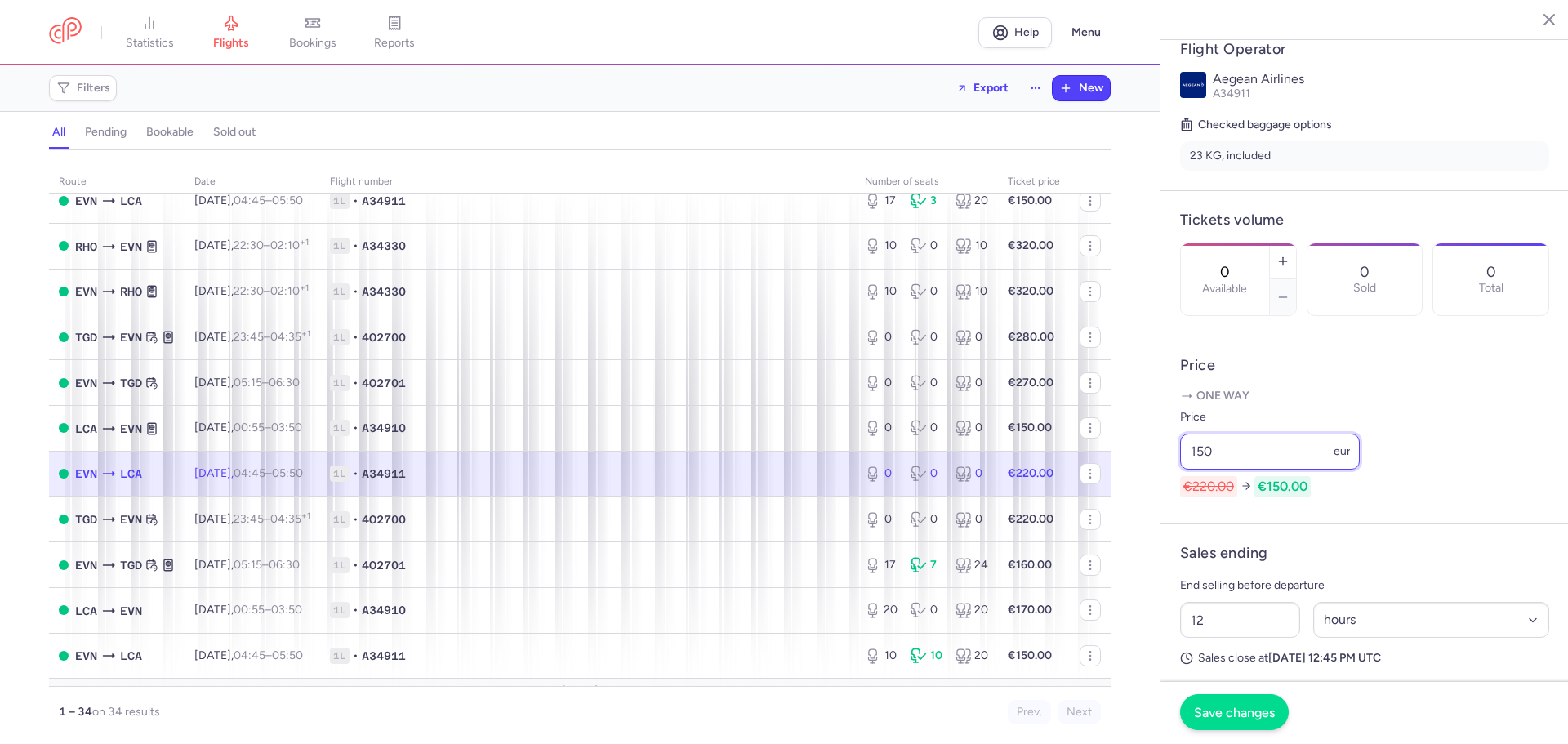
type input "150"
click at [1249, 705] on button "Save changes" at bounding box center [1234, 712] width 109 height 36
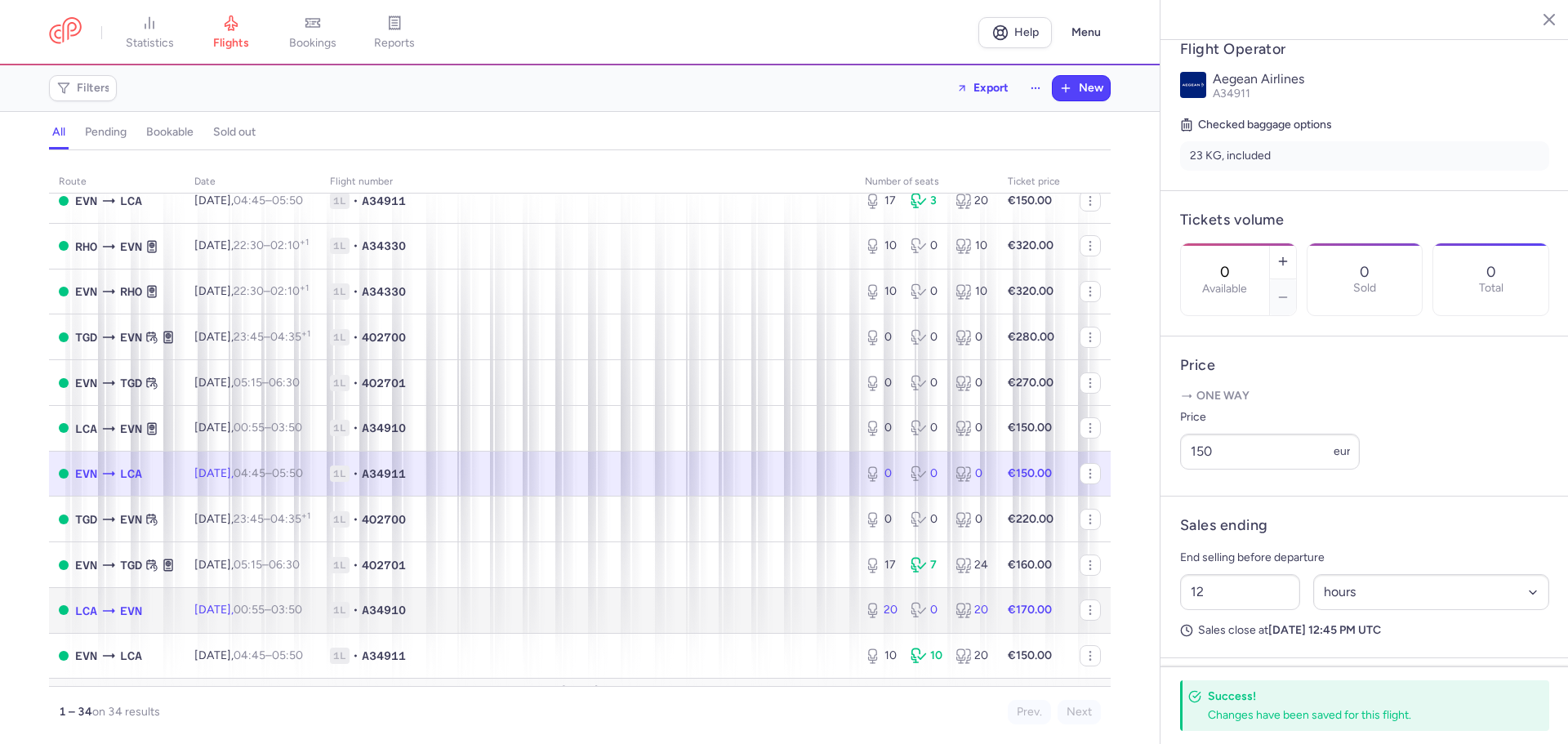
click at [707, 608] on span "1L • A34910" at bounding box center [588, 610] width 516 height 16
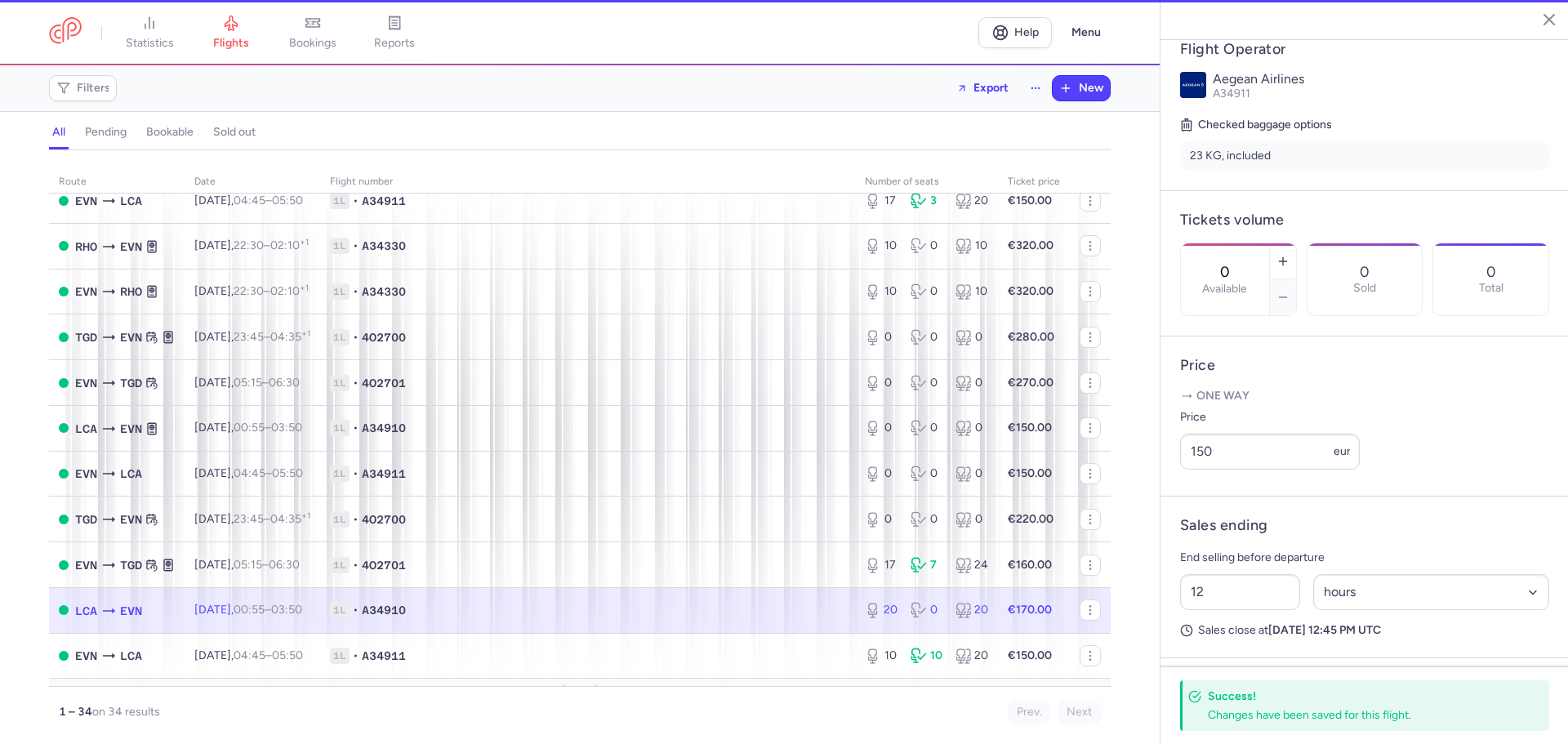
type input "20"
type input "14"
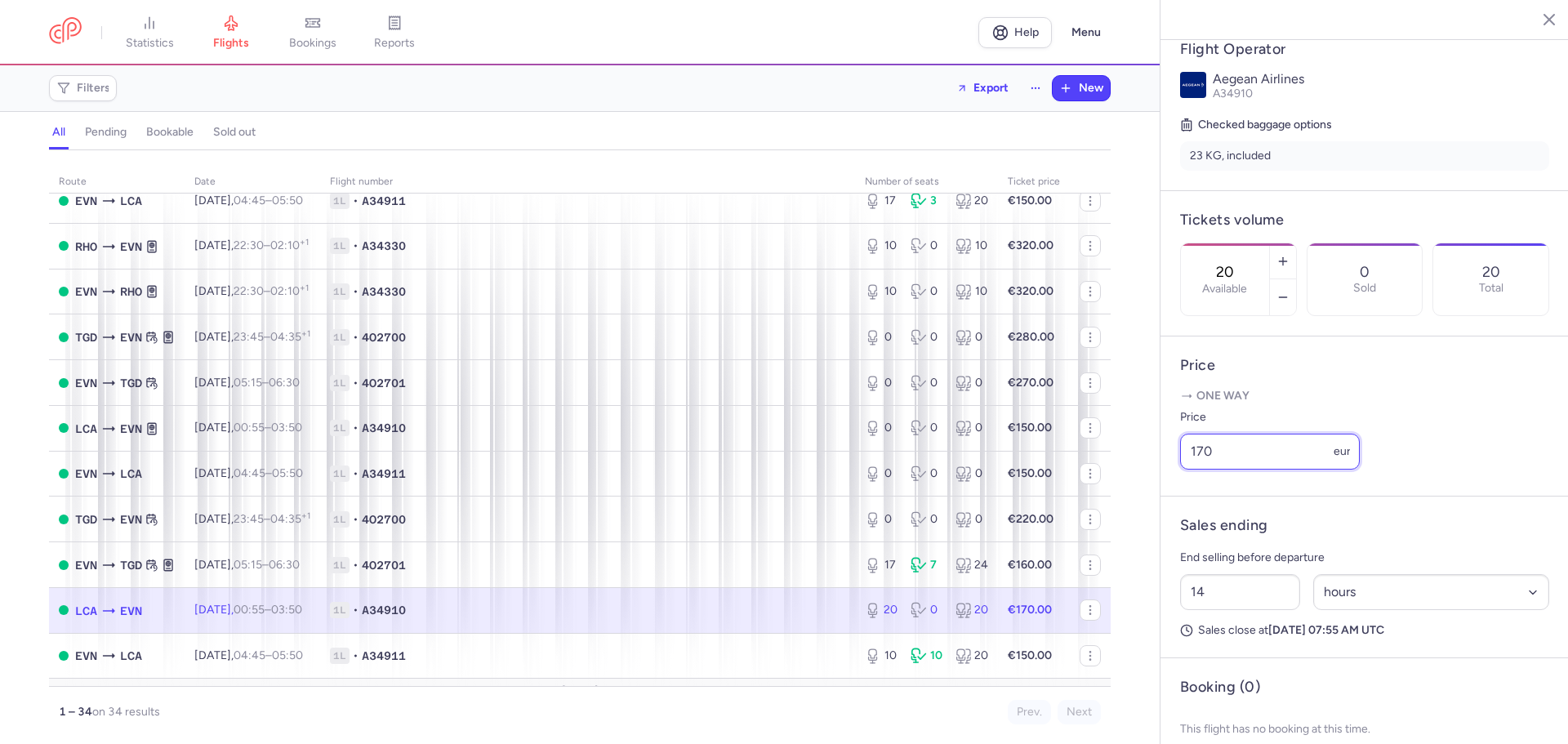
drag, startPoint x: 1203, startPoint y: 500, endPoint x: 1168, endPoint y: 498, distance: 35.1
click at [1168, 497] on article "Price One way Price 170 eur" at bounding box center [1365, 416] width 408 height 160
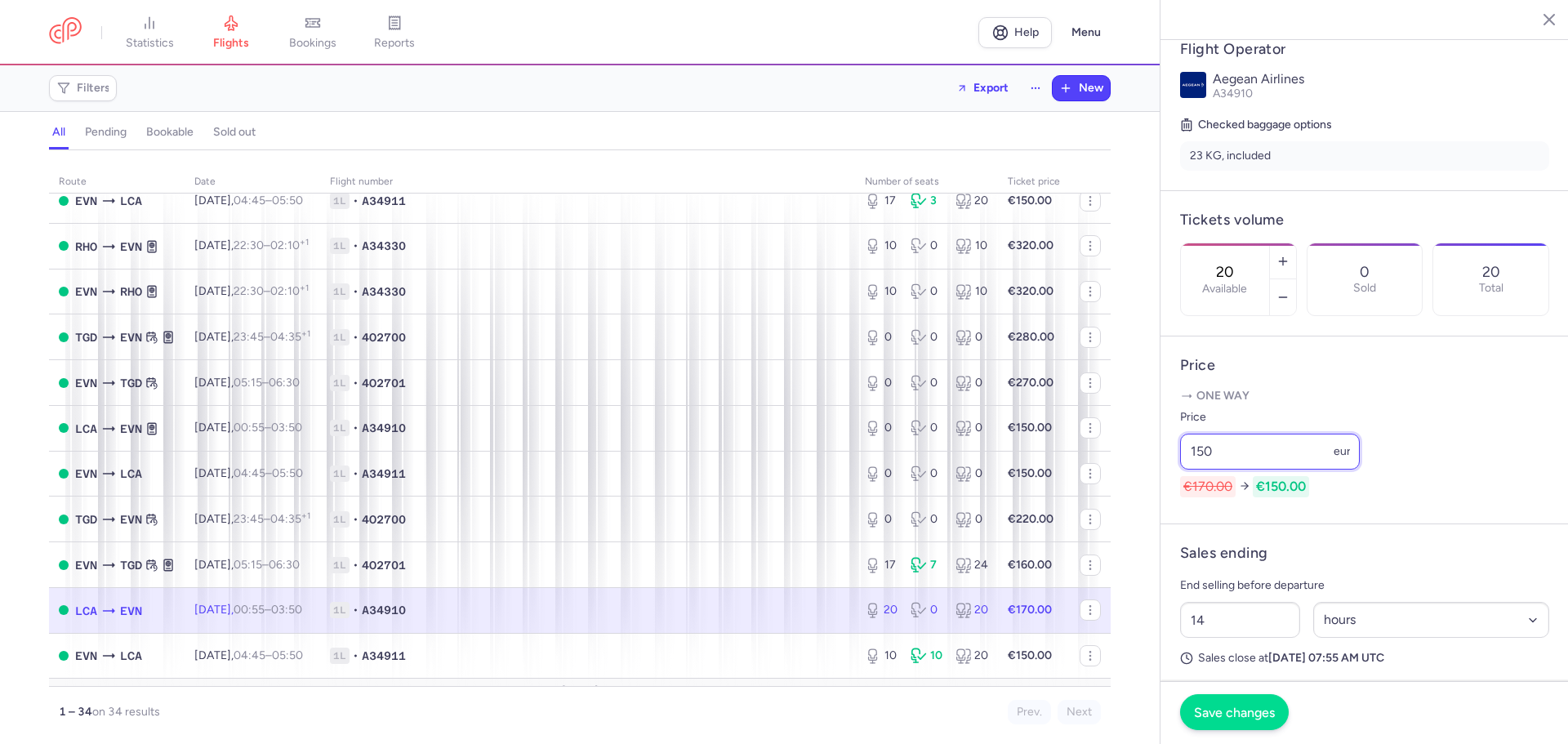
type input "150"
click at [1221, 713] on span "Save changes" at bounding box center [1234, 712] width 81 height 15
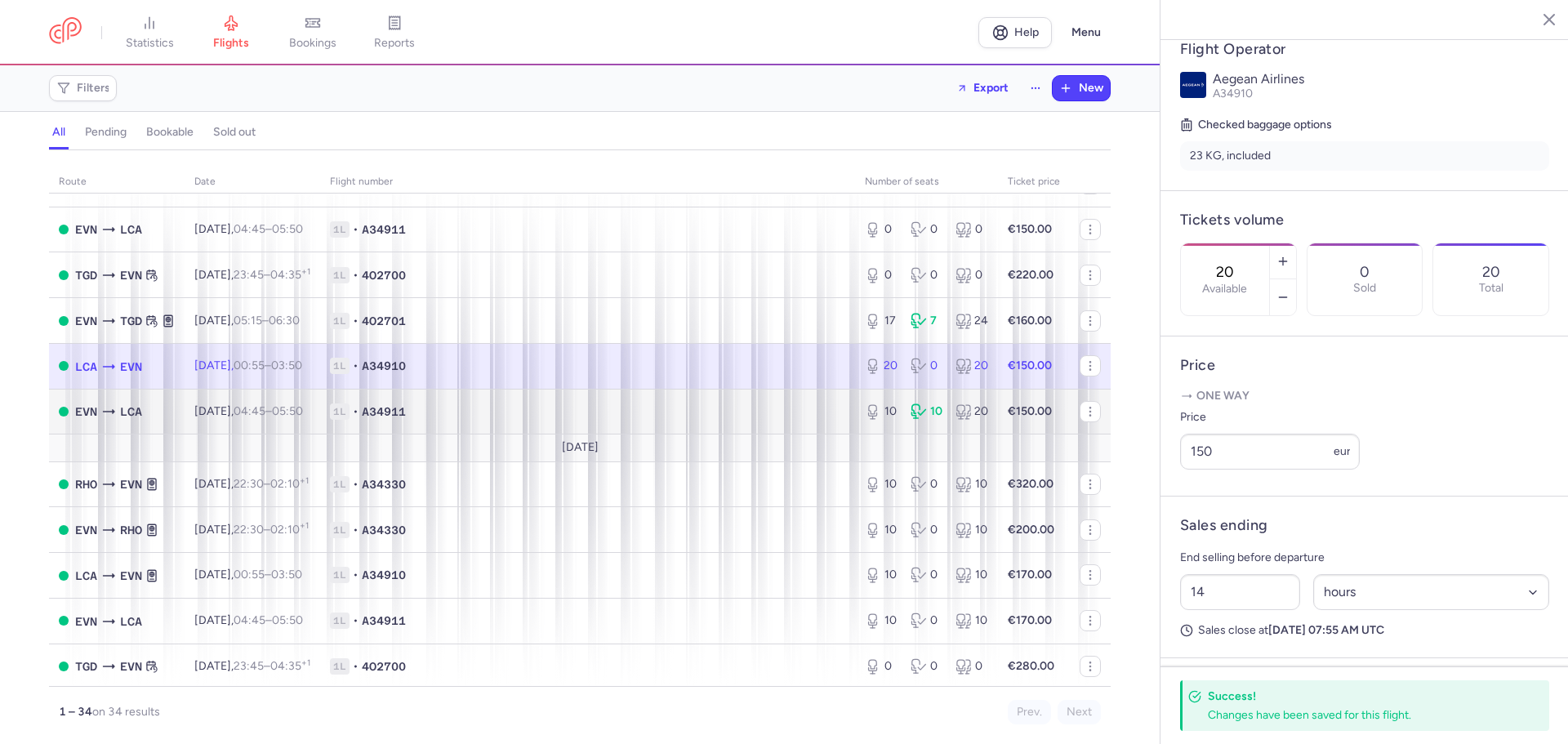
scroll to position [1062, 0]
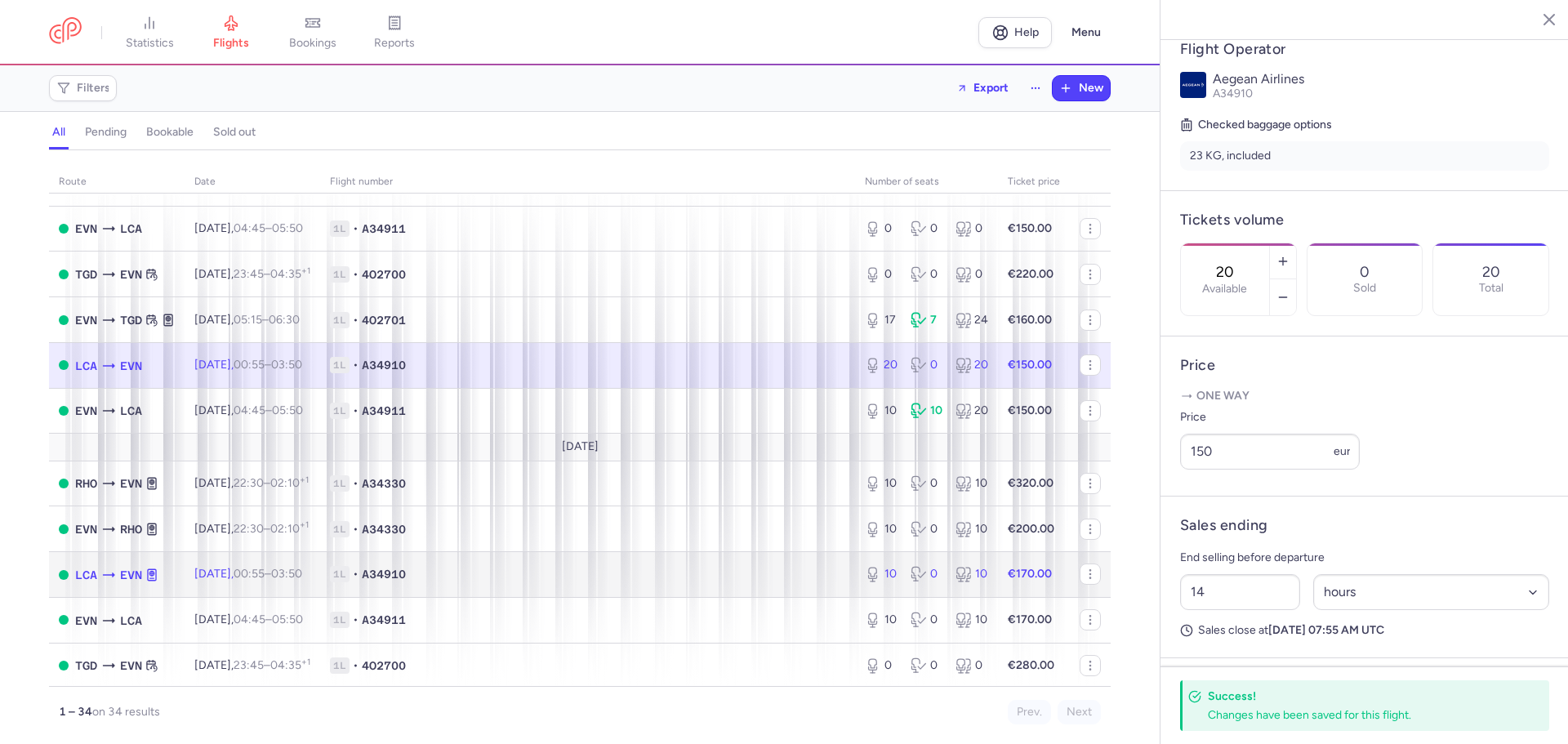
click at [739, 570] on span "1L • A34910" at bounding box center [588, 574] width 516 height 16
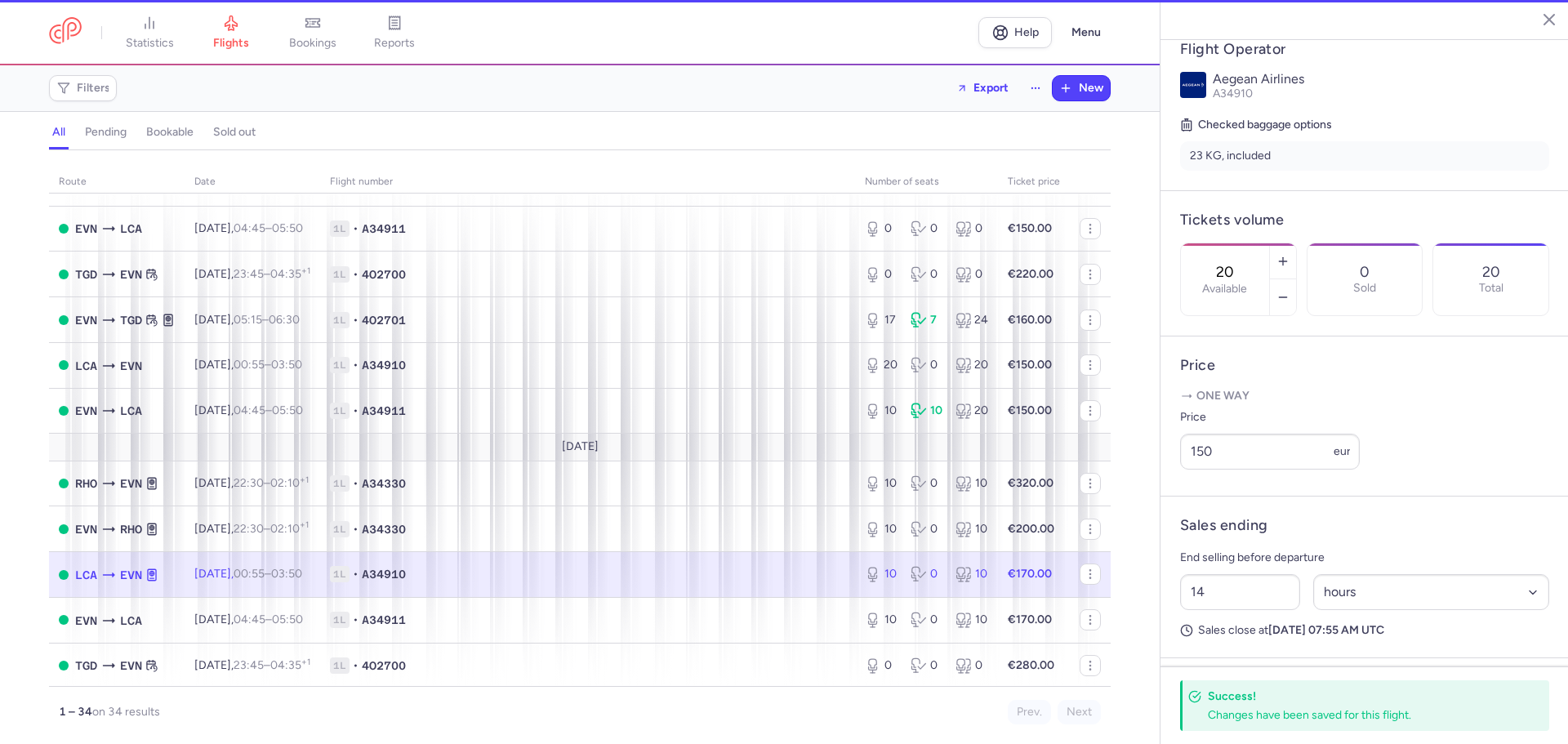
type input "10"
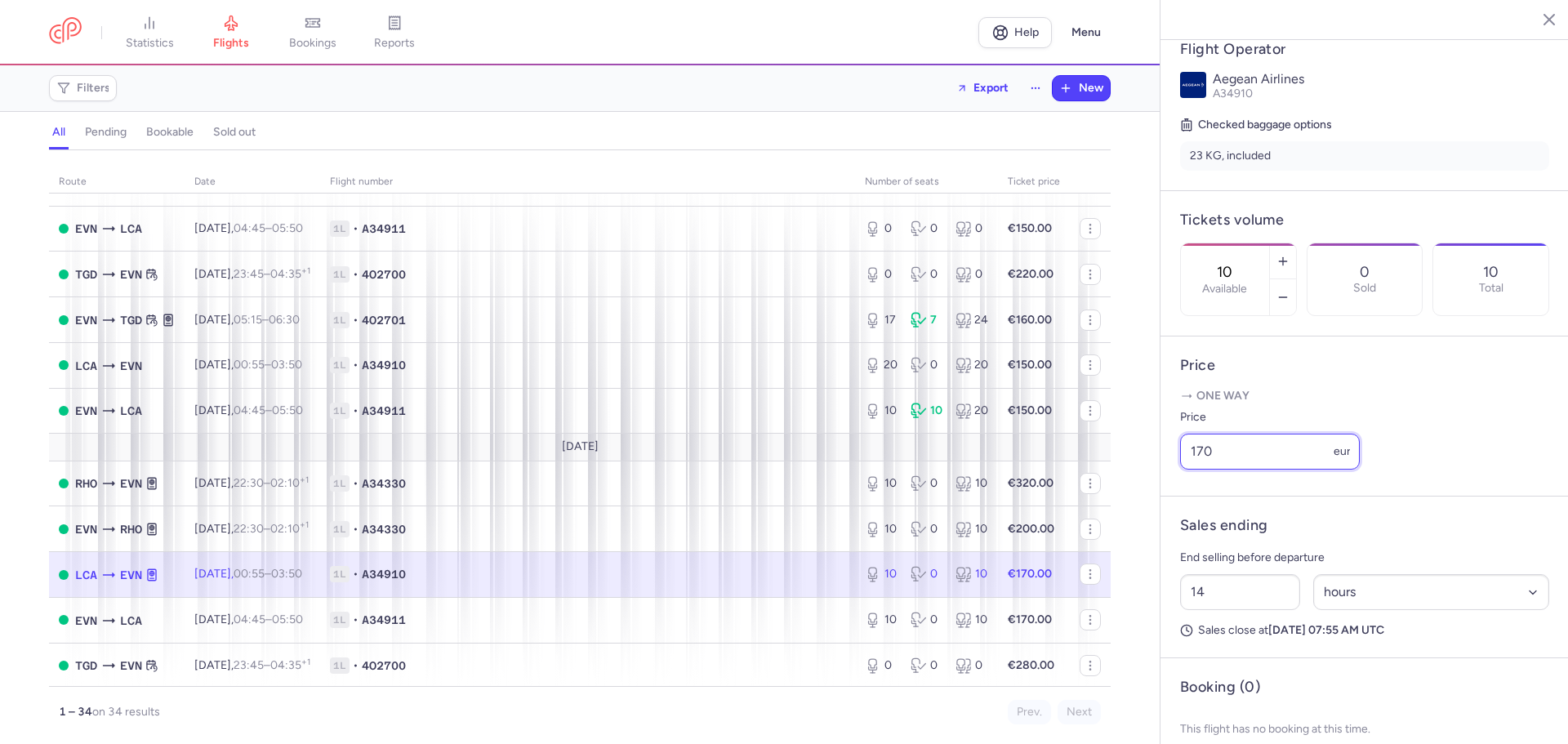
click at [1203, 469] on input "170" at bounding box center [1269, 452] width 179 height 36
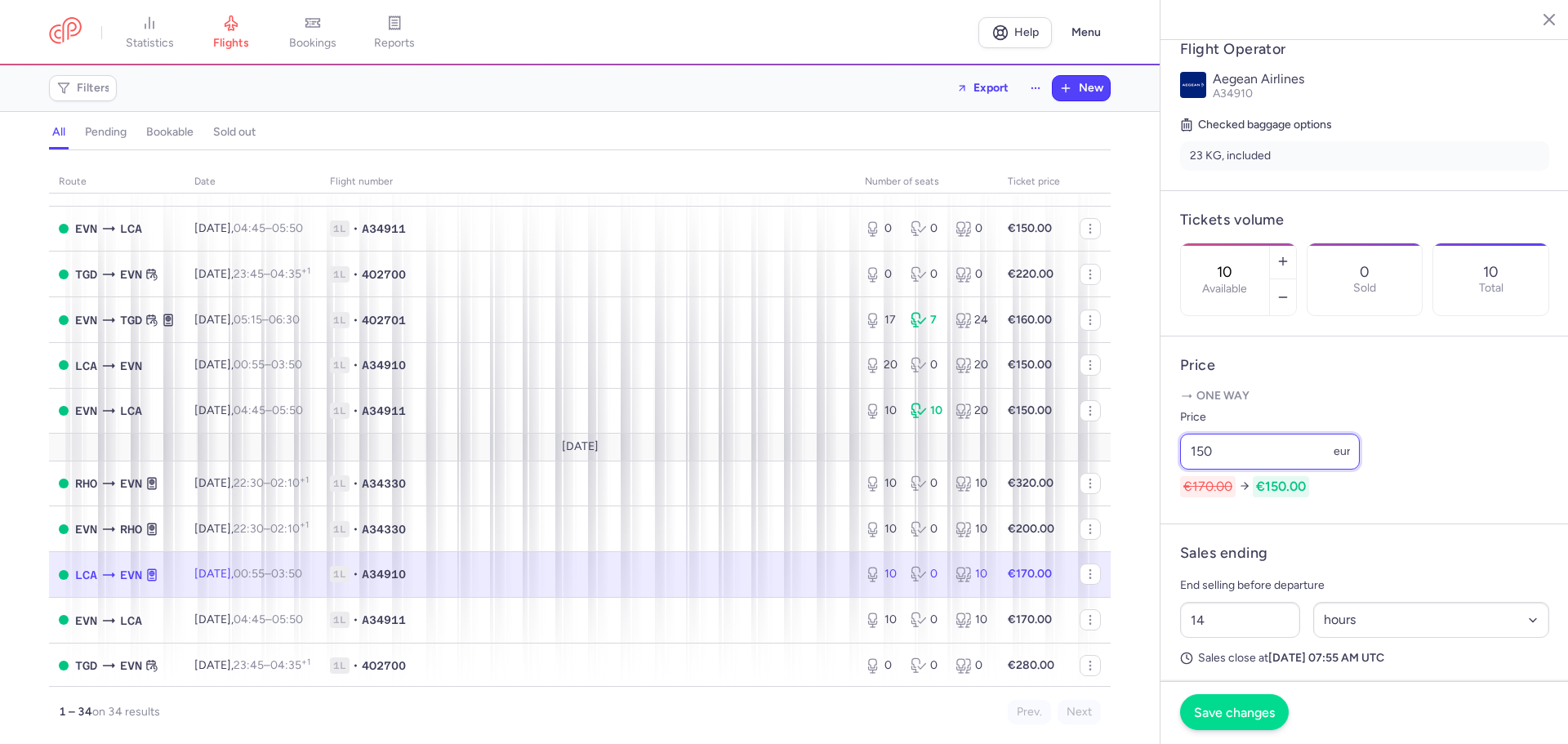
type input "150"
click at [1226, 718] on span "Save changes" at bounding box center [1234, 712] width 81 height 15
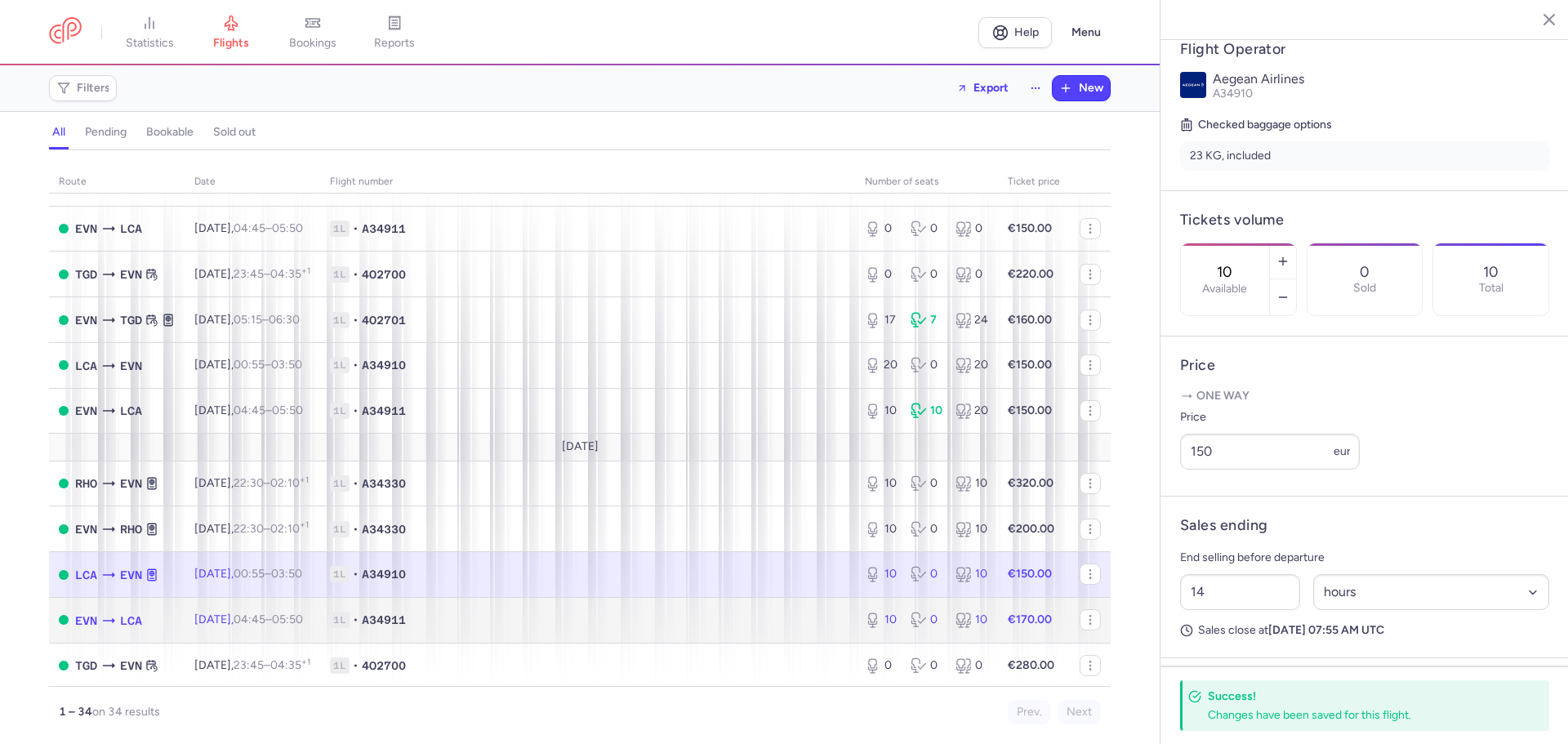
click at [691, 620] on span "1L • A34911" at bounding box center [588, 620] width 516 height 16
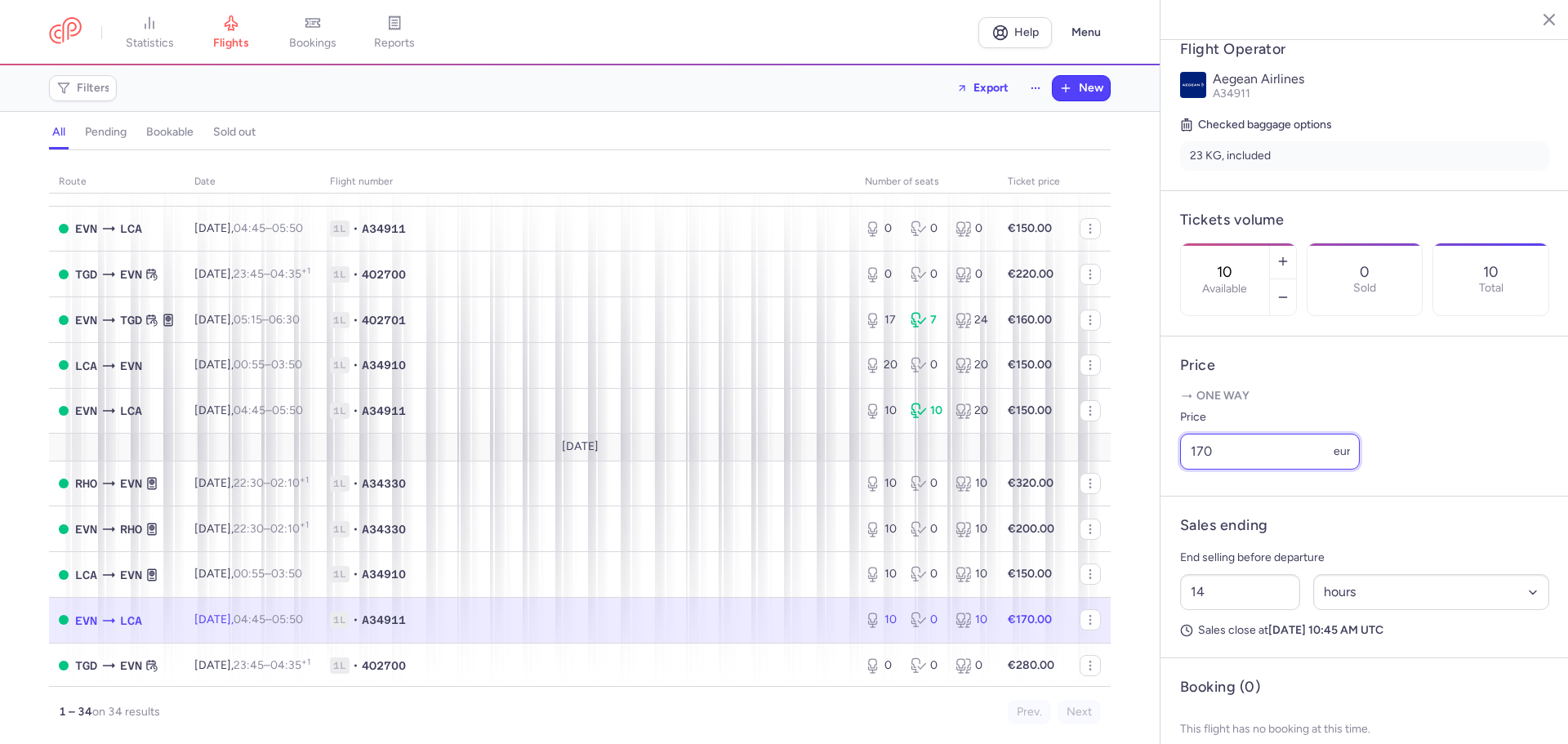
click at [1204, 469] on input "170" at bounding box center [1269, 452] width 179 height 36
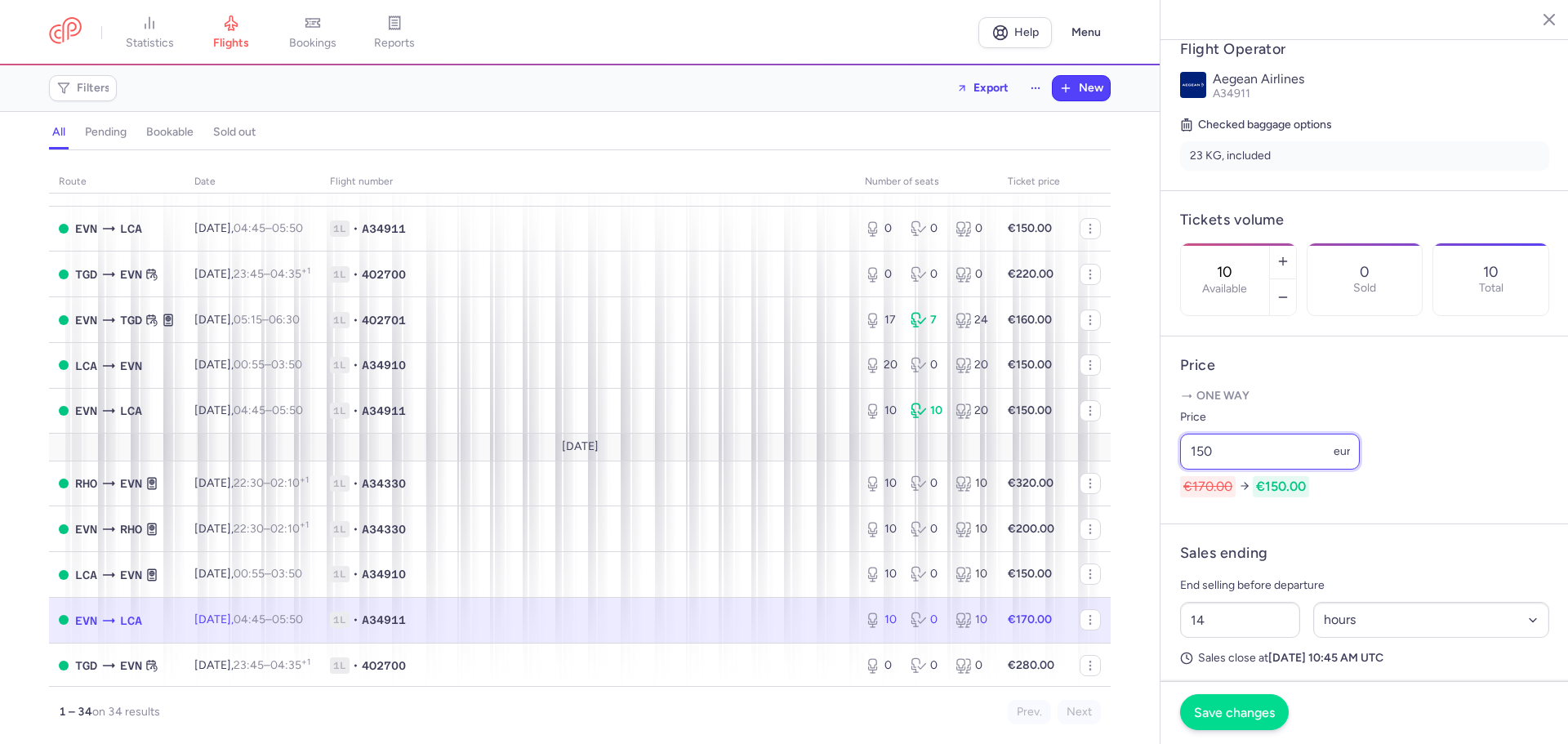
type input "150"
click at [1215, 708] on span "Save changes" at bounding box center [1234, 712] width 81 height 15
